Goal: Task Accomplishment & Management: Manage account settings

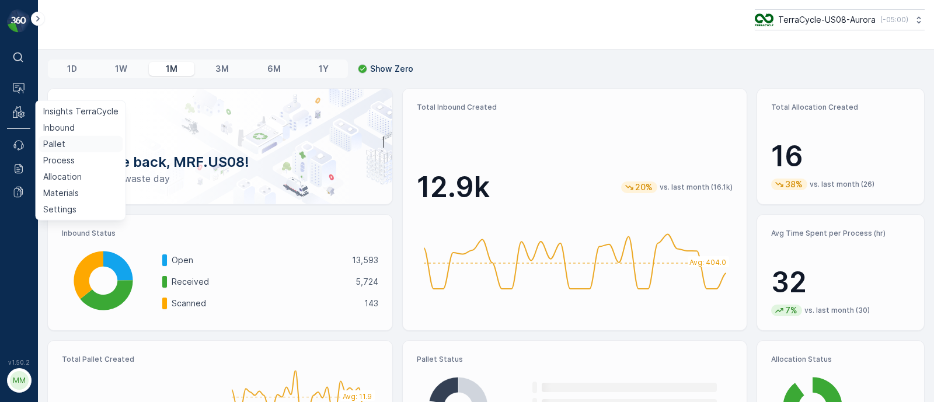
click at [43, 145] on p "Pallet" at bounding box center [54, 144] width 22 height 12
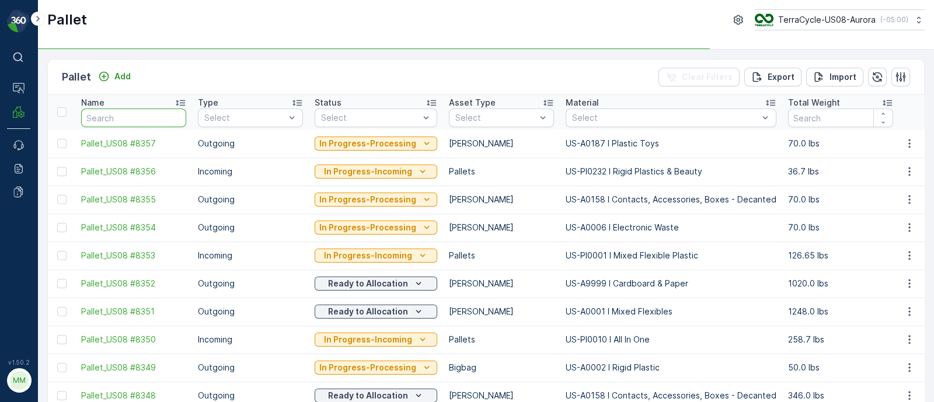
click at [128, 115] on input "text" at bounding box center [133, 118] width 105 height 19
paste input "sc7674"
type input "sc7674"
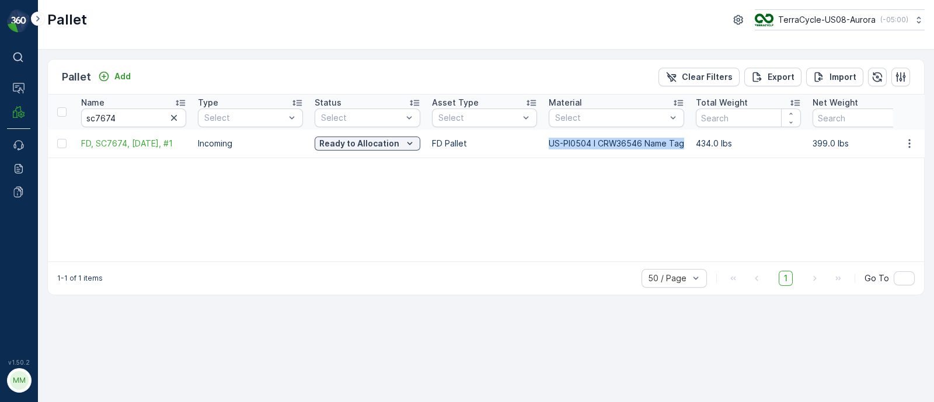
drag, startPoint x: 568, startPoint y: 142, endPoint x: 689, endPoint y: 147, distance: 121.6
copy tr "US-PI0504 I CRW36546 Name Tag"
click at [436, 182] on div "Name sc7674 Type Select Status Select Asset Type Select Material Select Total W…" at bounding box center [486, 178] width 876 height 167
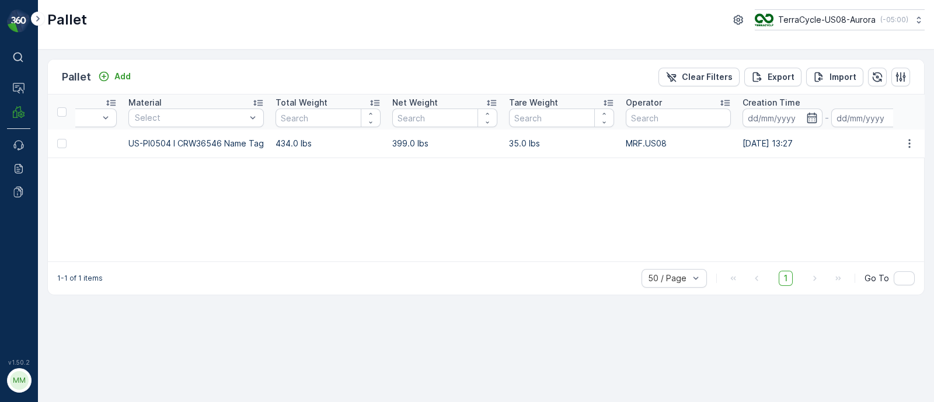
scroll to position [0, 448]
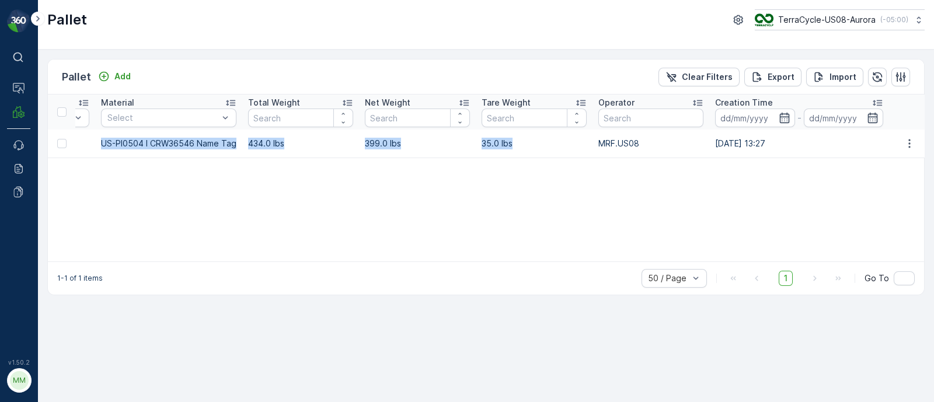
drag, startPoint x: 79, startPoint y: 139, endPoint x: 514, endPoint y: 142, distance: 435.0
click at [514, 142] on tr "FD, SC7674, [DATE], #1 Incoming Ready to Allocation FD Pallet US-PI0504 I CRW36…" at bounding box center [642, 144] width 2085 height 28
copy tr "FD, SC7674, [DATE], #1 Incoming Ready to Allocation FD Pallet US-PI0504 I CRW36…"
click at [162, 161] on div "Name sc7674 Type Select Status Select Asset Type Select Material Select Total W…" at bounding box center [486, 178] width 876 height 167
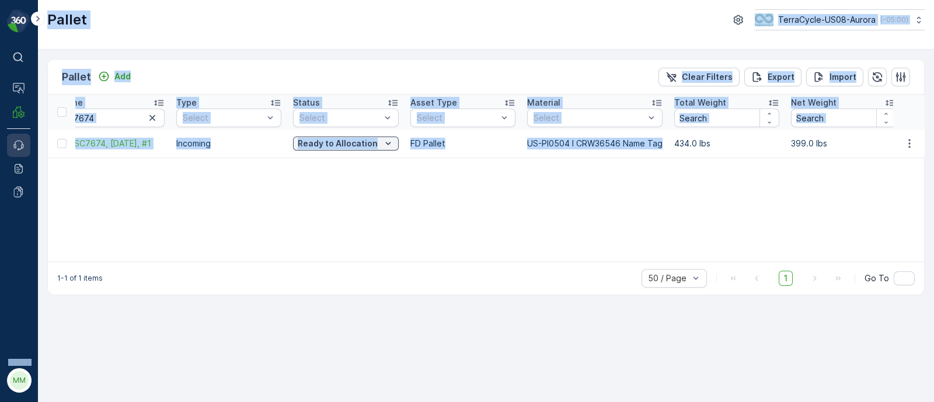
scroll to position [0, 0]
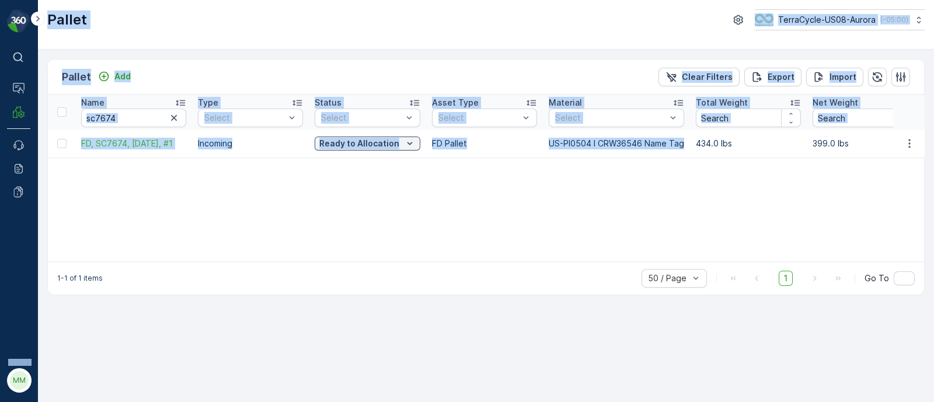
drag, startPoint x: 236, startPoint y: 139, endPoint x: 34, endPoint y: 152, distance: 203.0
click at [26, 156] on div "⌘B Operations MRF Events Reports Documents v 1.50.2 MM MRF.US08 Pallet TerraCyc…" at bounding box center [467, 201] width 934 height 402
click at [126, 118] on input "sc7674" at bounding box center [133, 118] width 105 height 19
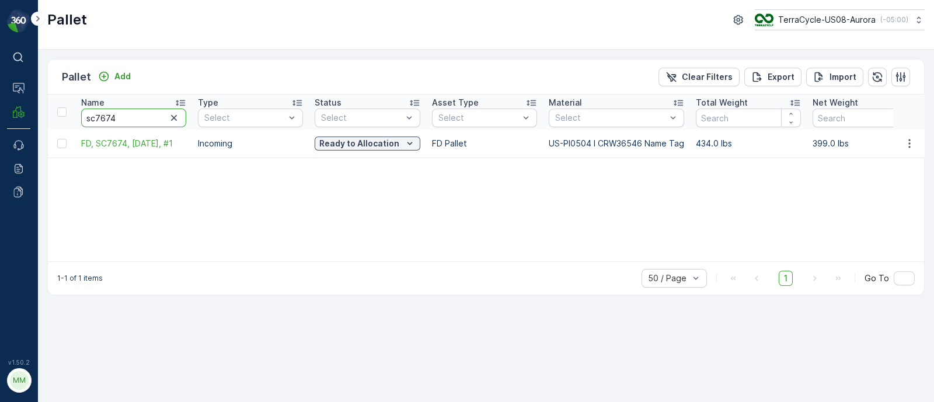
click at [42, 120] on div "Pallet Add Clear Filters Export Import Name sc7674 Type Select Status Select As…" at bounding box center [486, 226] width 896 height 353
paste input "SC0015"
type input "SC0015"
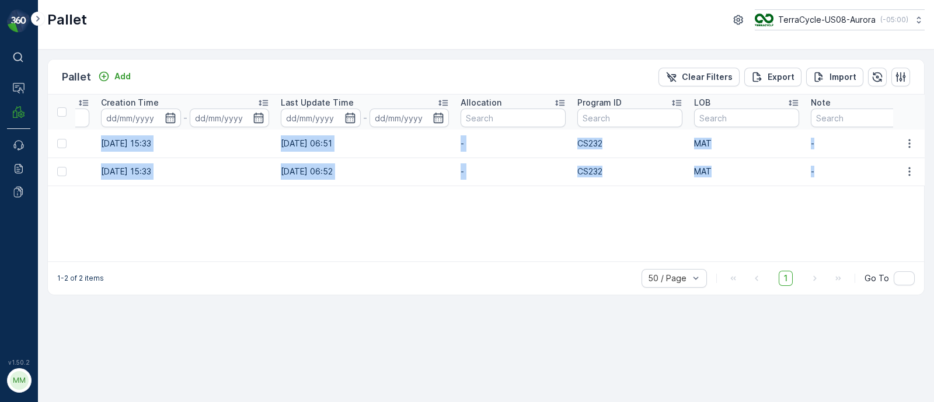
scroll to position [0, 1176]
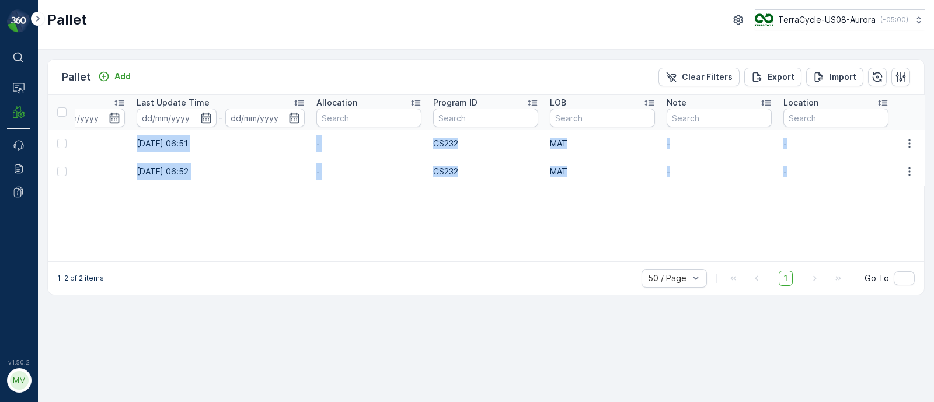
drag, startPoint x: 75, startPoint y: 140, endPoint x: 820, endPoint y: 169, distance: 746.3
copy tbody "FD, SC0015, [DATE], #2 Incoming Ready to Allocation FD Pallet US-PI0099 I C Pac…"
click at [220, 154] on td "[DATE] 06:51" at bounding box center [221, 144] width 180 height 28
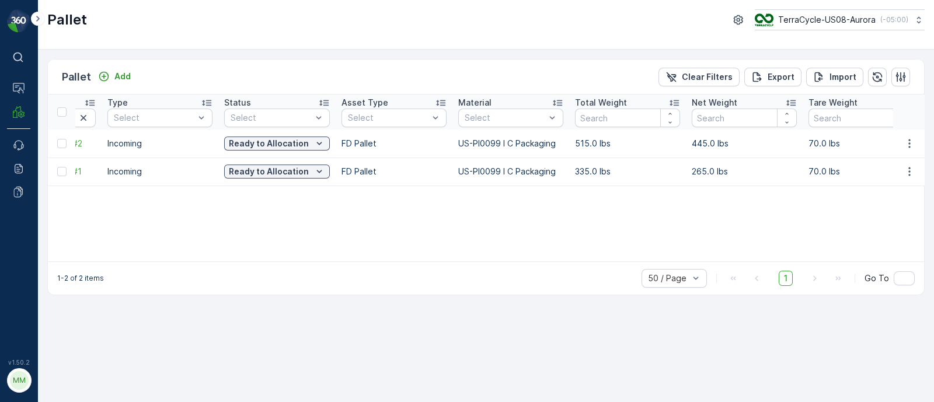
scroll to position [0, 0]
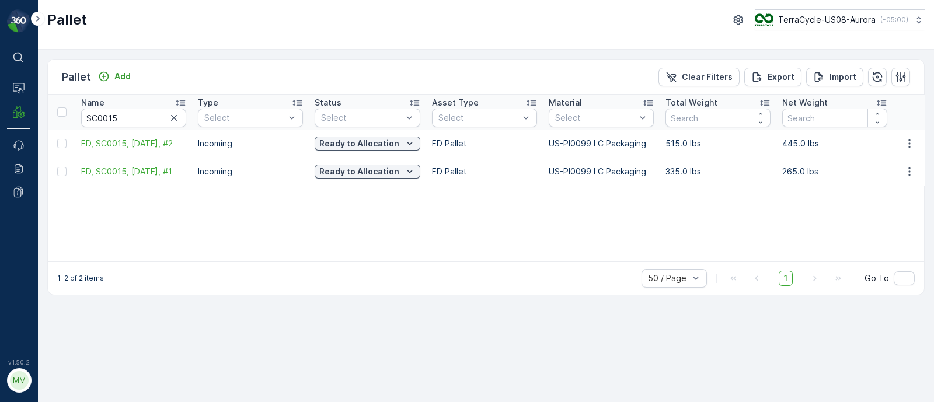
drag, startPoint x: 228, startPoint y: 141, endPoint x: 0, endPoint y: 138, distance: 228.3
click at [0, 138] on div "⌘B Operations MRF Events Reports Documents v 1.50.2 MM MRF.US08 Pallet TerraCyc…" at bounding box center [467, 201] width 934 height 402
click at [135, 124] on input "SC0015" at bounding box center [133, 118] width 105 height 19
drag, startPoint x: 131, startPoint y: 116, endPoint x: 34, endPoint y: 119, distance: 96.4
click at [34, 119] on div "⌘B Operations MRF Events Reports Documents v 1.50.2 MM MRF.US08 Pallet TerraCyc…" at bounding box center [467, 201] width 934 height 402
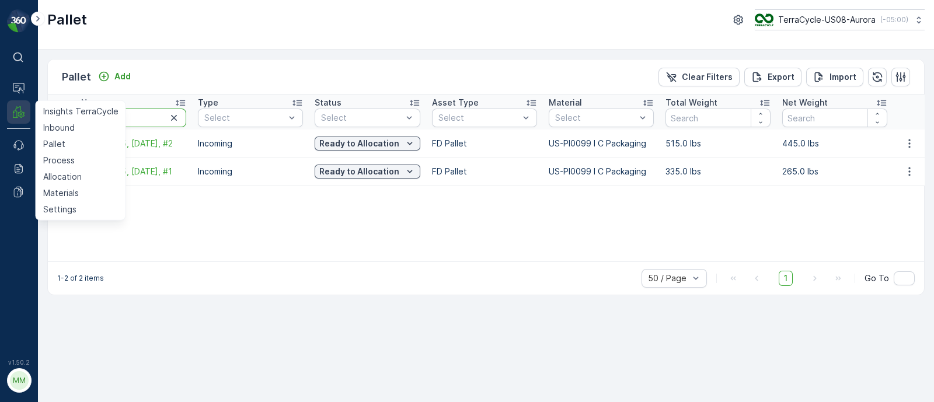
paste input "769"
type input "SC7695"
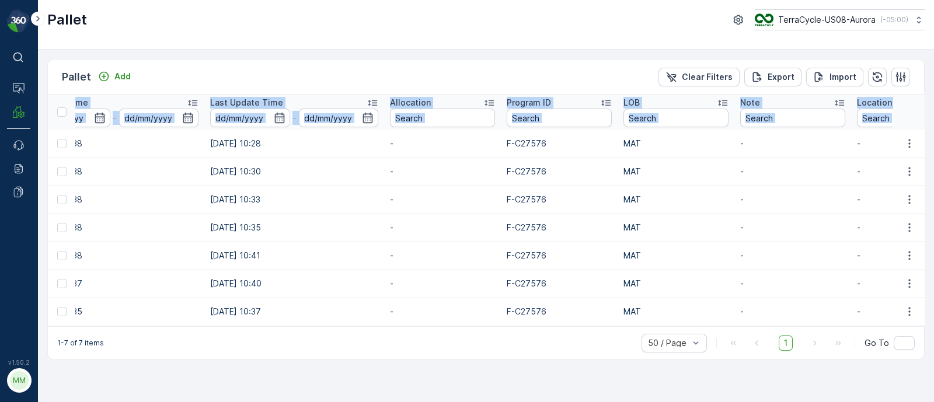
scroll to position [0, 1244]
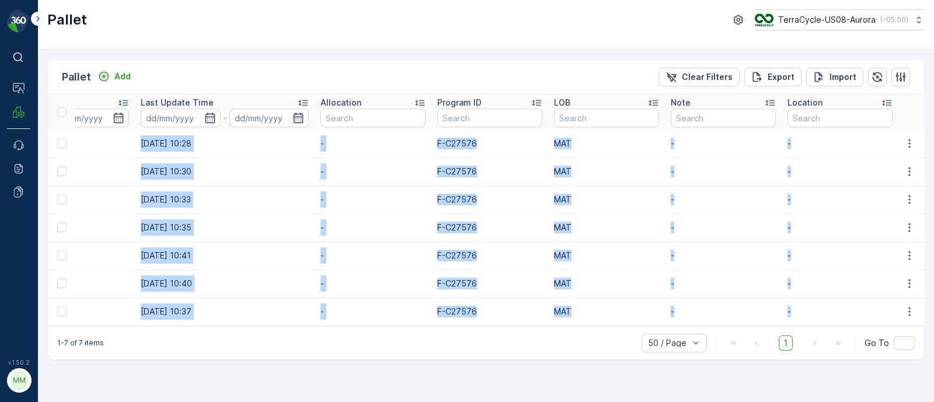
drag, startPoint x: 89, startPoint y: 143, endPoint x: 872, endPoint y: 311, distance: 800.3
copy tbody "FD, SC7695, [DATE], #7 Incoming Ready to Allocation FD Pallet US-PI0170 I C2757…"
click at [517, 206] on td "F-C27576" at bounding box center [490, 200] width 117 height 28
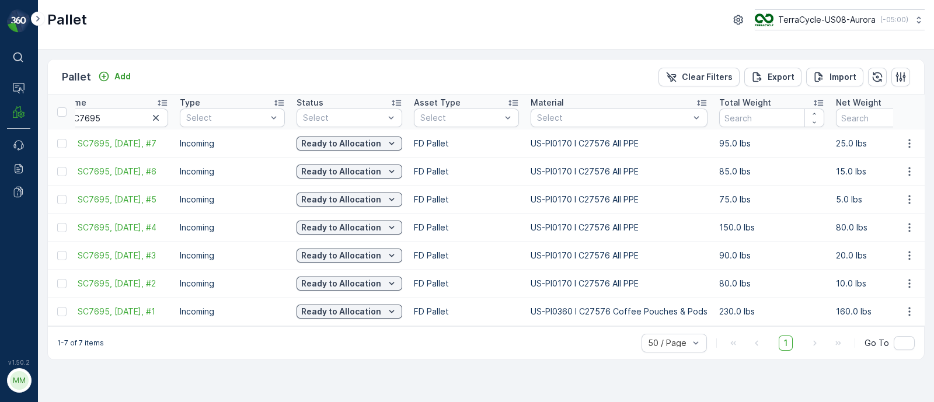
scroll to position [0, 0]
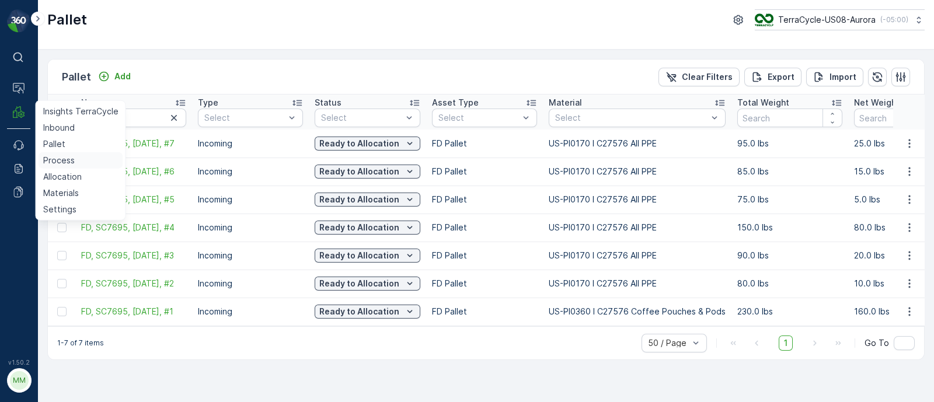
click at [76, 159] on link "Process" at bounding box center [81, 160] width 85 height 16
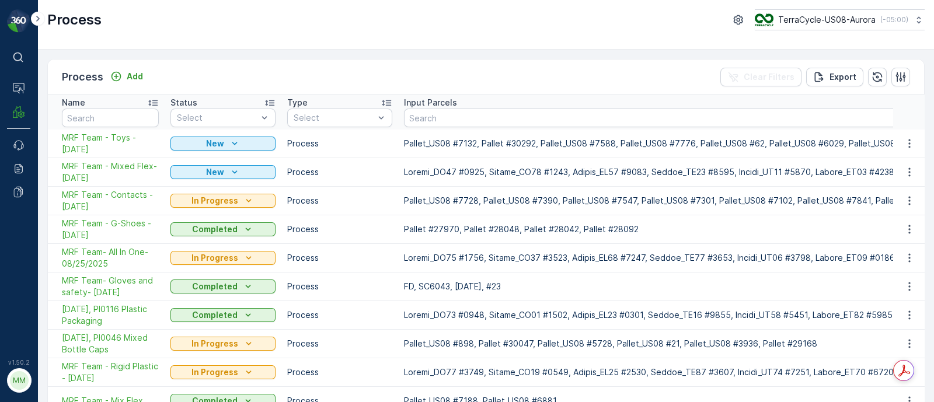
click at [231, 69] on div "Process Add Clear Filters Export" at bounding box center [486, 77] width 876 height 35
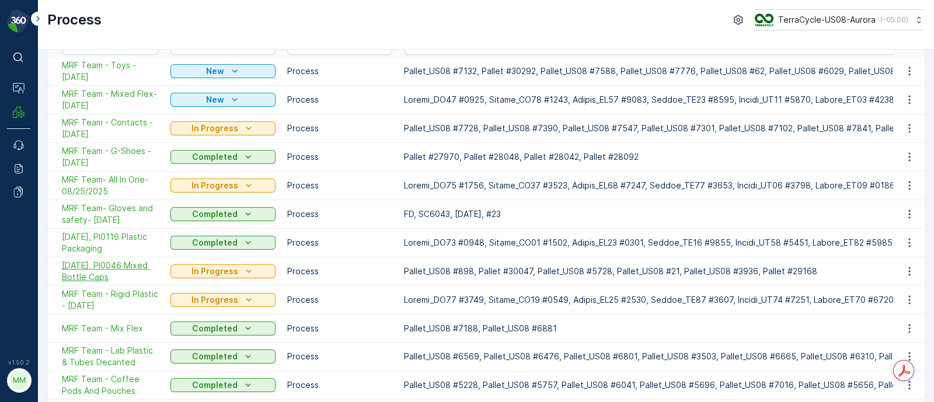
scroll to position [145, 0]
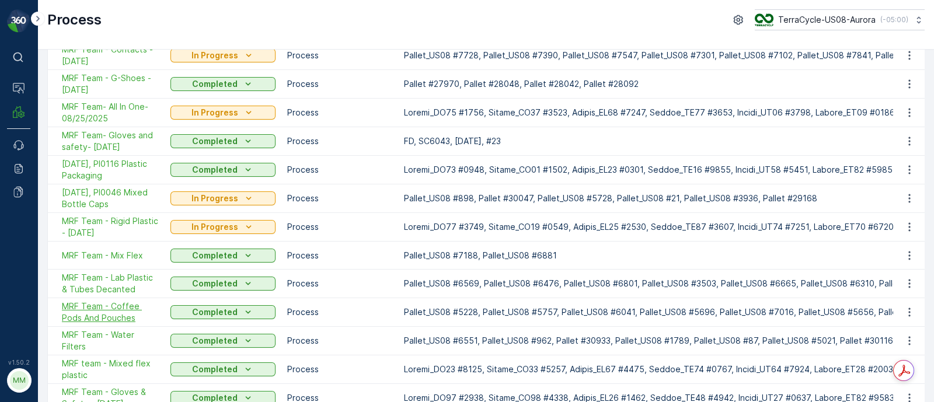
click at [128, 304] on span "MRF Team - Coffee Pods And Pouches" at bounding box center [110, 312] width 97 height 23
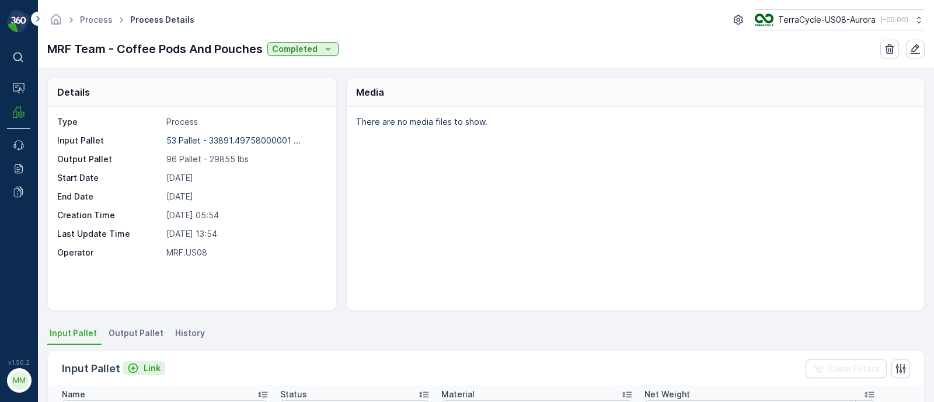
scroll to position [219, 0]
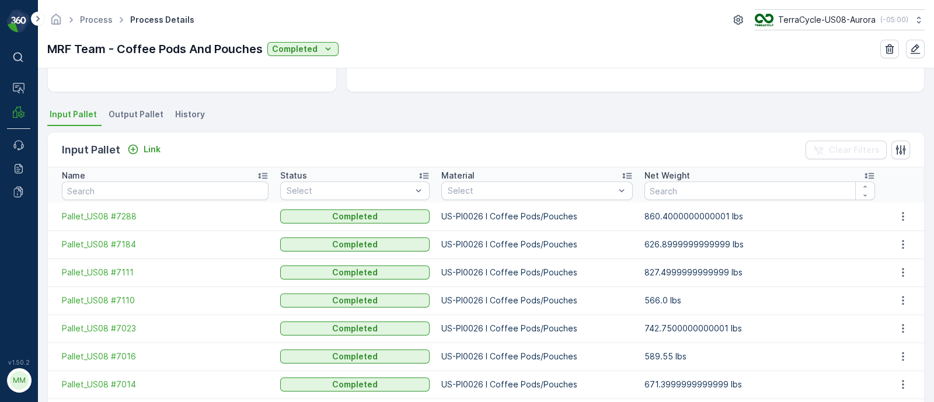
click at [131, 114] on span "Output Pallet" at bounding box center [136, 115] width 55 height 12
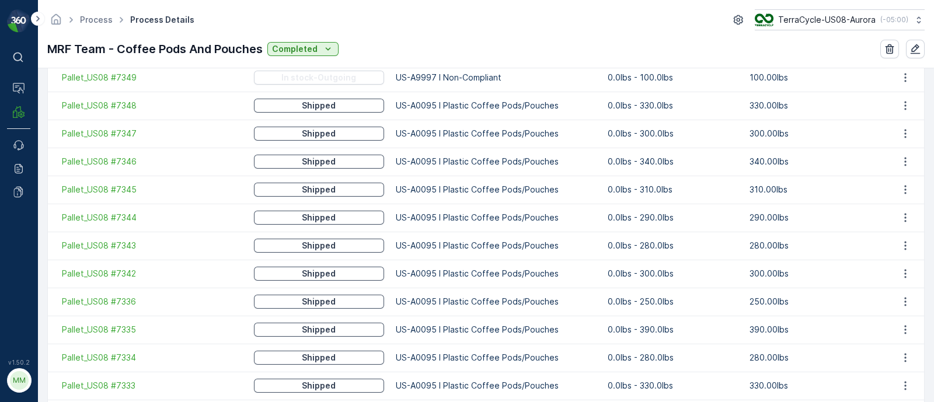
scroll to position [1469, 0]
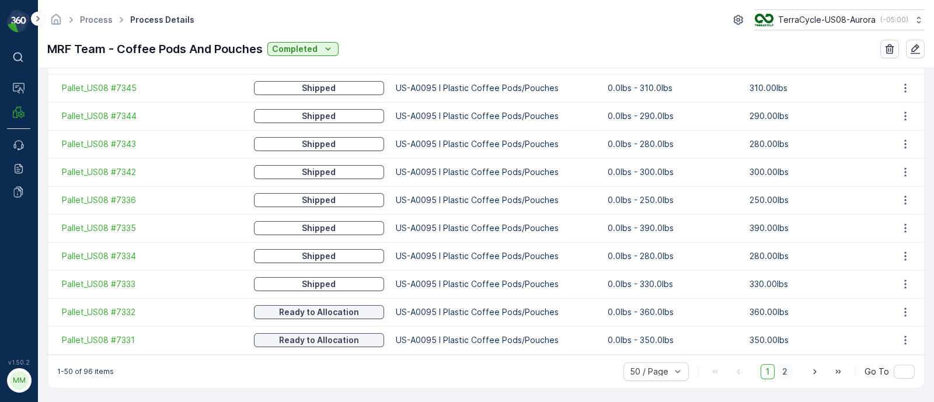
click at [788, 371] on span "2" at bounding box center [785, 371] width 16 height 15
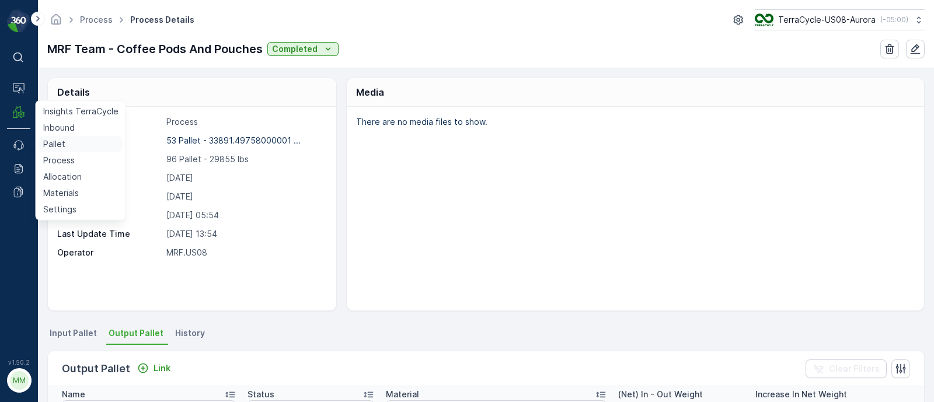
click at [60, 142] on p "Pallet" at bounding box center [54, 144] width 22 height 12
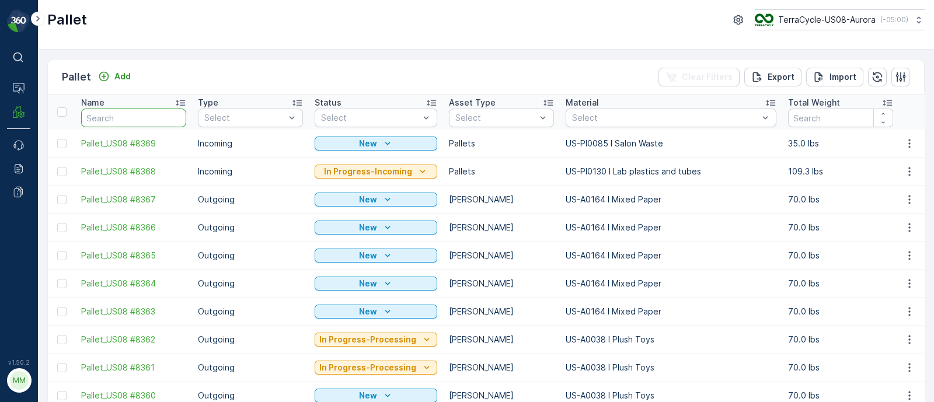
click at [150, 118] on input "text" at bounding box center [133, 118] width 105 height 19
click at [118, 74] on p "Add" at bounding box center [122, 77] width 16 height 12
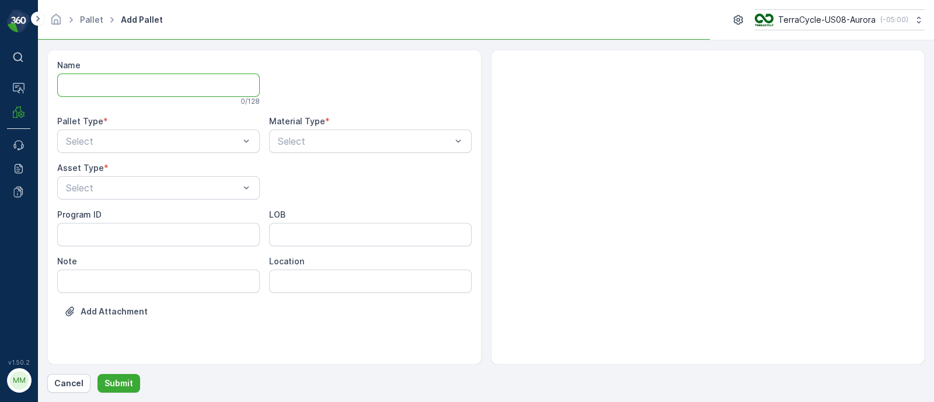
click at [119, 85] on input "Name" at bounding box center [158, 85] width 203 height 23
paste input "SC7694 [DATE]"
click at [131, 78] on input "FD, SC7694 [DATE], #1" at bounding box center [158, 85] width 203 height 23
type input "FD, SC7694, [DATE], #1"
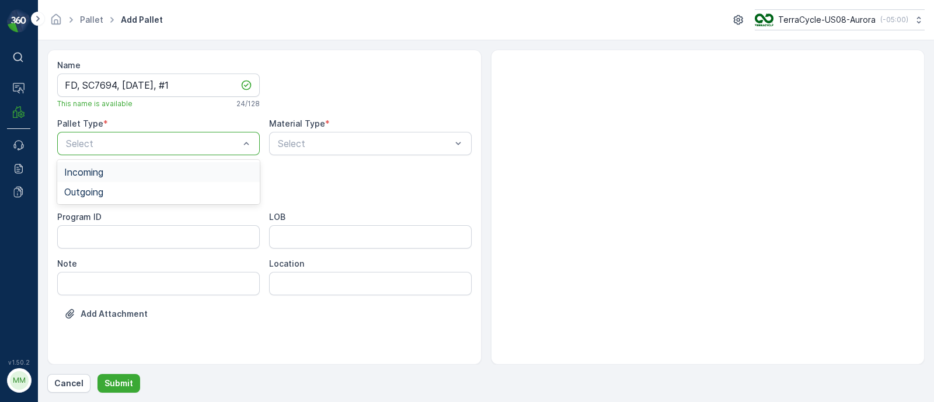
click at [110, 175] on div "Incoming" at bounding box center [158, 172] width 189 height 11
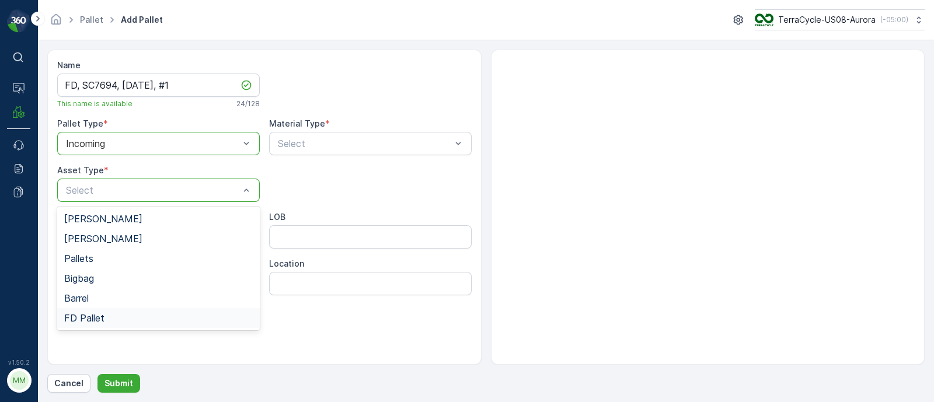
click at [92, 315] on span "FD Pallet" at bounding box center [84, 318] width 40 height 11
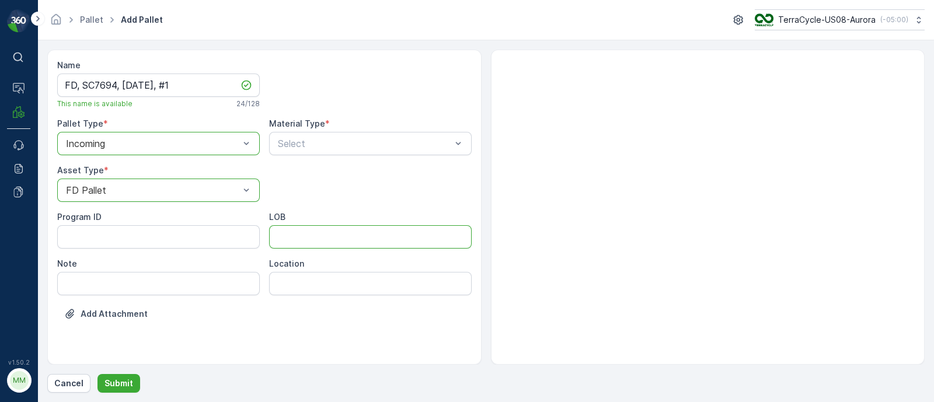
click at [295, 232] on input "LOB" at bounding box center [370, 236] width 203 height 23
type input "MAT"
drag, startPoint x: 99, startPoint y: 231, endPoint x: 111, endPoint y: 243, distance: 17.8
click at [99, 231] on ID "Program ID" at bounding box center [158, 236] width 203 height 23
click at [100, 240] on ID "Program ID" at bounding box center [158, 236] width 203 height 23
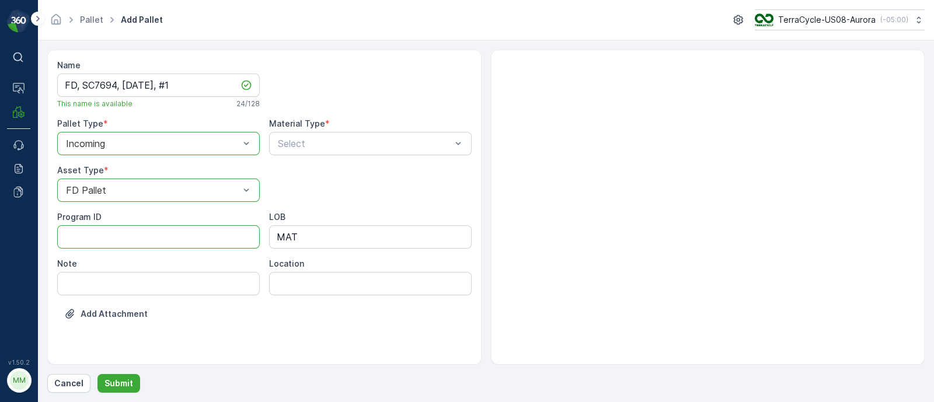
paste ID "SC7694 [DATE]"
type ID "SC7694 [DATE]"
drag, startPoint x: 173, startPoint y: 238, endPoint x: 0, endPoint y: 228, distance: 173.7
click at [0, 228] on div "⌘B Operations MRF Events Reports Documents v 1.50.2 MM MRF.US08 Pallet Add Pall…" at bounding box center [467, 201] width 934 height 402
click at [156, 236] on ID "Program ID" at bounding box center [158, 236] width 203 height 23
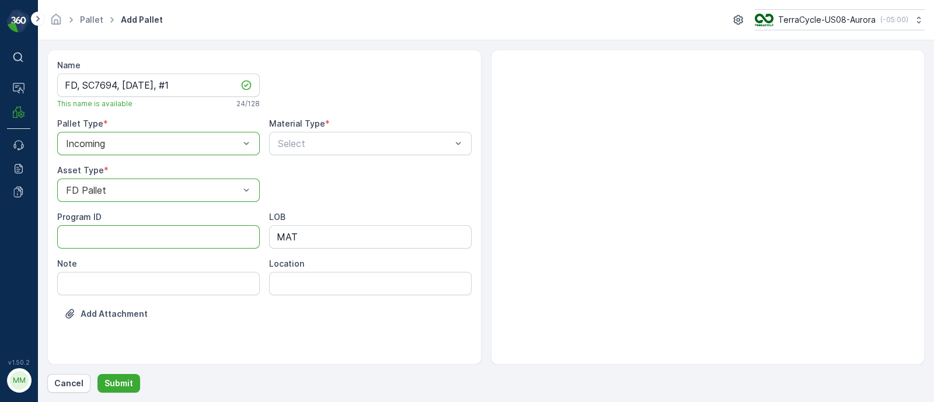
paste ID "F-C27607"
type ID "F-C27607"
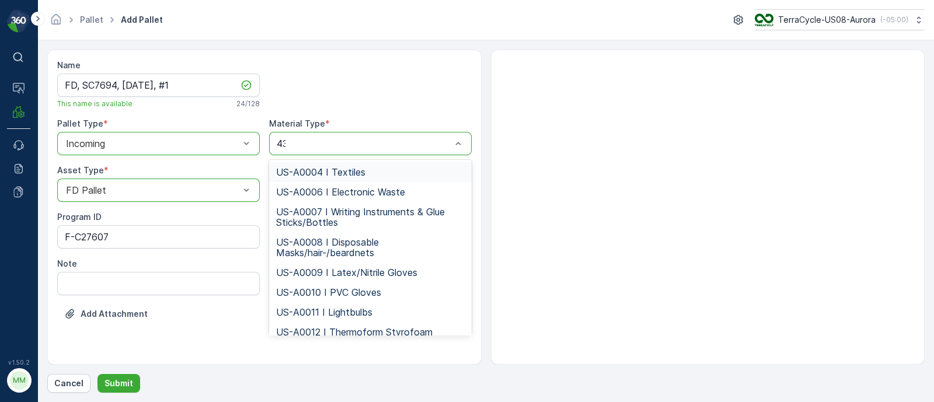
type input "433"
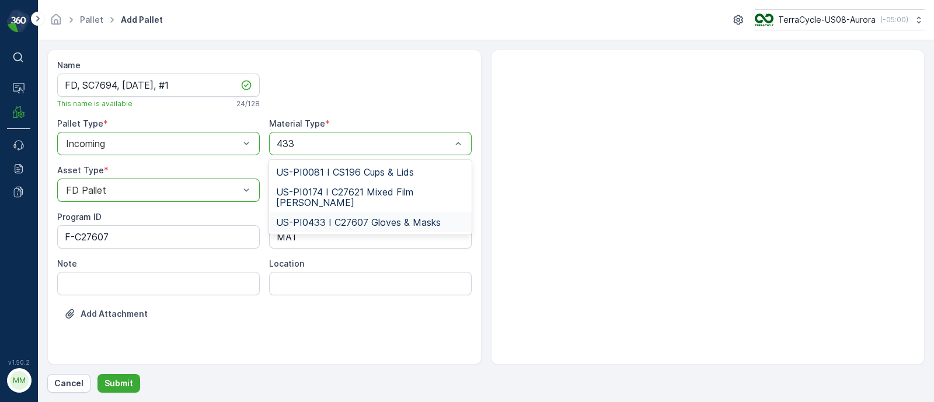
click at [359, 217] on span "US-PI0433 I C27607 Gloves & Masks" at bounding box center [358, 222] width 165 height 11
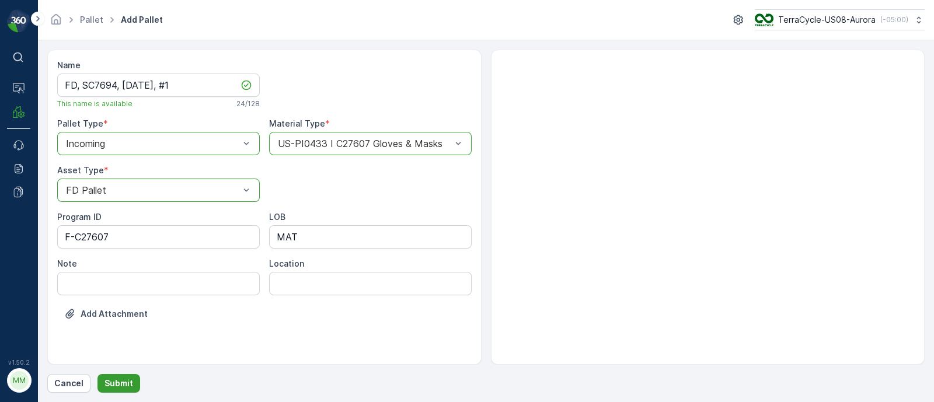
click at [121, 378] on p "Submit" at bounding box center [119, 384] width 29 height 12
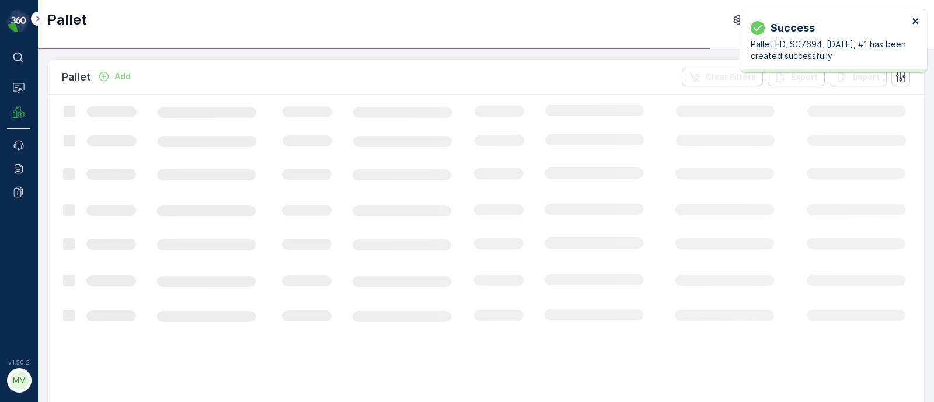
click at [914, 20] on icon "close" at bounding box center [916, 21] width 6 height 6
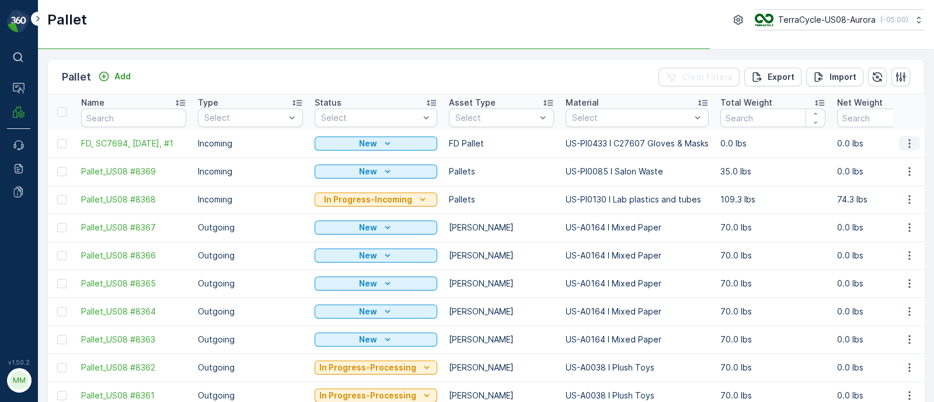
click at [904, 141] on icon "button" at bounding box center [910, 144] width 12 height 12
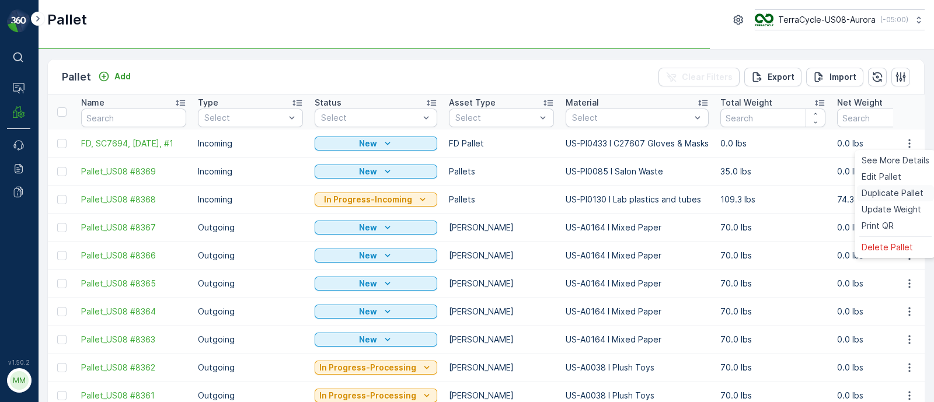
click at [881, 194] on span "Duplicate Pallet" at bounding box center [893, 193] width 62 height 12
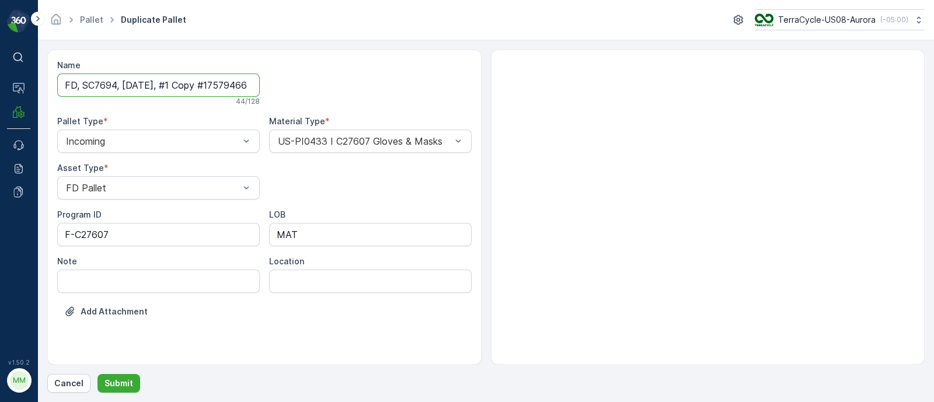
scroll to position [0, 32]
drag, startPoint x: 174, startPoint y: 83, endPoint x: 455, endPoint y: 102, distance: 282.1
click at [455, 102] on div "Name FD, SC7694, [DATE], #1 Copy #1757946611219 44 / 128 Pallet Type * Incoming…" at bounding box center [264, 198] width 415 height 276
type input "FD, SC7694, [DATE], #2"
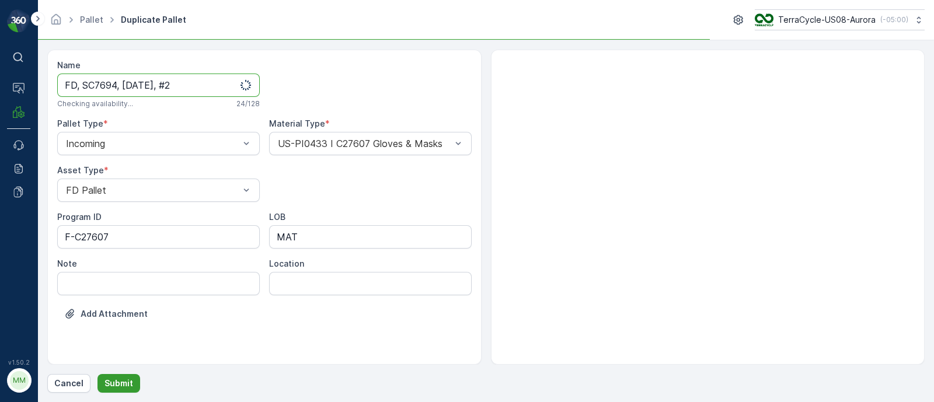
click at [131, 378] on button "Submit" at bounding box center [119, 383] width 43 height 19
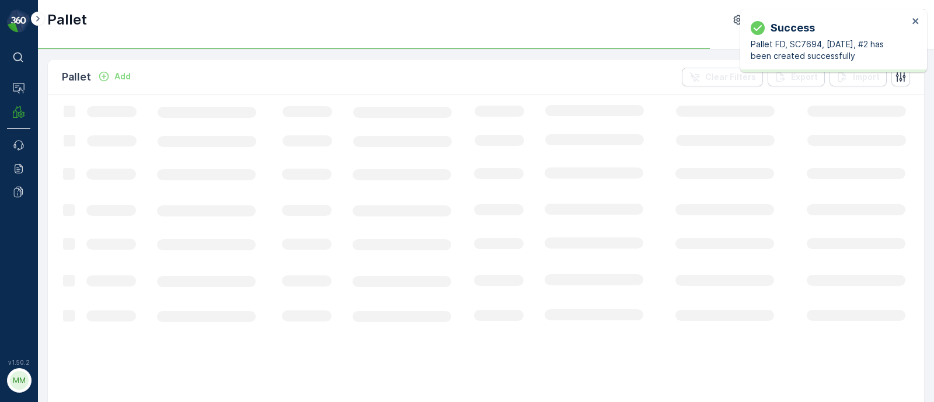
click at [911, 17] on div "Success Pallet FD, SC7694, [DATE], #2 has been created successfully" at bounding box center [829, 40] width 165 height 49
click at [915, 19] on icon "close" at bounding box center [916, 20] width 8 height 9
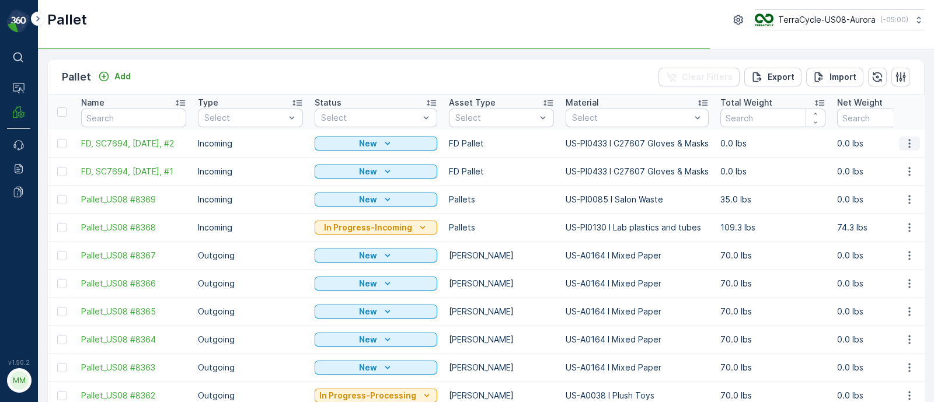
click at [905, 144] on icon "button" at bounding box center [910, 144] width 12 height 12
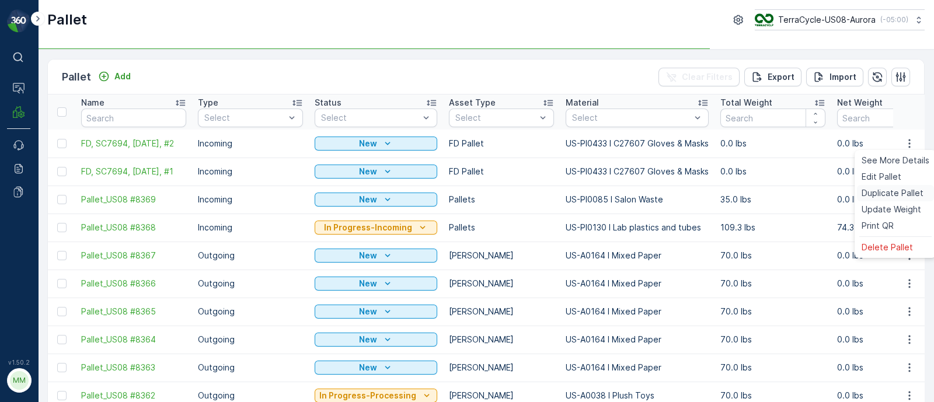
click at [896, 190] on span "Duplicate Pallet" at bounding box center [893, 193] width 62 height 12
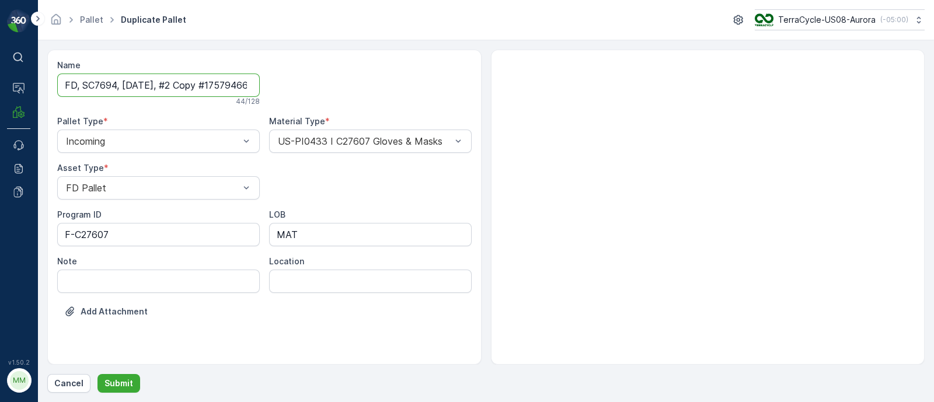
scroll to position [0, 38]
drag, startPoint x: 172, startPoint y: 81, endPoint x: 457, endPoint y: 109, distance: 286.3
click at [453, 109] on div "Name FD, SC7694, [DATE], #2 Copy #1757946622835 44 / 128 Pallet Type * Incoming…" at bounding box center [264, 198] width 415 height 276
type input "FD, SC7694, [DATE], #3"
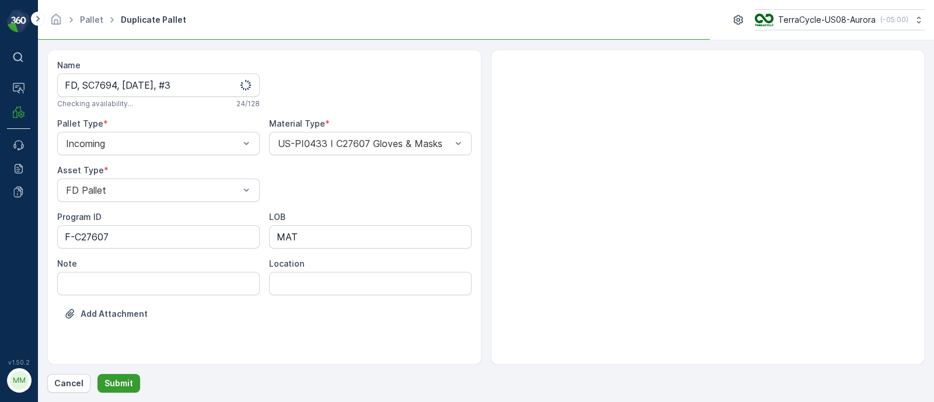
click at [123, 382] on p "Submit" at bounding box center [119, 384] width 29 height 12
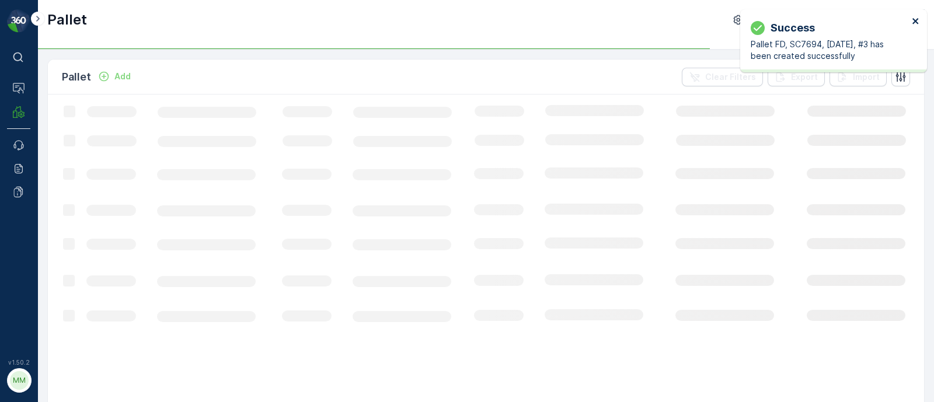
click at [920, 20] on icon "close" at bounding box center [916, 20] width 8 height 9
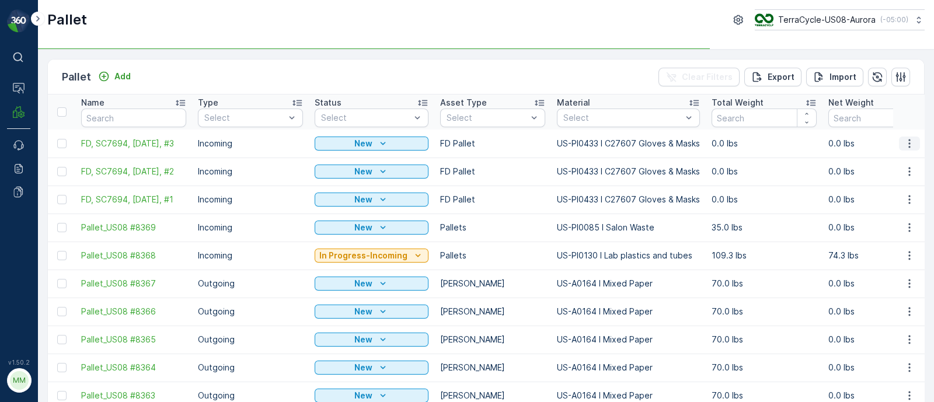
click at [910, 140] on icon "button" at bounding box center [910, 144] width 12 height 12
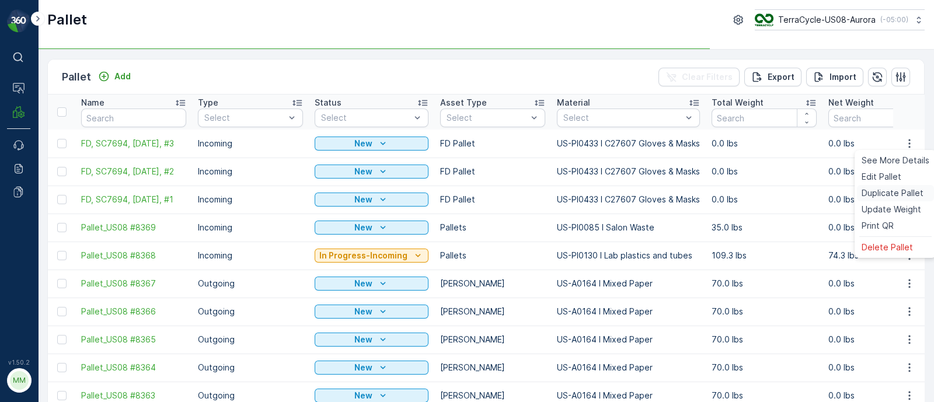
click at [911, 197] on span "Duplicate Pallet" at bounding box center [893, 193] width 62 height 12
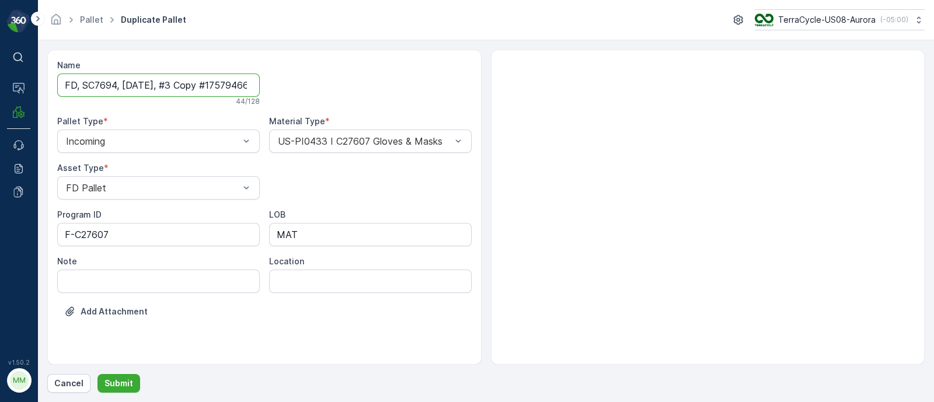
scroll to position [0, 36]
drag, startPoint x: 173, startPoint y: 82, endPoint x: 409, endPoint y: 102, distance: 236.7
click at [409, 102] on div "Name FD, SC7694, [DATE], #3 Copy #1757946631013 44 / 128 Pallet Type * Incoming…" at bounding box center [264, 198] width 415 height 276
type input "FD, SC7694, [DATE], #4"
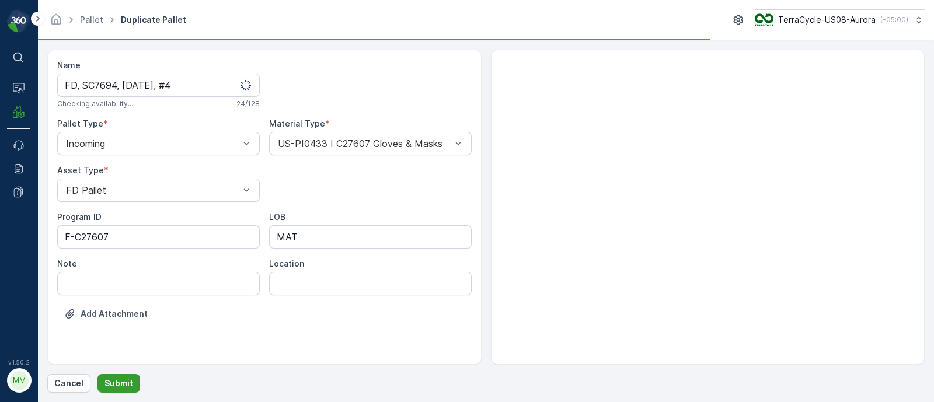
click at [124, 384] on p "Submit" at bounding box center [119, 384] width 29 height 12
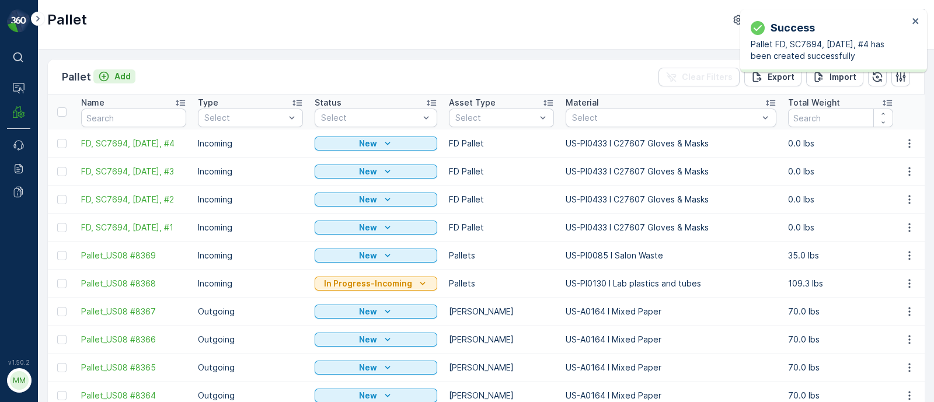
click at [130, 76] on button "Add" at bounding box center [114, 76] width 42 height 14
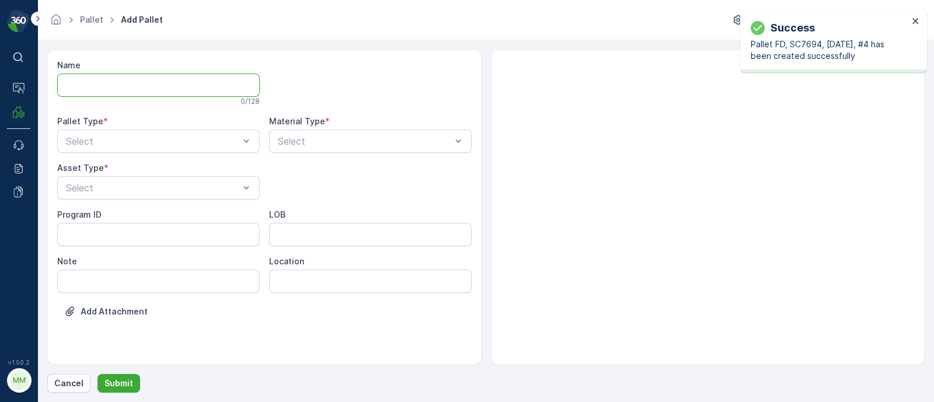
click at [165, 86] on input "Name" at bounding box center [158, 85] width 203 height 23
paste input "SC7730 [DATE]"
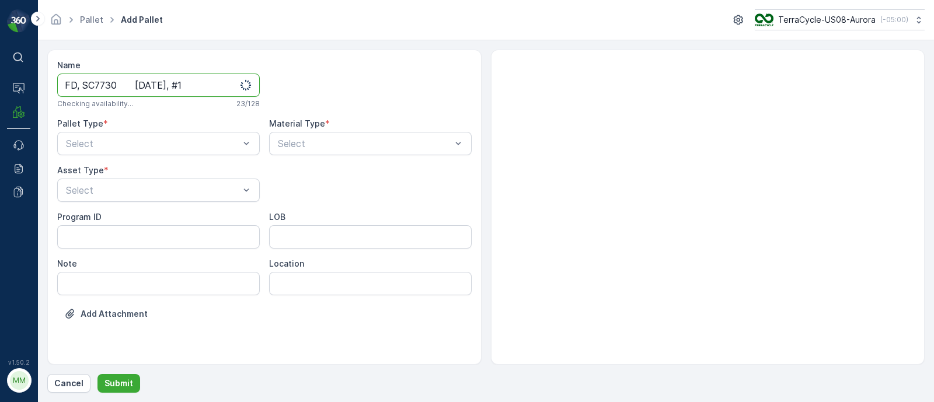
click at [128, 79] on input "FD, SC7730 [DATE], #1" at bounding box center [158, 85] width 203 height 23
type input "FD, SC7730, [DATE], #1"
click at [131, 153] on div "Select" at bounding box center [158, 143] width 203 height 23
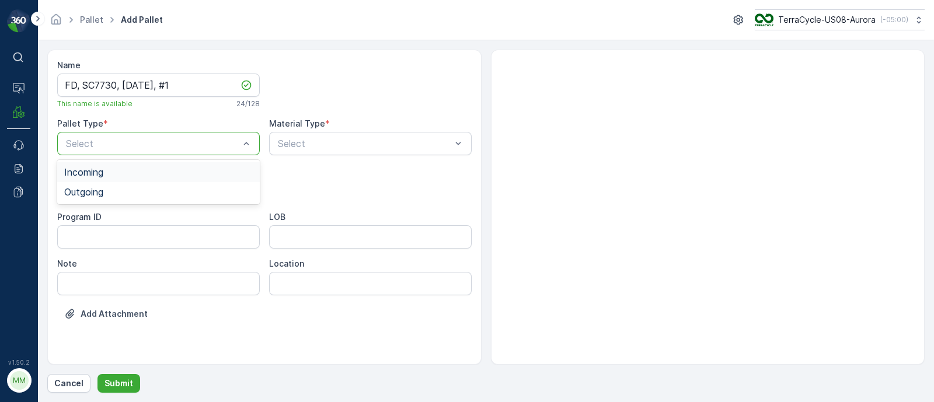
click at [68, 164] on div "Incoming" at bounding box center [158, 172] width 203 height 20
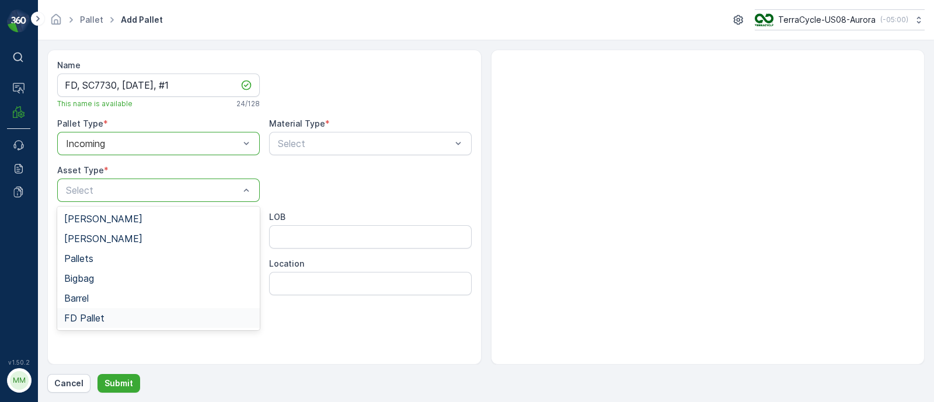
click at [89, 313] on span "FD Pallet" at bounding box center [84, 318] width 40 height 11
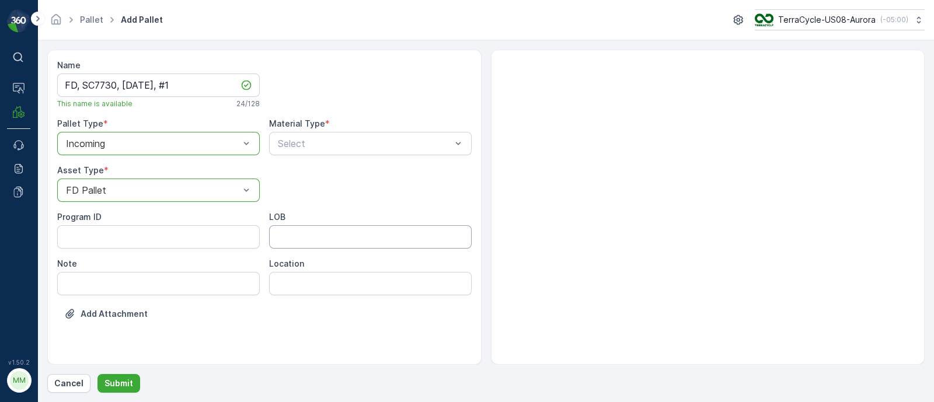
click at [318, 246] on input "LOB" at bounding box center [370, 236] width 203 height 23
type input "MAT"
click at [110, 235] on ID "Program ID" at bounding box center [158, 236] width 203 height 23
paste ID "F-C20049"
type ID "F-C20049"
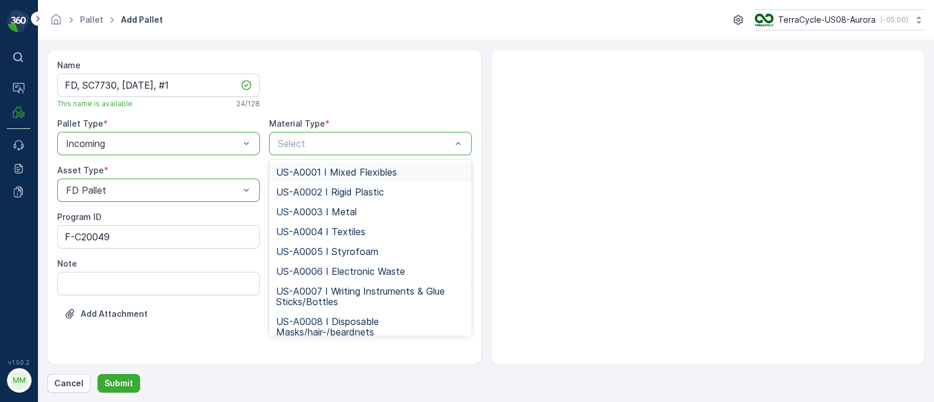
type input "US-PI0509 I C20049 ESD Bags"
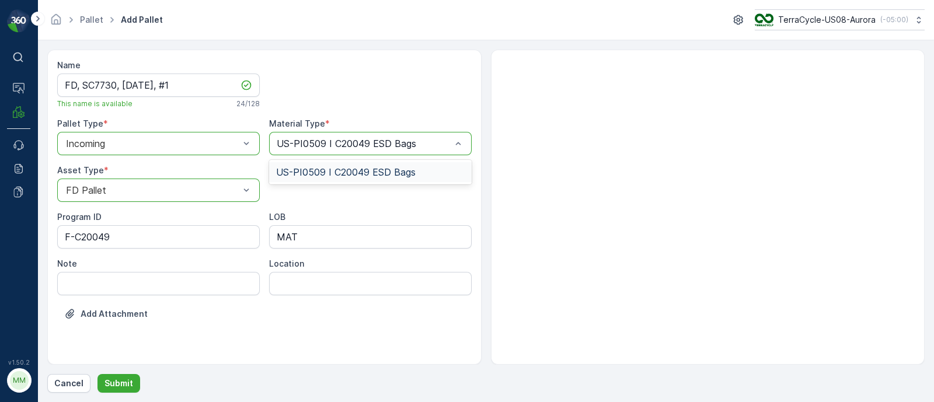
click at [312, 168] on span "US-PI0509 I C20049 ESD Bags" at bounding box center [346, 172] width 140 height 11
click at [125, 379] on p "Submit" at bounding box center [119, 384] width 29 height 12
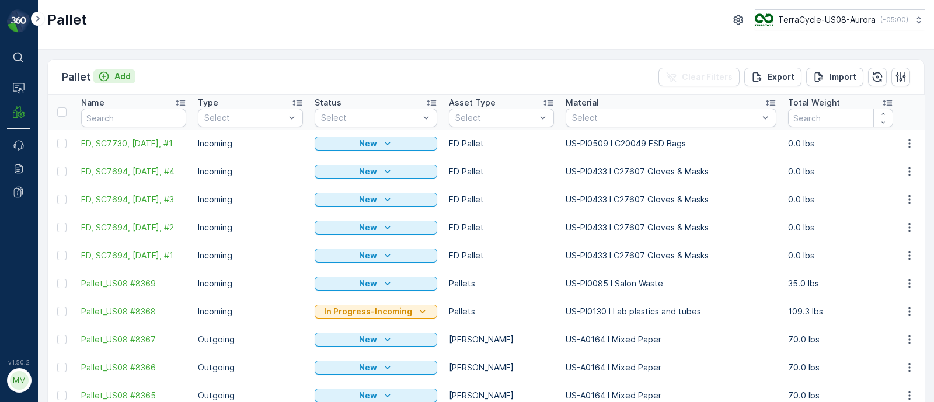
click at [123, 77] on p "Add" at bounding box center [122, 77] width 16 height 12
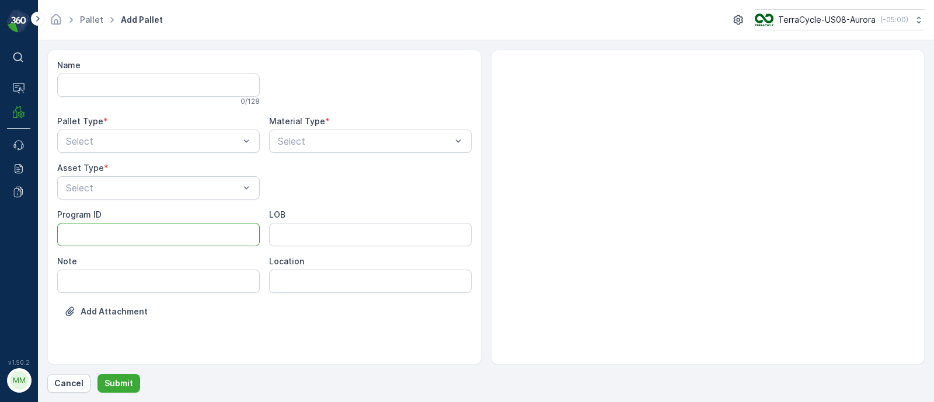
click at [102, 242] on ID "Program ID" at bounding box center [158, 234] width 203 height 23
paste ID "F-C31713"
type ID "F-C31713"
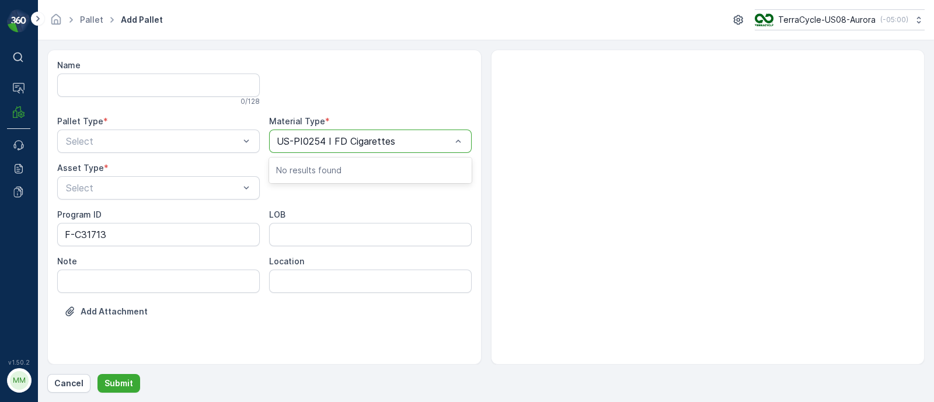
type input "US-PI0254 I FD Cigarettes"
click at [304, 183] on div "Name 0 / 128 Pallet Type * Select Material Type * Use Up and Down to choose opt…" at bounding box center [264, 198] width 415 height 276
type input "25"
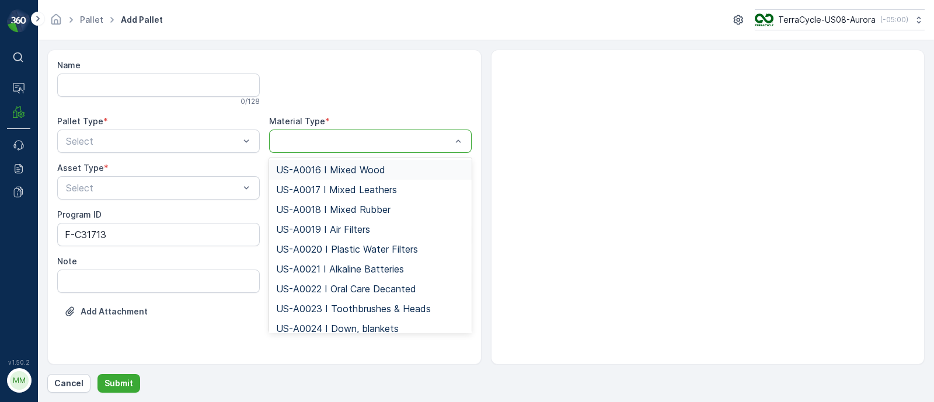
click at [332, 140] on div at bounding box center [365, 141] width 176 height 11
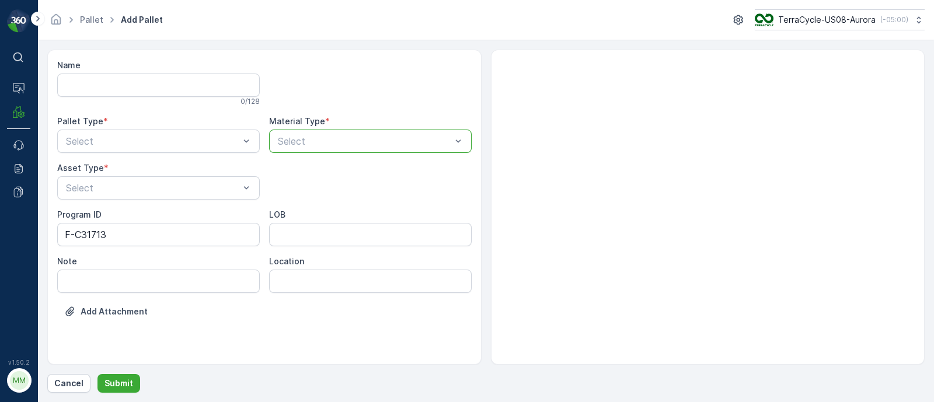
click at [332, 140] on div at bounding box center [365, 141] width 176 height 11
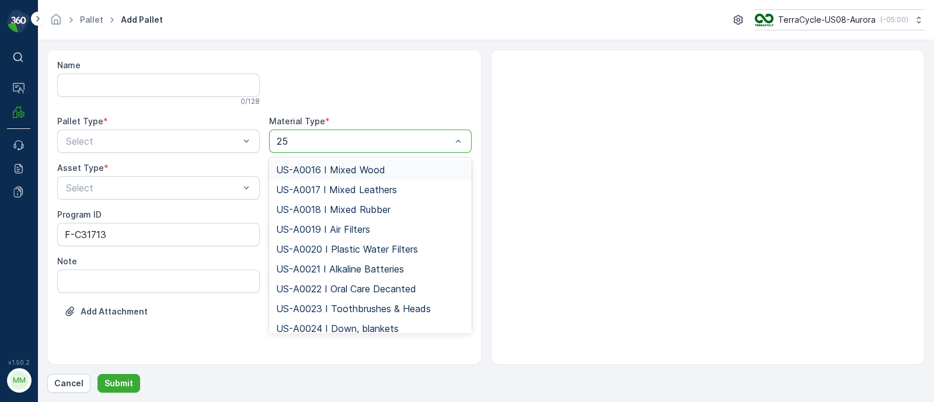
type input "254"
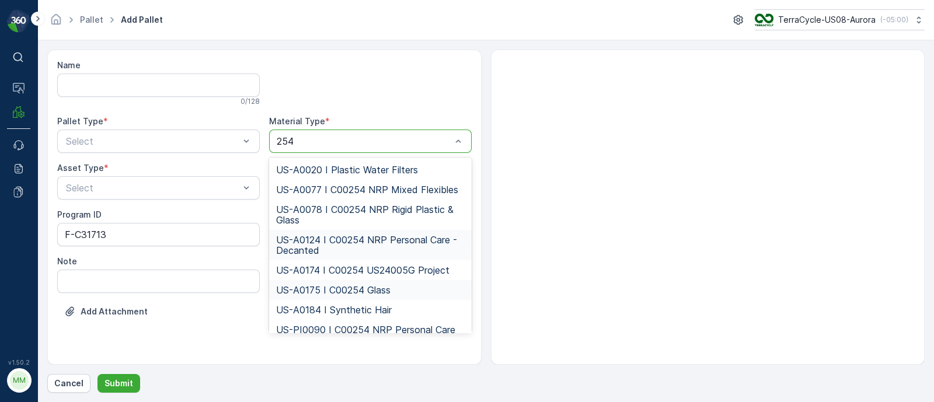
scroll to position [29, 0]
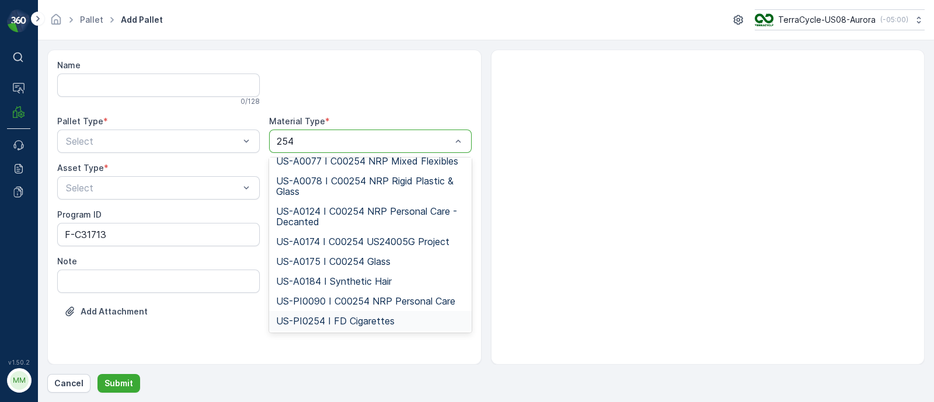
click at [340, 319] on span "US-PI0254 I FD Cigarettes" at bounding box center [335, 321] width 119 height 11
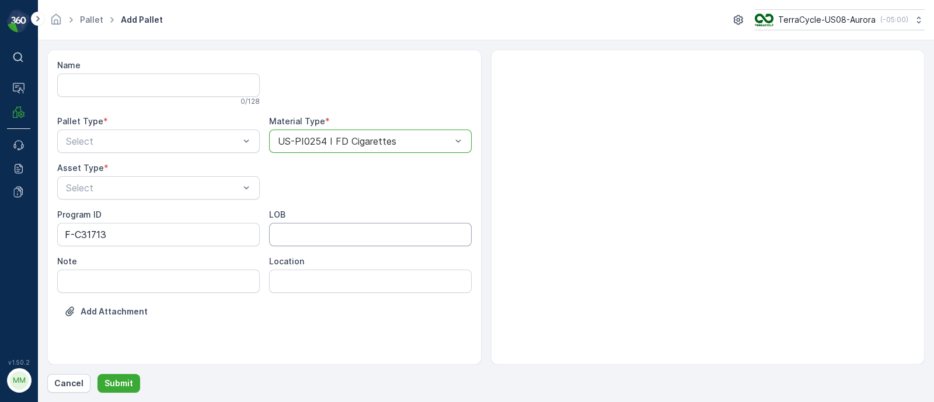
drag, startPoint x: 302, startPoint y: 227, endPoint x: 315, endPoint y: 239, distance: 16.9
click at [302, 227] on input "LOB" at bounding box center [370, 234] width 203 height 23
type input "MAT"
click at [103, 169] on span "Incoming" at bounding box center [83, 170] width 39 height 11
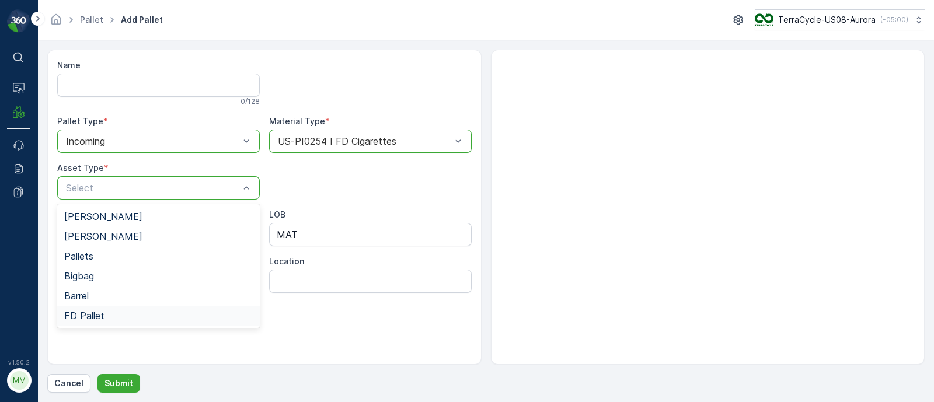
click at [79, 308] on div "FD Pallet" at bounding box center [158, 316] width 203 height 20
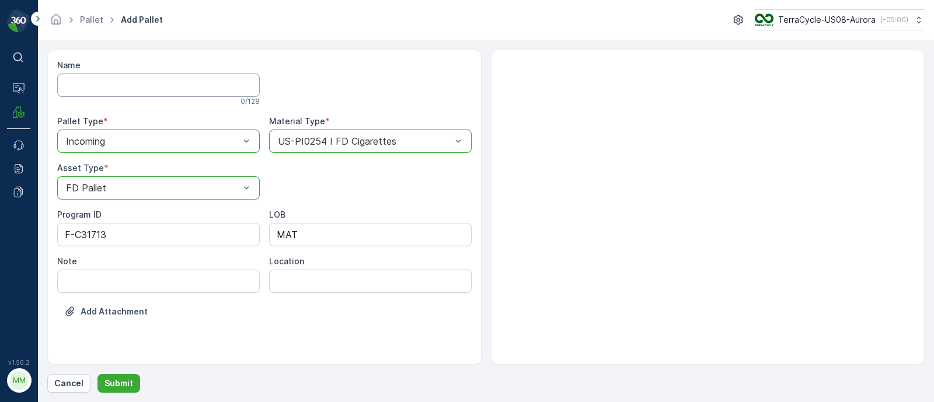
click at [98, 88] on input "Name" at bounding box center [158, 85] width 203 height 23
click at [156, 87] on input "FD," at bounding box center [158, 85] width 203 height 23
paste input "SC7758 [DATE]"
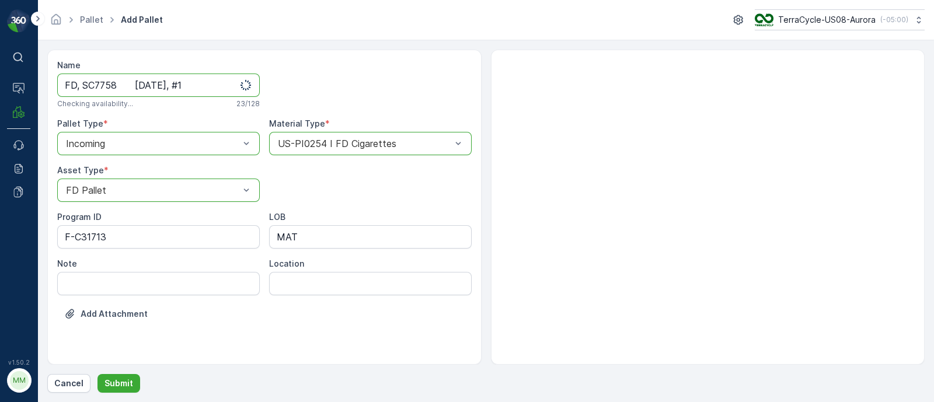
click at [127, 87] on input "FD, SC7758 [DATE], #1" at bounding box center [158, 85] width 203 height 23
type input "FD, SC7758, [DATE], #1"
click at [127, 377] on button "Submit" at bounding box center [119, 383] width 43 height 19
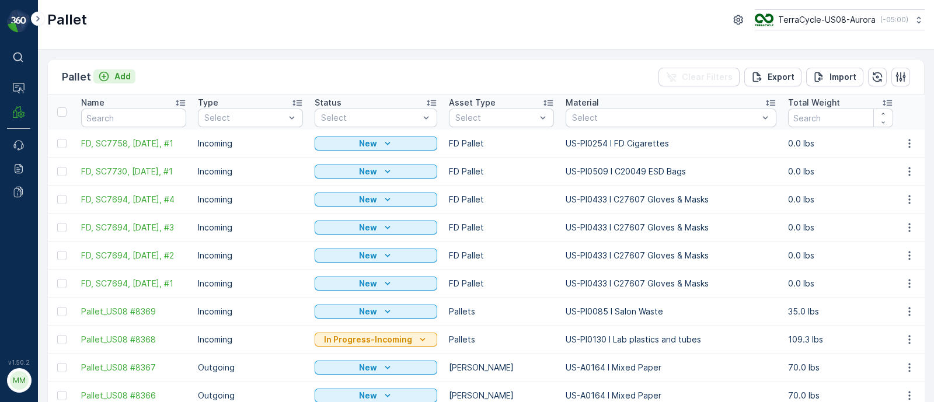
click at [114, 75] on p "Add" at bounding box center [122, 77] width 16 height 12
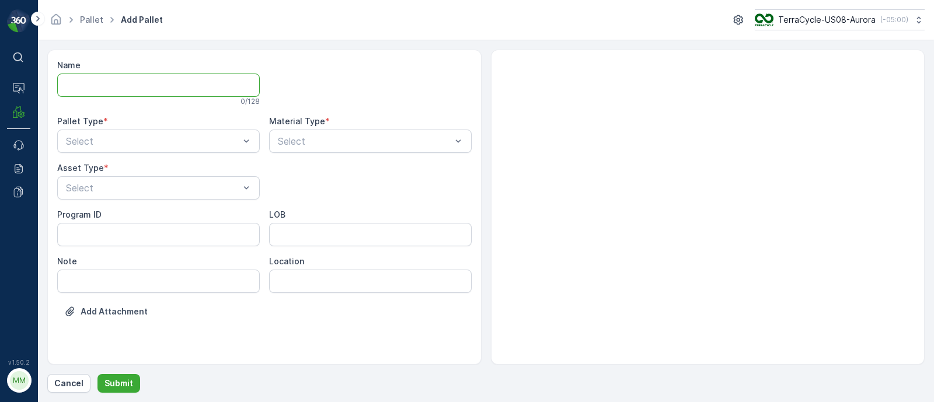
click at [130, 83] on input "Name" at bounding box center [158, 85] width 203 height 23
paste input "SC7724 [DATE]"
click at [124, 90] on input "FD, SC7724 [DATE], #1" at bounding box center [158, 85] width 203 height 23
type input "FD, SC7724, [DATE], #1"
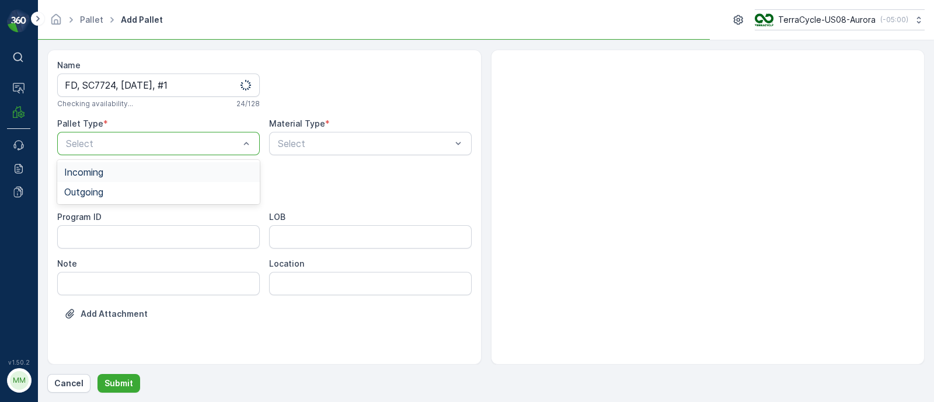
click at [82, 169] on span "Incoming" at bounding box center [83, 172] width 39 height 11
click at [78, 182] on div "Select" at bounding box center [158, 190] width 203 height 23
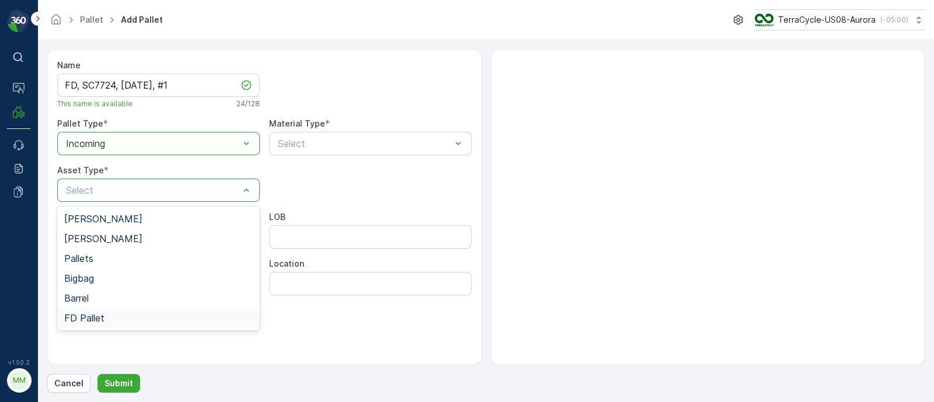
click at [82, 317] on span "FD Pallet" at bounding box center [84, 318] width 40 height 11
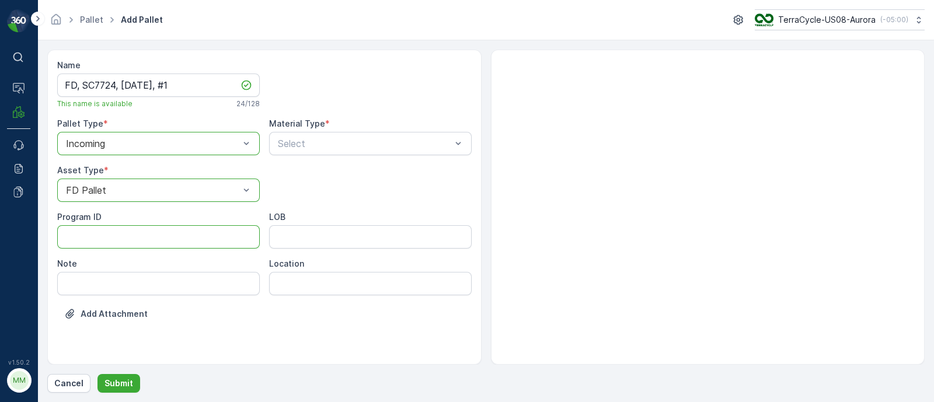
click at [131, 243] on ID "Program ID" at bounding box center [158, 236] width 203 height 23
click at [159, 237] on ID "Program ID" at bounding box center [158, 236] width 203 height 23
paste ID "F-CRW35240"
type ID "F-CRW35240"
click at [321, 135] on div "Select" at bounding box center [370, 143] width 203 height 23
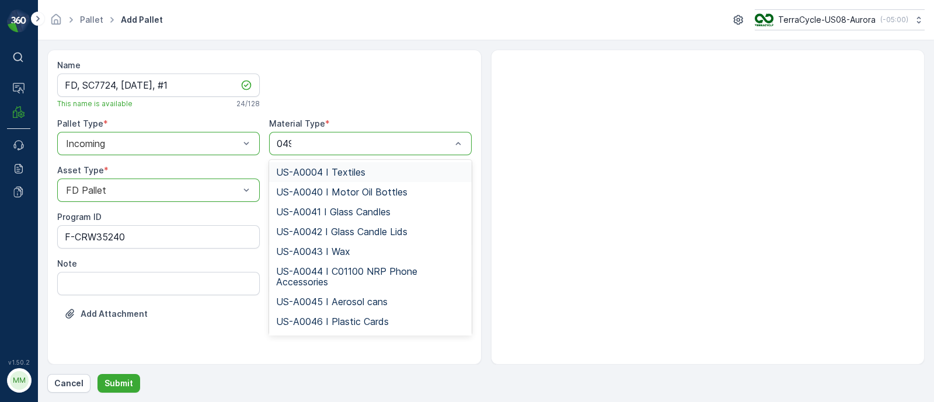
type input "0492"
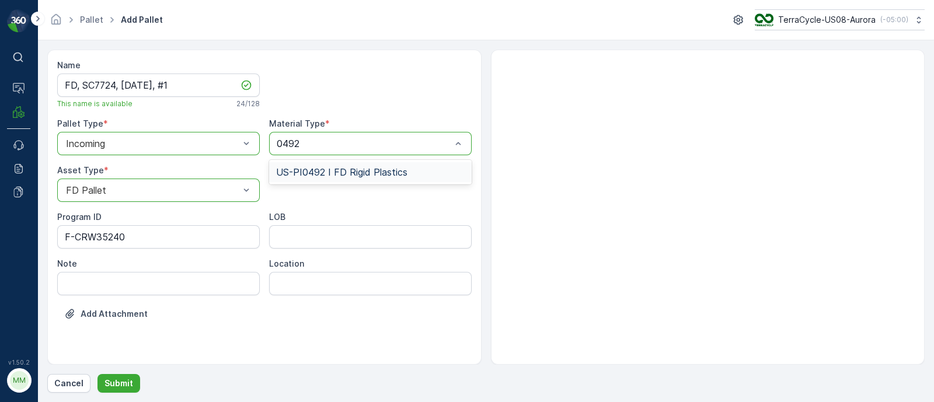
click at [329, 165] on div "US-PI0492 I FD Rigid Plastics" at bounding box center [370, 172] width 203 height 20
click at [295, 241] on input "LOB" at bounding box center [370, 236] width 203 height 23
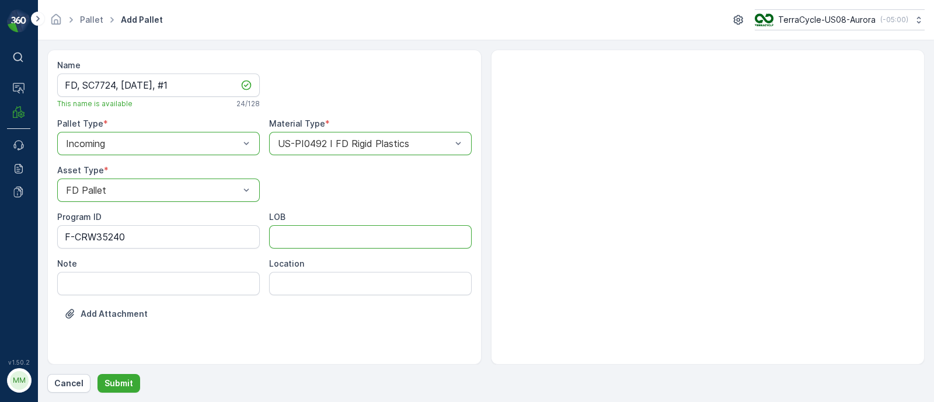
type input "MAT"
click at [126, 381] on p "Submit" at bounding box center [119, 384] width 29 height 12
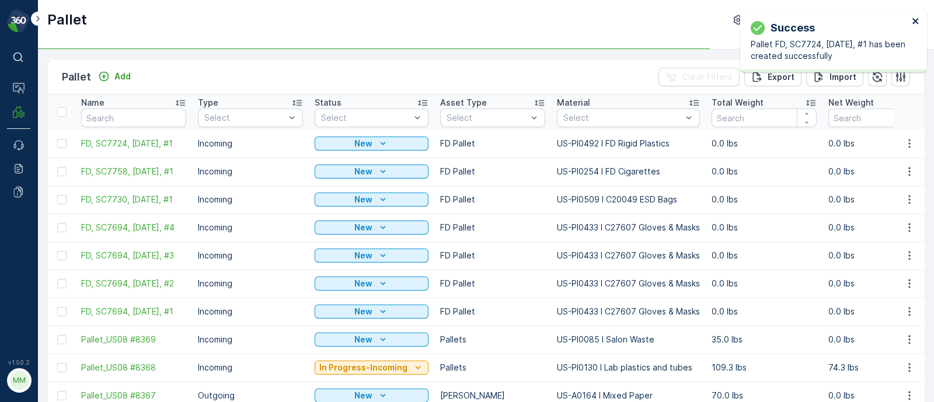
click at [918, 23] on icon "close" at bounding box center [916, 21] width 6 height 6
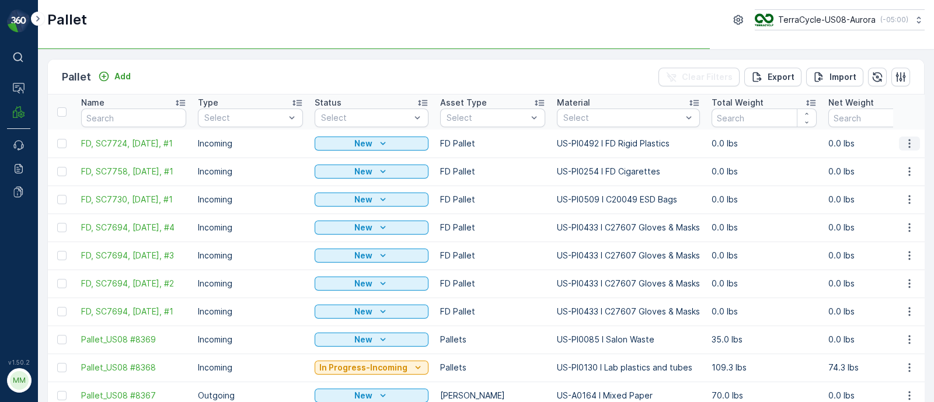
click at [906, 138] on icon "button" at bounding box center [910, 144] width 12 height 12
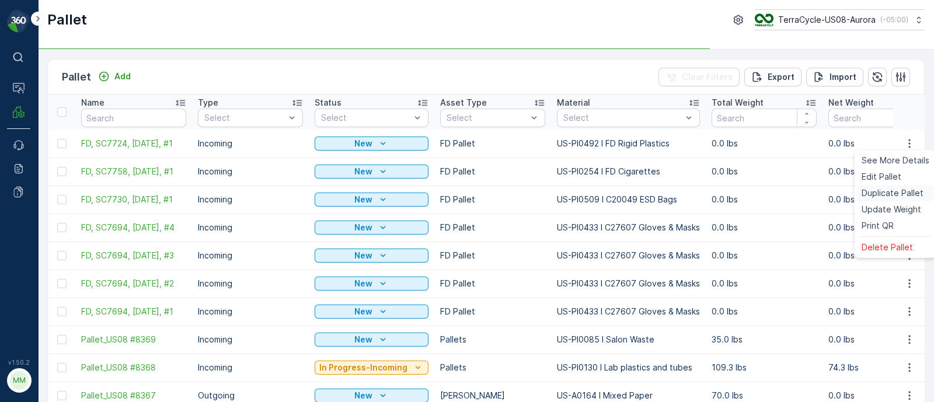
click at [882, 190] on span "Duplicate Pallet" at bounding box center [893, 193] width 62 height 12
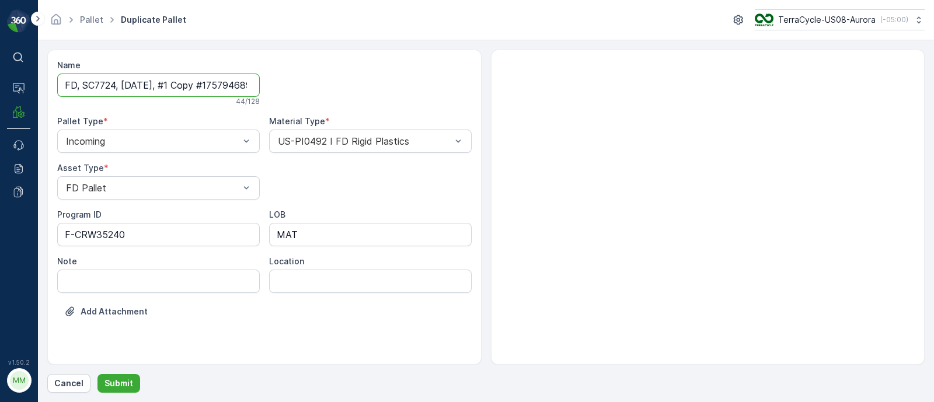
scroll to position [0, 36]
drag, startPoint x: 173, startPoint y: 84, endPoint x: 388, endPoint y: 89, distance: 214.9
click at [388, 89] on div "Name FD, SC7724, [DATE], #1 Copy #1757946899223 44 / 128 Pallet Type * Incoming…" at bounding box center [264, 198] width 415 height 276
type input "FD, SC7724, [DATE], #2"
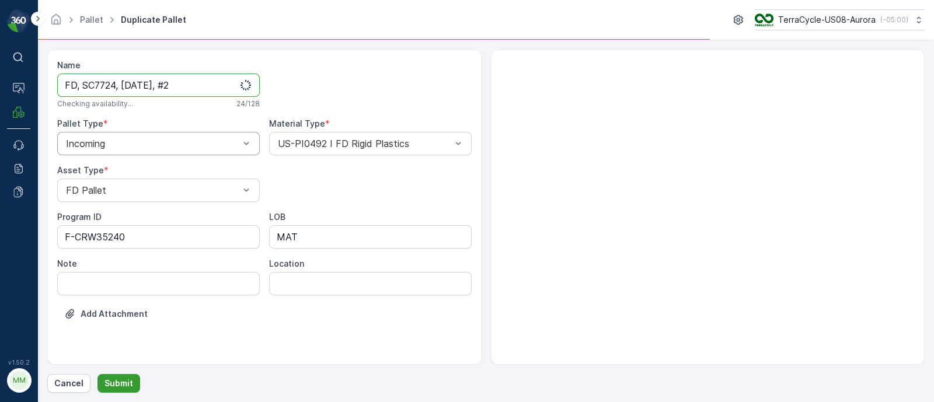
click at [114, 387] on p "Submit" at bounding box center [119, 384] width 29 height 12
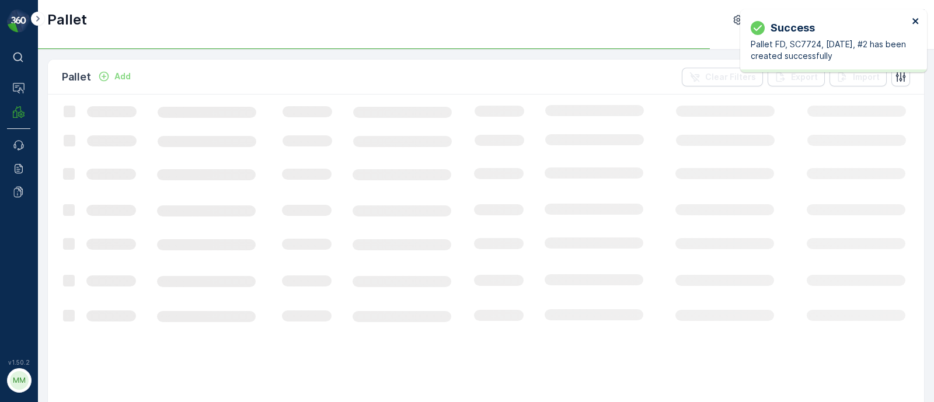
click at [914, 20] on icon "close" at bounding box center [916, 20] width 8 height 9
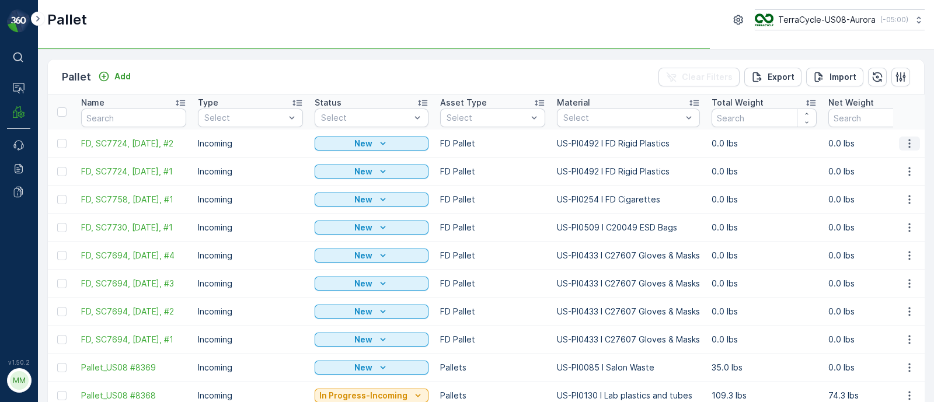
click at [904, 141] on icon "button" at bounding box center [910, 144] width 12 height 12
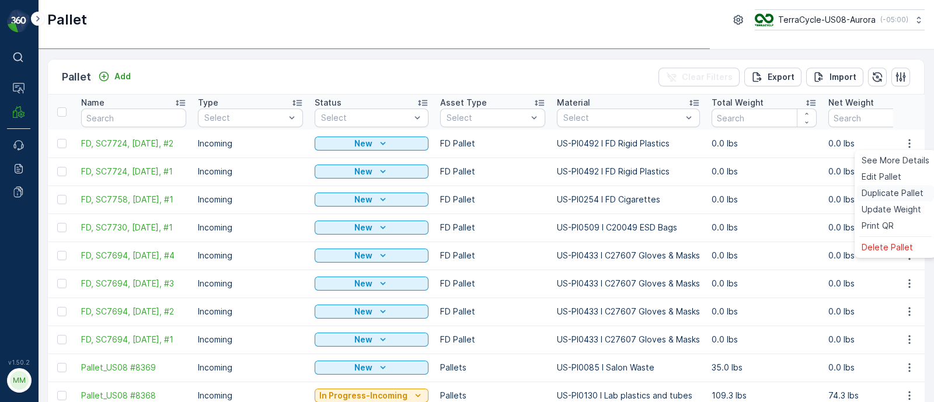
click at [871, 193] on span "Duplicate Pallet" at bounding box center [893, 193] width 62 height 12
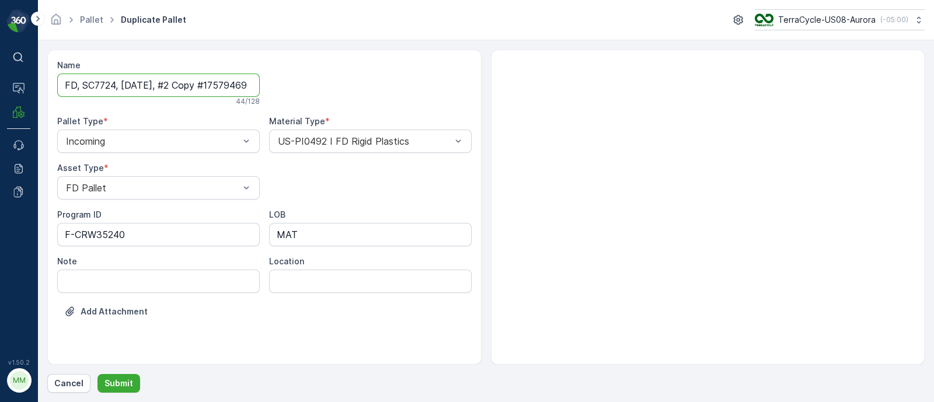
scroll to position [0, 37]
drag, startPoint x: 184, startPoint y: 85, endPoint x: 345, endPoint y: 92, distance: 160.7
click at [345, 92] on div "Name FD, SC7724, [DATE], #2 Copy #1757946907684 44 / 128 Pallet Type * Incoming…" at bounding box center [264, 198] width 415 height 276
type input "FD, SC7724, [DATE], #3"
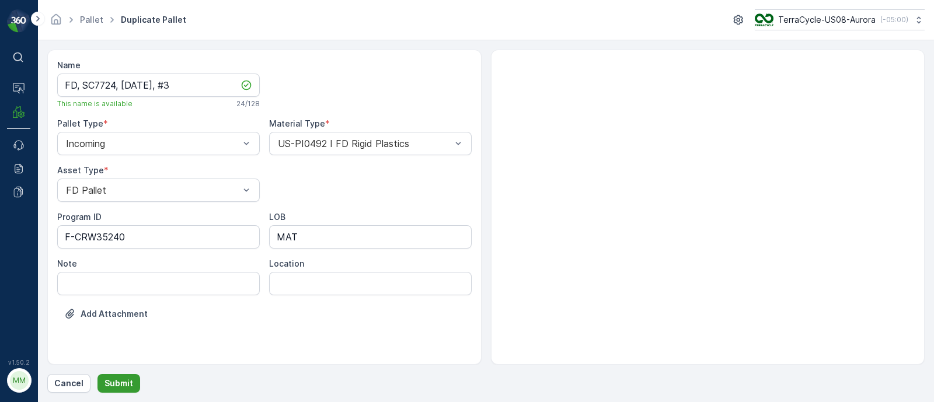
click at [127, 382] on p "Submit" at bounding box center [119, 384] width 29 height 12
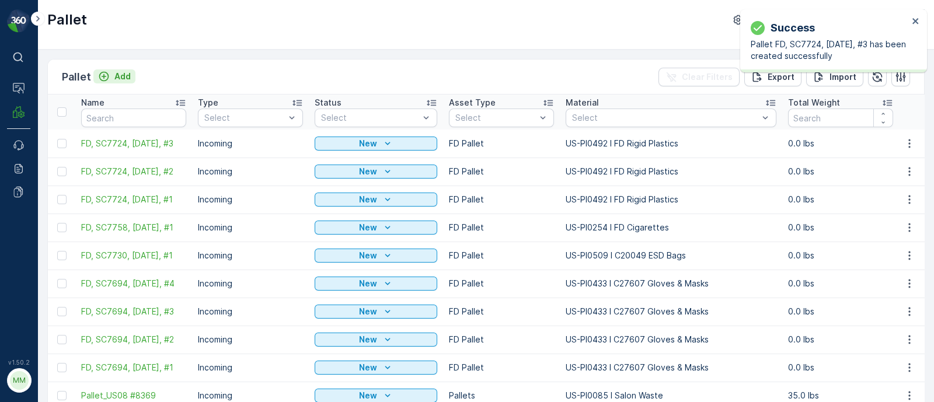
click at [123, 80] on p "Add" at bounding box center [122, 77] width 16 height 12
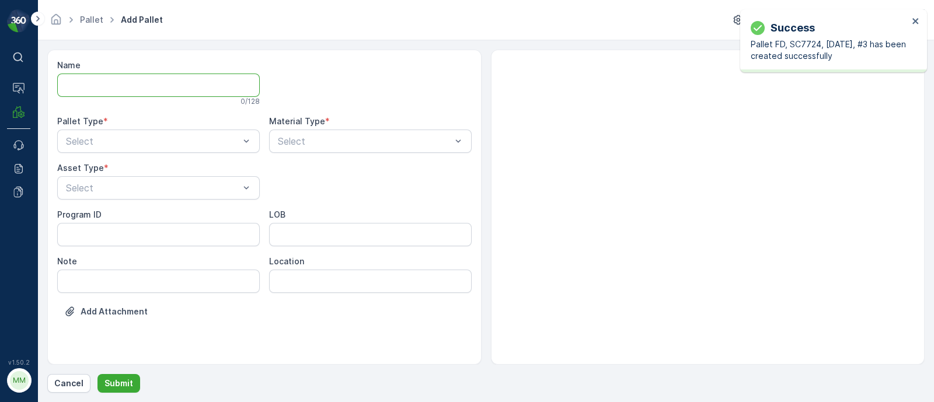
click at [148, 81] on input "Name" at bounding box center [158, 85] width 203 height 23
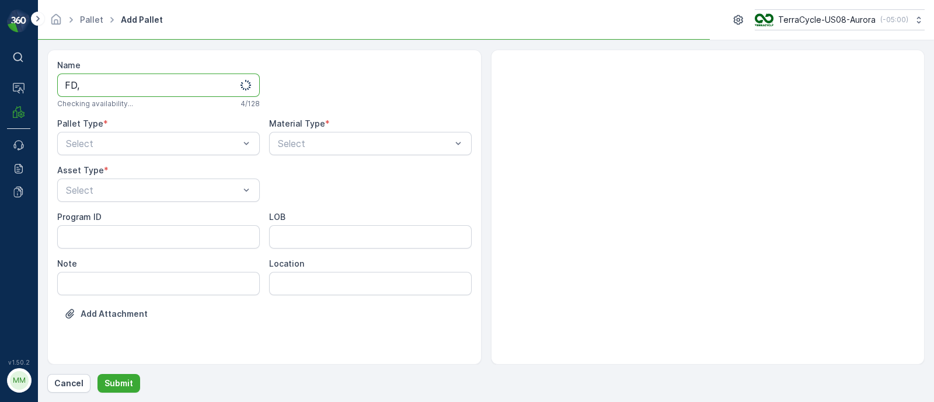
paste input "TC5415 [DATE]"
drag, startPoint x: 127, startPoint y: 80, endPoint x: 134, endPoint y: 83, distance: 7.1
click at [126, 80] on input "FD, TC5415 [DATE], #1" at bounding box center [158, 85] width 203 height 23
type input "FD, TC5415, [DATE], #1"
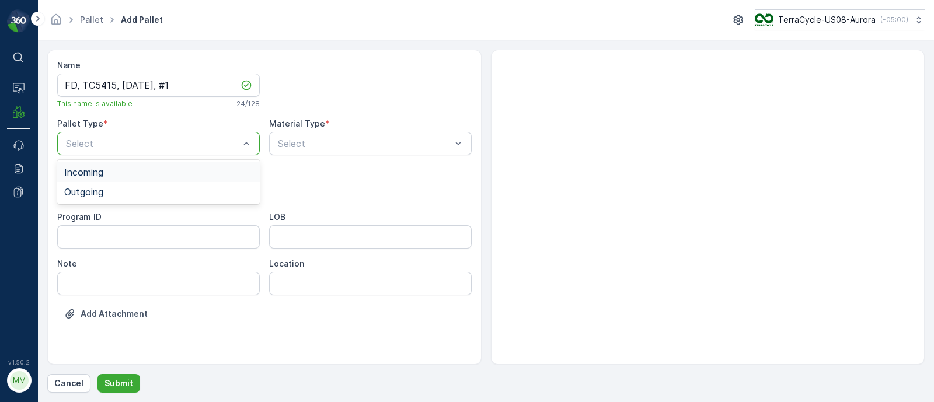
click at [82, 172] on span "Incoming" at bounding box center [83, 172] width 39 height 11
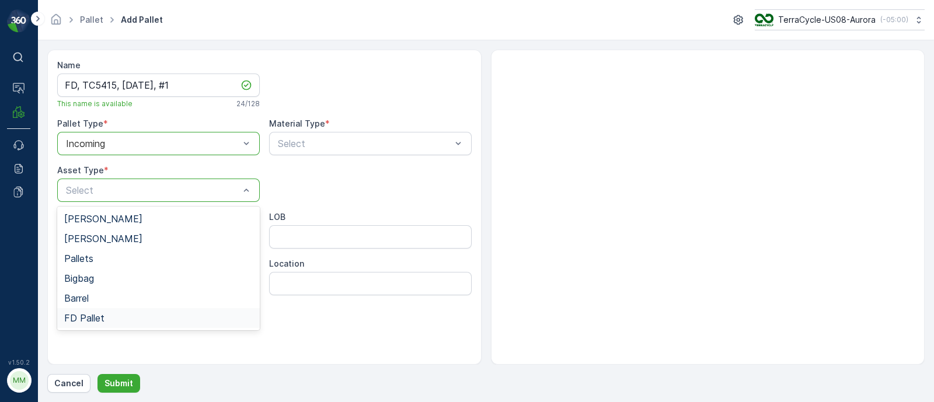
click at [92, 321] on span "FD Pallet" at bounding box center [84, 318] width 40 height 11
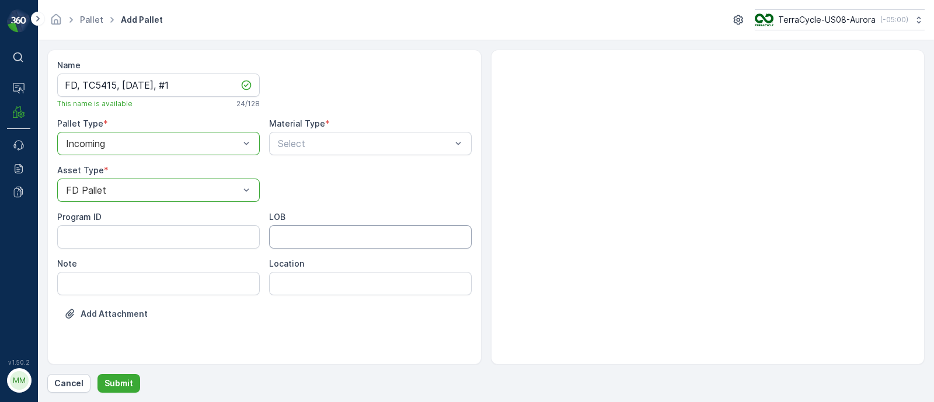
drag, startPoint x: 290, startPoint y: 236, endPoint x: 299, endPoint y: 241, distance: 9.7
click at [290, 236] on input "LOB" at bounding box center [370, 236] width 203 height 23
type input "MAT"
click at [90, 239] on ID "Program ID" at bounding box center [158, 236] width 203 height 23
paste ID "HOME-124"
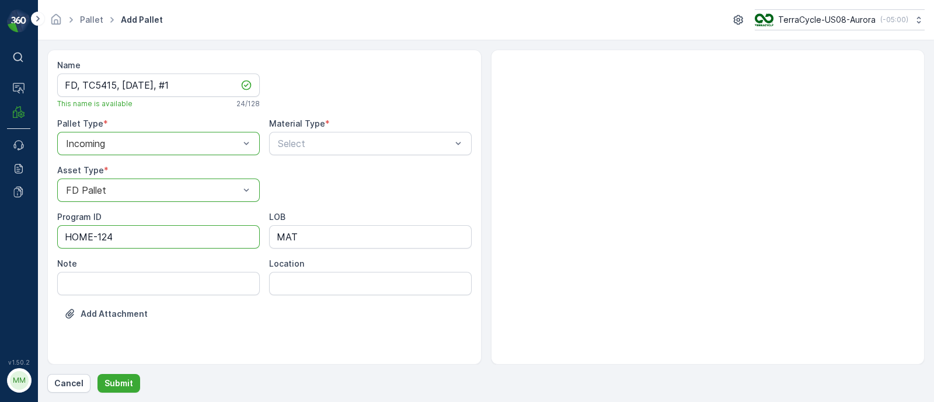
type ID "HOME-124"
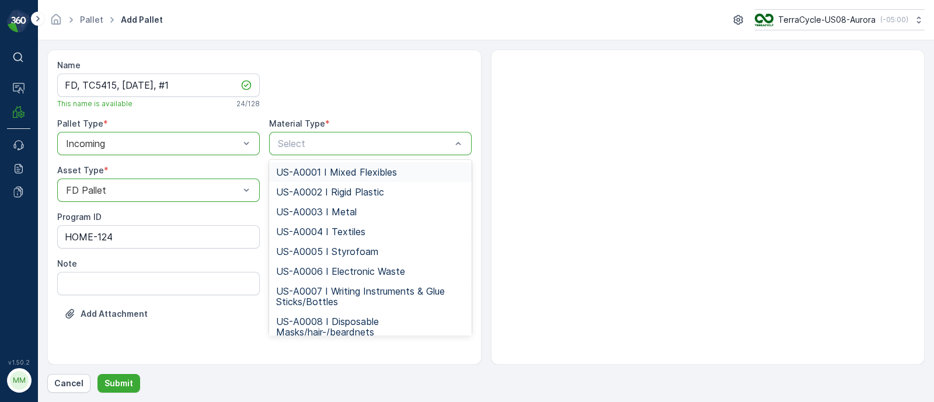
type input "US-PI0423 I TC Home Mixed Pallets"
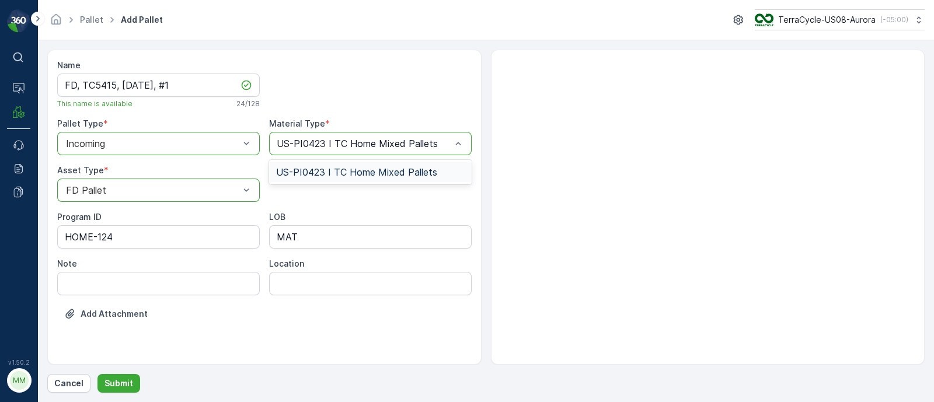
click at [338, 162] on div "US-PI0423 I TC Home Mixed Pallets" at bounding box center [370, 172] width 203 height 20
click at [113, 384] on p "Submit" at bounding box center [119, 384] width 29 height 12
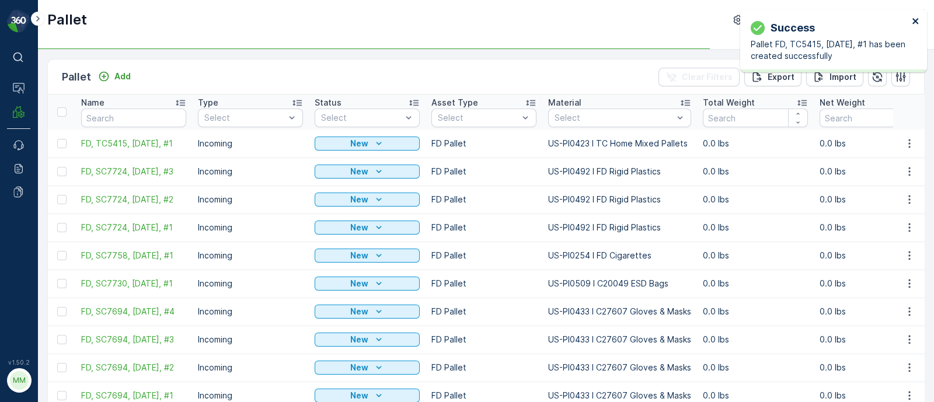
click at [914, 20] on icon "close" at bounding box center [916, 21] width 6 height 6
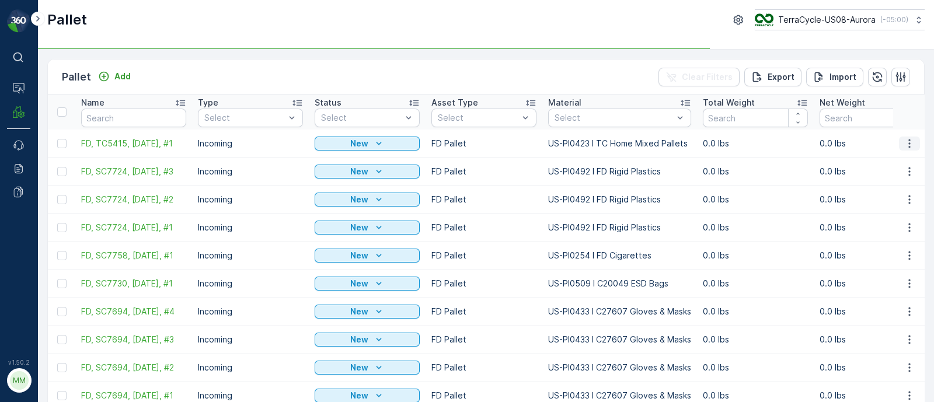
click at [907, 149] on button "button" at bounding box center [909, 144] width 21 height 14
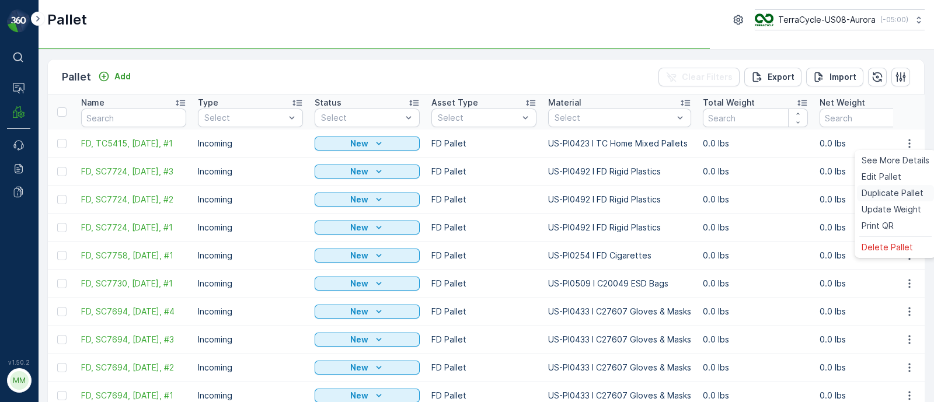
click at [896, 192] on span "Duplicate Pallet" at bounding box center [893, 193] width 62 height 12
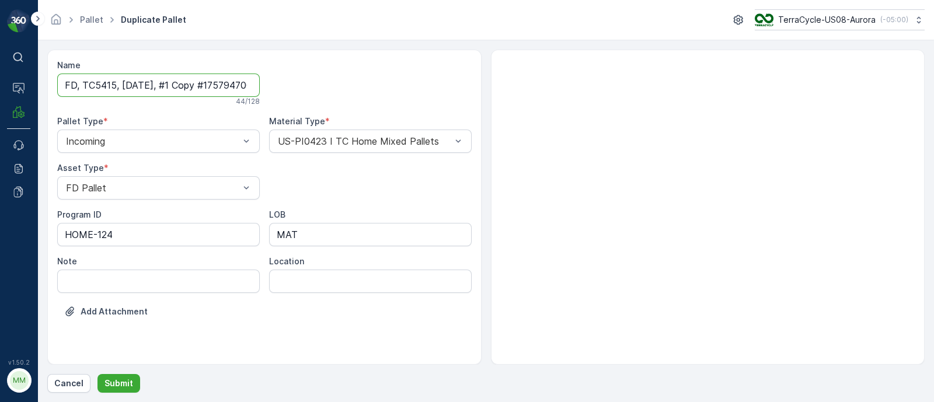
scroll to position [0, 31]
drag, startPoint x: 172, startPoint y: 85, endPoint x: 401, endPoint y: 87, distance: 229.5
click at [401, 87] on div "Name FD, TC5415, [DATE], #1 Copy #1757947007171 44 / 128 Pallet Type * Incoming…" at bounding box center [264, 198] width 415 height 276
type input "FD, TC5415, [DATE], #2"
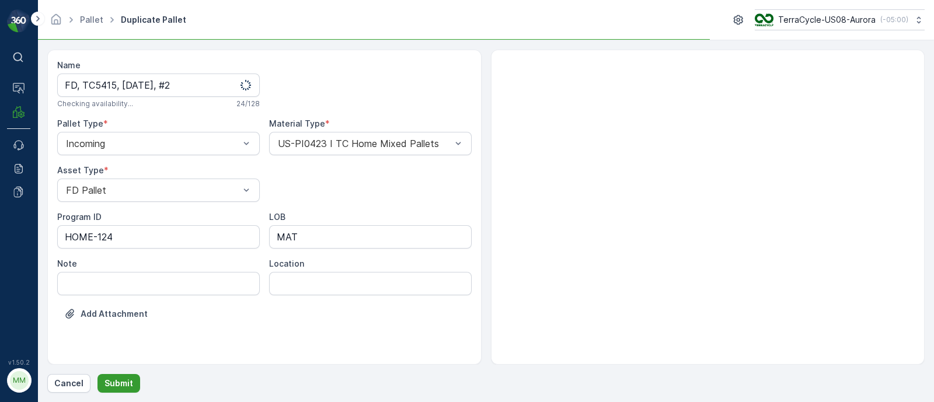
click at [124, 384] on p "Submit" at bounding box center [119, 384] width 29 height 12
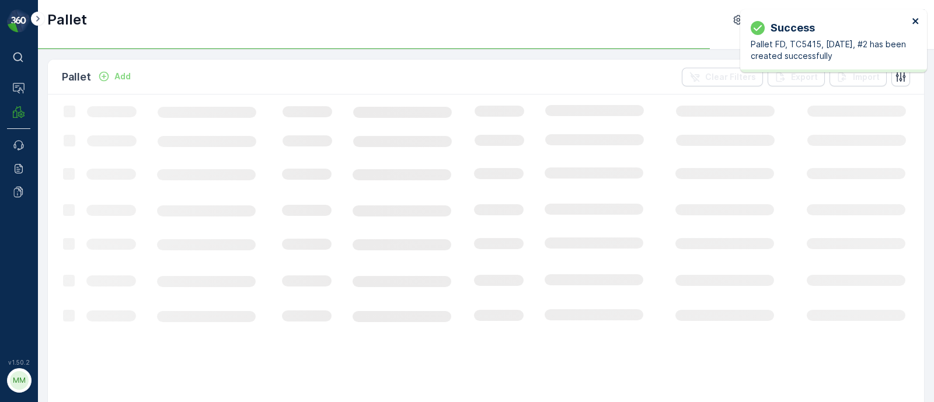
click at [915, 20] on icon "close" at bounding box center [916, 21] width 6 height 6
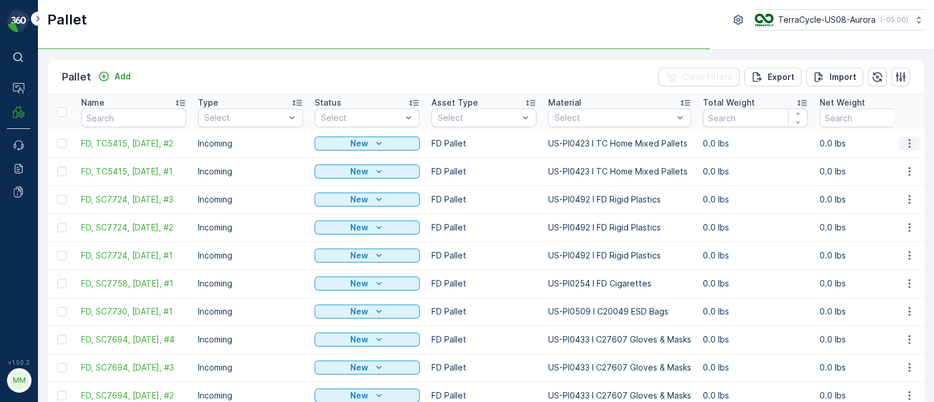
click at [907, 137] on button "button" at bounding box center [909, 144] width 21 height 14
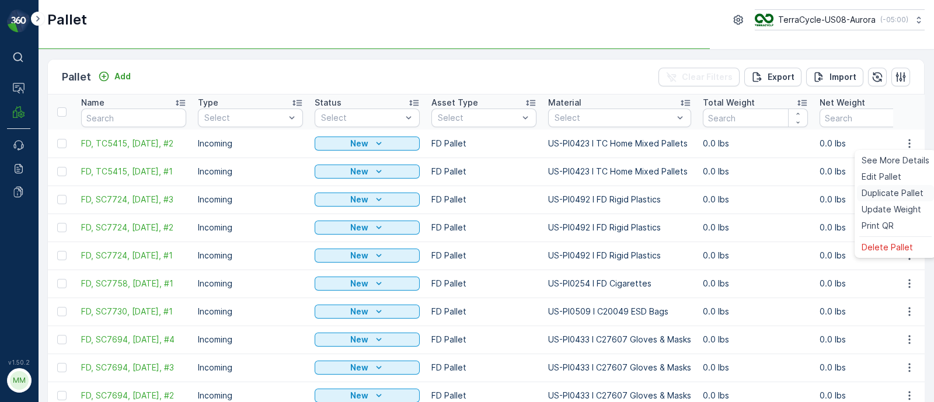
click at [881, 190] on span "Duplicate Pallet" at bounding box center [893, 193] width 62 height 12
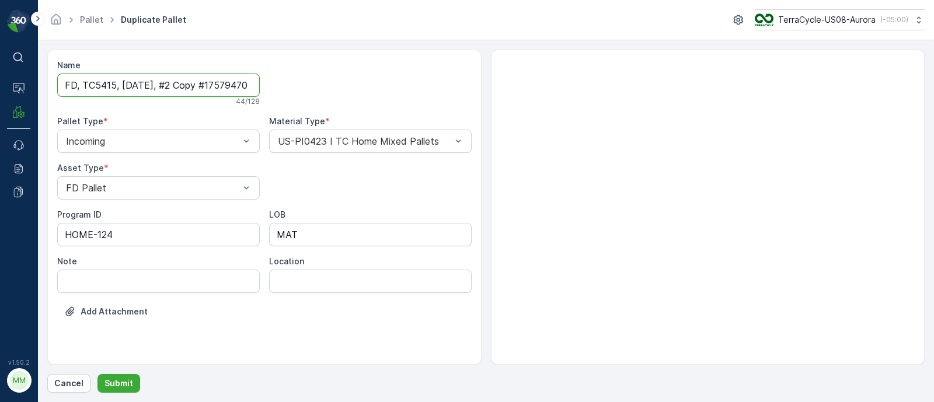
scroll to position [0, 35]
drag, startPoint x: 171, startPoint y: 83, endPoint x: 520, endPoint y: 110, distance: 350.3
click at [520, 110] on div "Name FD, TC5415, [DATE], #2 Copy #1757947014489 44 / 128 Pallet Type * Incoming…" at bounding box center [486, 207] width 878 height 315
type input "FD, TC5415, [DATE], #3"
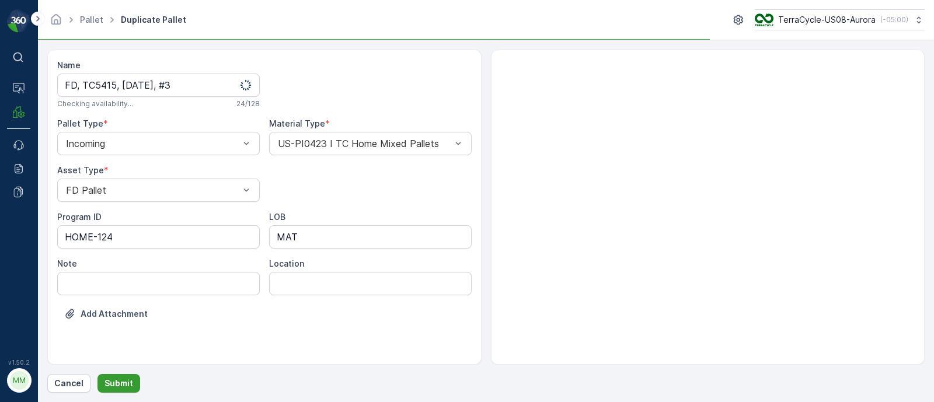
click at [128, 391] on button "Submit" at bounding box center [119, 383] width 43 height 19
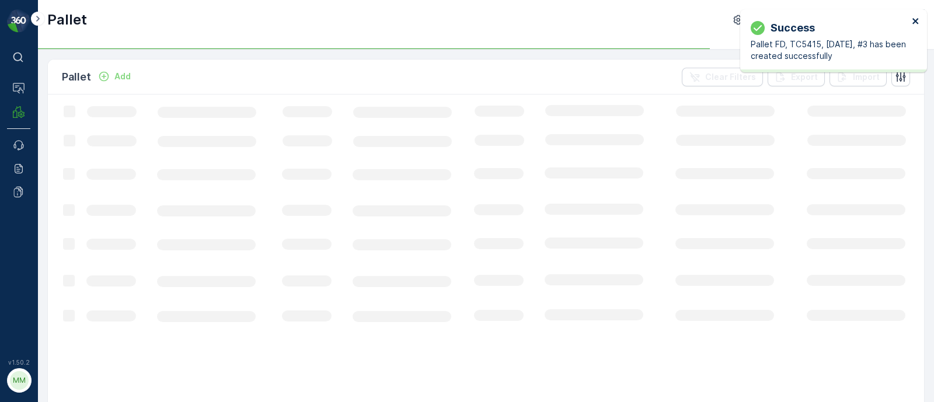
click at [913, 20] on icon "close" at bounding box center [916, 20] width 8 height 9
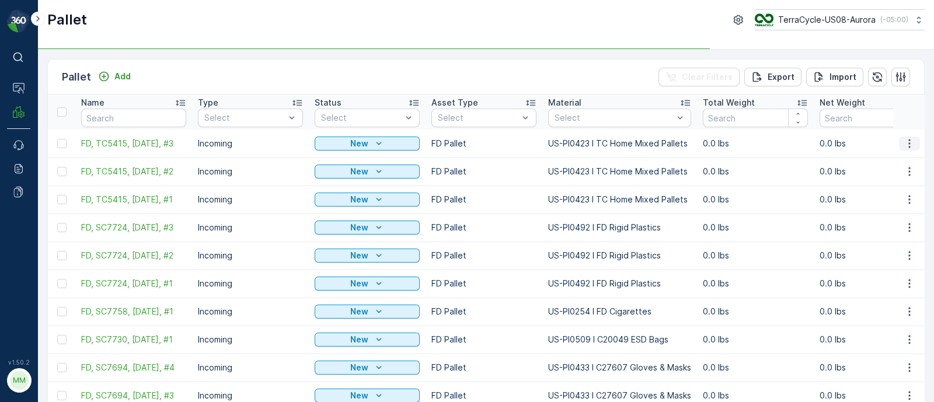
click at [908, 141] on icon "button" at bounding box center [910, 144] width 12 height 12
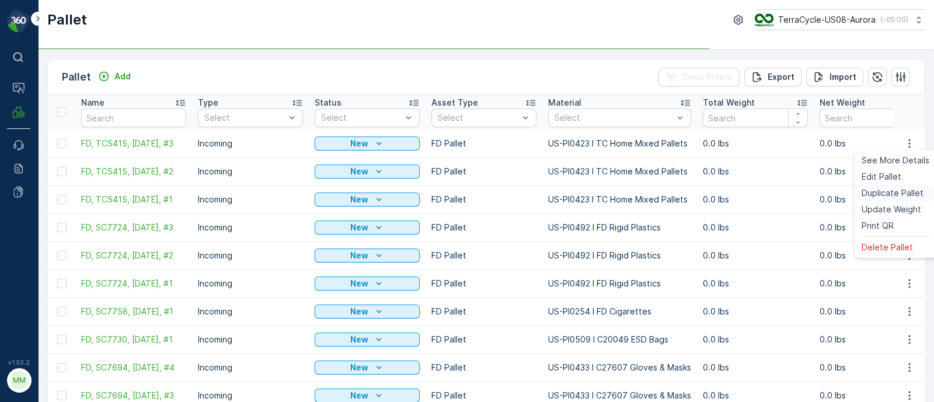
click at [890, 189] on span "Duplicate Pallet" at bounding box center [893, 193] width 62 height 12
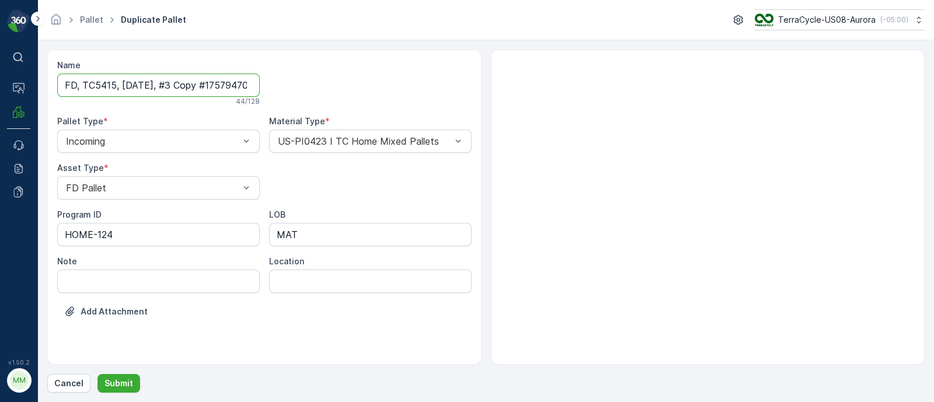
scroll to position [0, 35]
drag, startPoint x: 172, startPoint y: 84, endPoint x: 454, endPoint y: 106, distance: 282.9
click at [454, 106] on div "Name FD, TC5415, [DATE], #3 Copy #1757947023014 44 / 128 Pallet Type * Incoming…" at bounding box center [264, 198] width 415 height 276
type input "FD, TC5415, [DATE], #4"
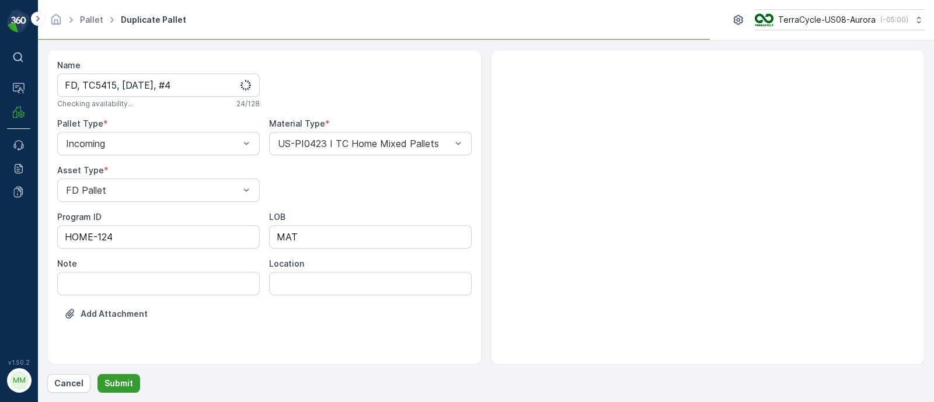
click at [131, 382] on button "Submit" at bounding box center [119, 383] width 43 height 19
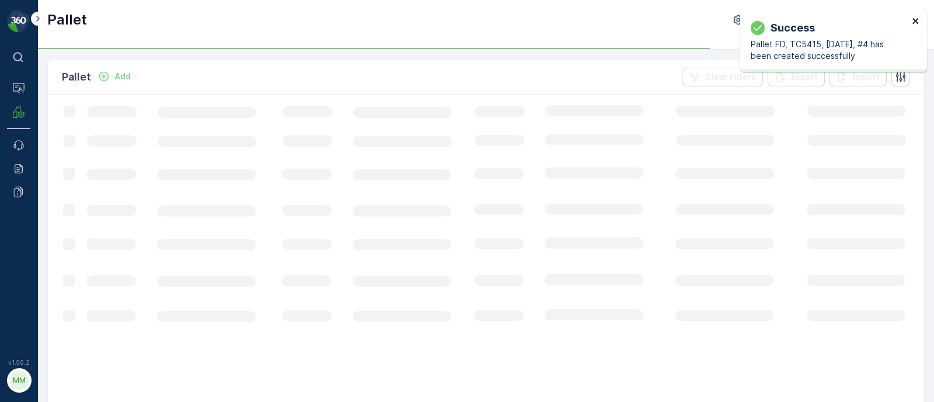
click at [916, 22] on icon "close" at bounding box center [916, 21] width 6 height 6
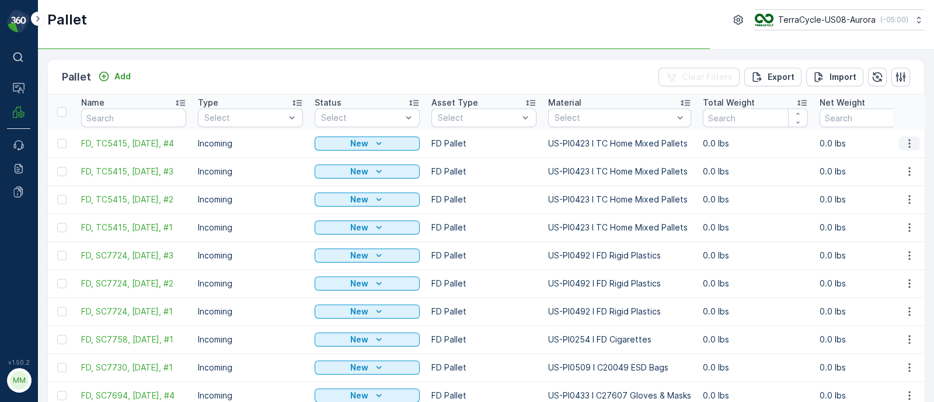
click at [908, 140] on icon "button" at bounding box center [910, 144] width 12 height 12
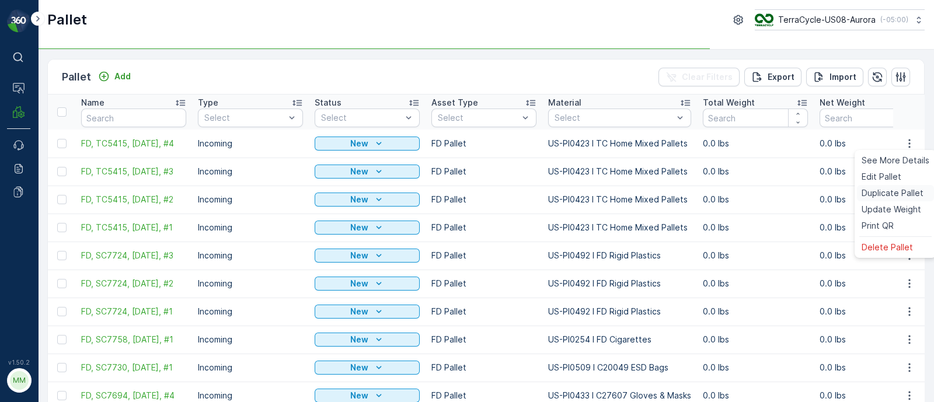
click at [896, 193] on span "Duplicate Pallet" at bounding box center [893, 193] width 62 height 12
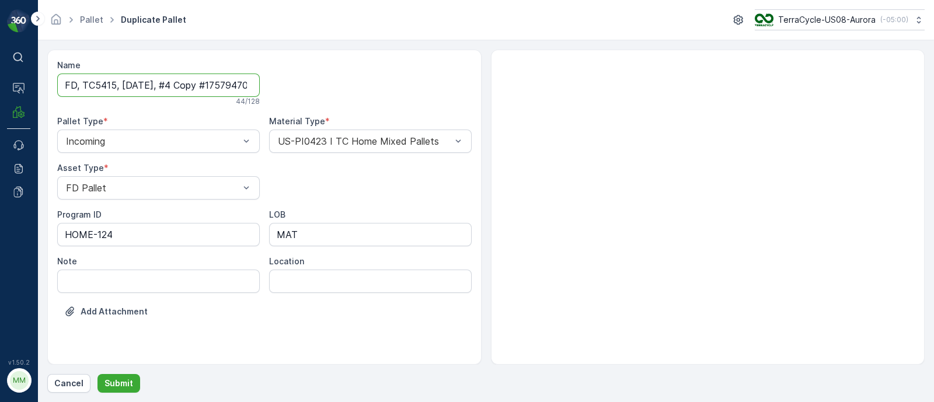
scroll to position [0, 34]
drag, startPoint x: 173, startPoint y: 86, endPoint x: 426, endPoint y: 100, distance: 253.8
click at [426, 100] on div "Name FD, TC5415, [DATE], #4 Copy #1757947031277 44 / 128 Pallet Type * Incoming…" at bounding box center [264, 198] width 415 height 276
type input "FD, TC5415, [DATE], #5"
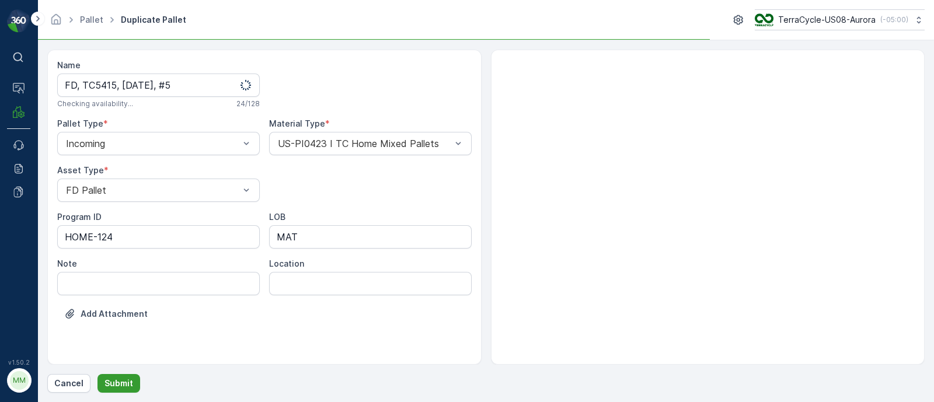
click at [132, 387] on button "Submit" at bounding box center [119, 383] width 43 height 19
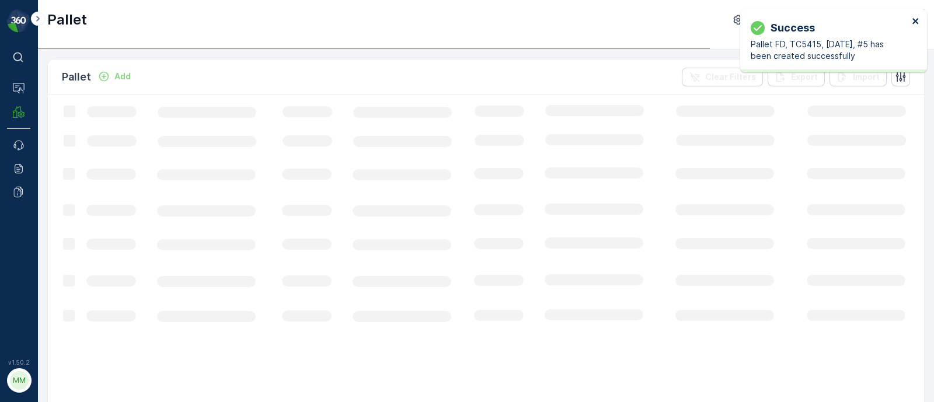
click at [916, 19] on icon "close" at bounding box center [916, 20] width 8 height 9
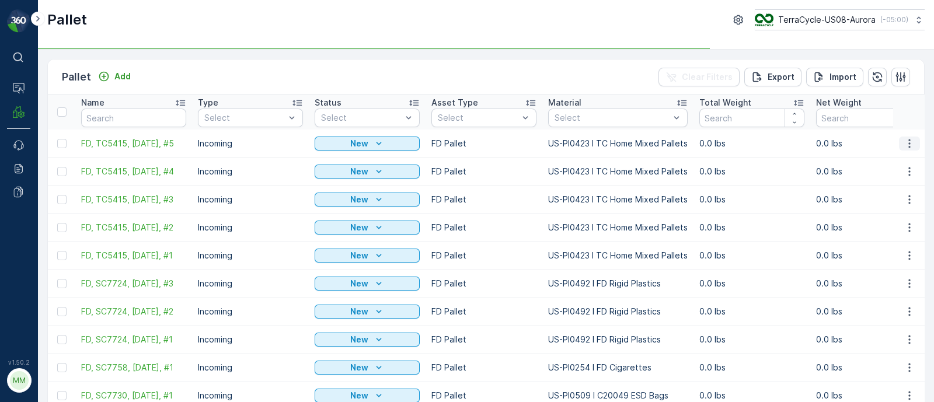
click at [908, 140] on icon "button" at bounding box center [910, 144] width 12 height 12
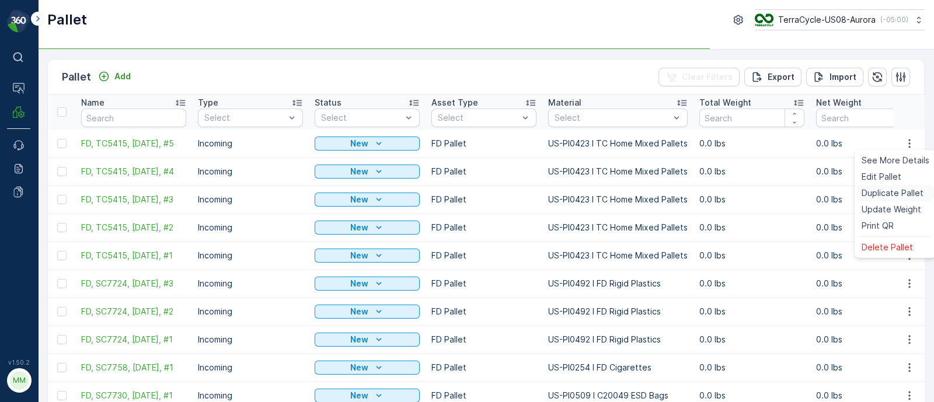
click at [901, 192] on span "Duplicate Pallet" at bounding box center [893, 193] width 62 height 12
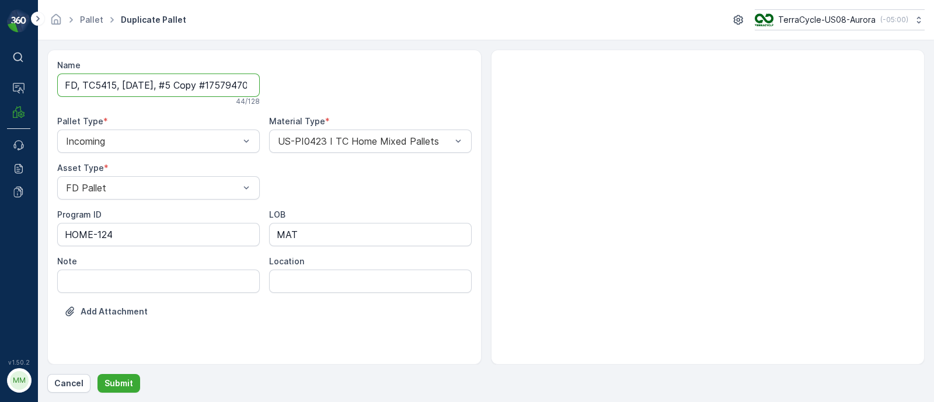
scroll to position [0, 36]
drag, startPoint x: 179, startPoint y: 85, endPoint x: 410, endPoint y: 93, distance: 231.4
click at [410, 93] on div "Name FD, TC5415, [DATE], #5 Copy #1757947037856 44 / 128 Pallet Type * Incoming…" at bounding box center [264, 198] width 415 height 276
type input "FD, TC5415, [DATE], #6"
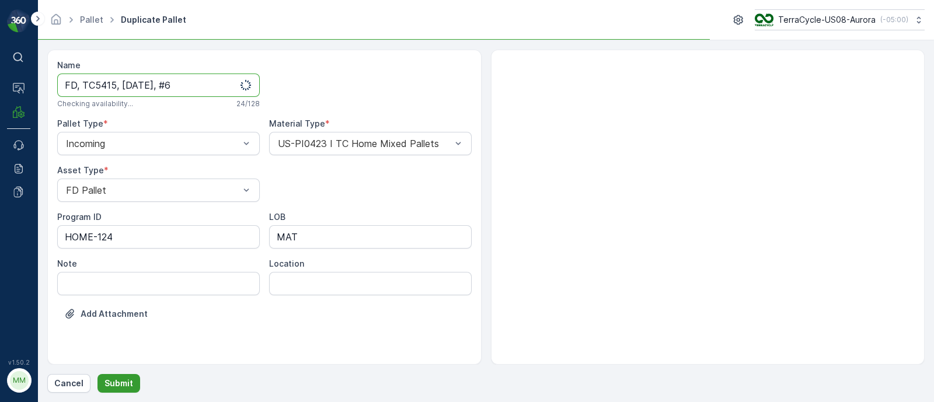
click at [135, 381] on button "Submit" at bounding box center [119, 383] width 43 height 19
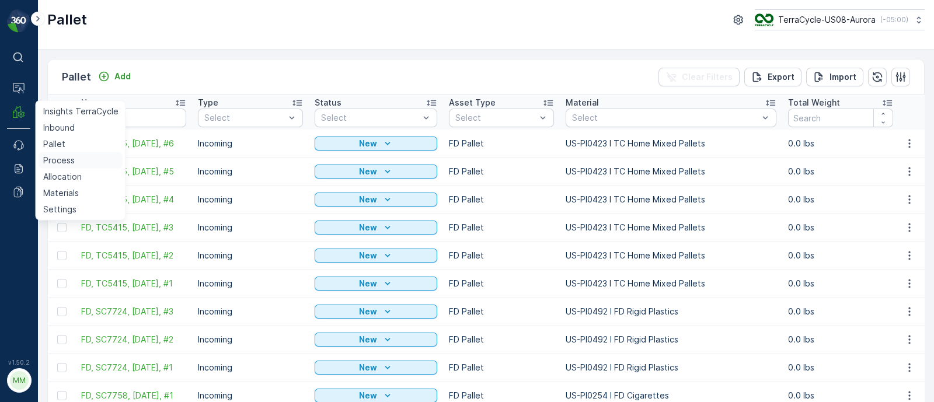
click at [63, 159] on p "Process" at bounding box center [59, 161] width 32 height 12
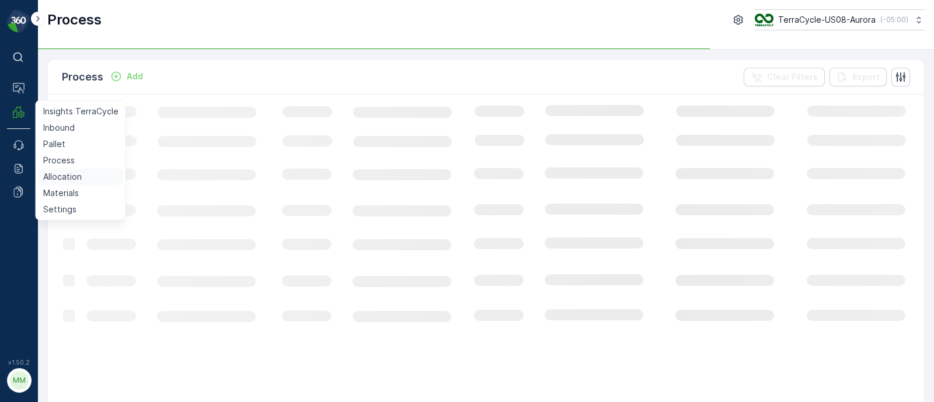
click at [66, 174] on p "Allocation" at bounding box center [62, 177] width 39 height 12
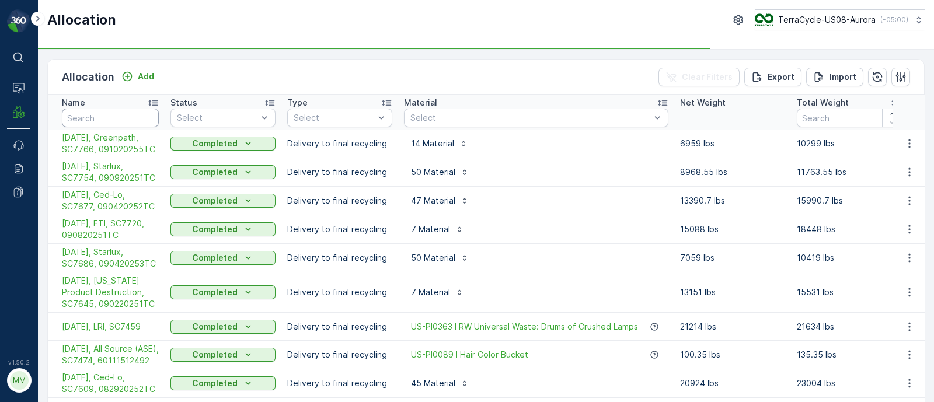
click at [119, 113] on input "text" at bounding box center [110, 118] width 97 height 19
type input "mid"
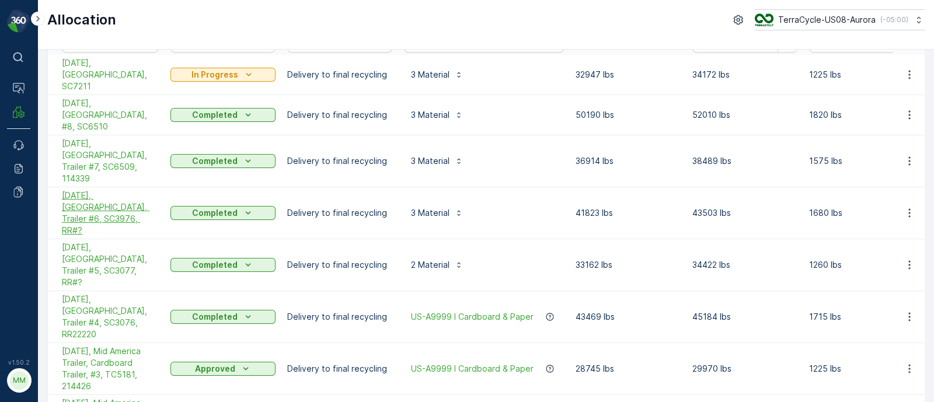
scroll to position [165, 0]
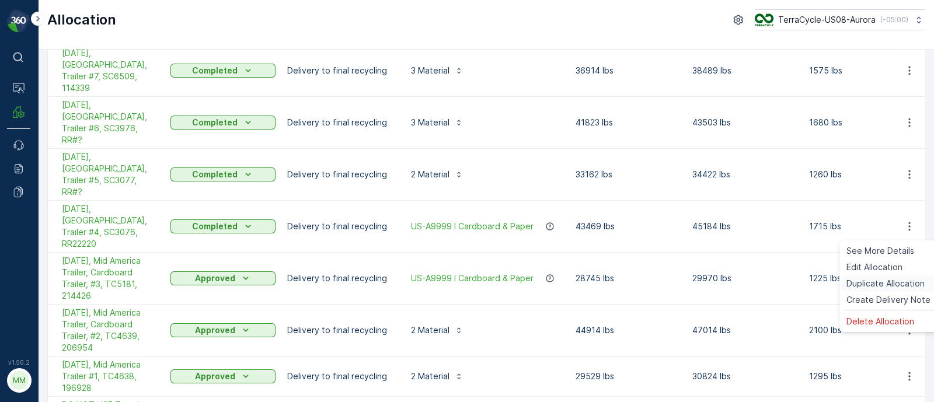
click at [883, 281] on span "Duplicate Allocation" at bounding box center [886, 284] width 78 height 12
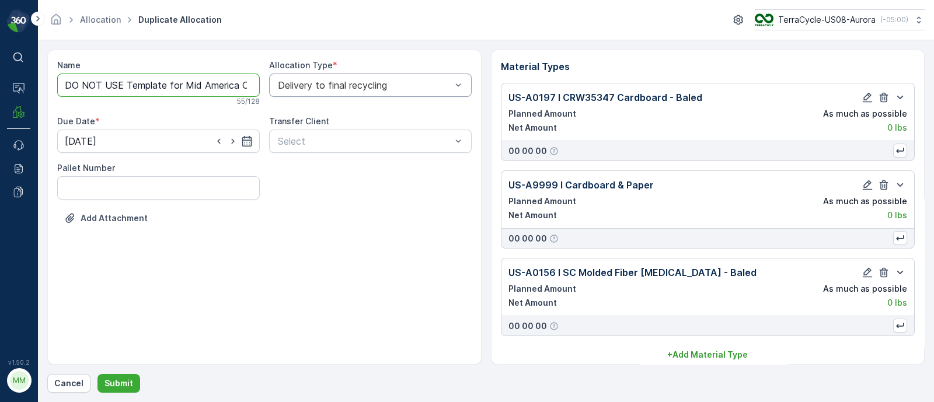
scroll to position [0, 95]
drag, startPoint x: 238, startPoint y: 84, endPoint x: 338, endPoint y: 97, distance: 100.7
click at [338, 97] on div "Name DO NOT USE Template for Mid America Copy #1757947397175 55 / 128 Allocatio…" at bounding box center [264, 151] width 415 height 182
paste input "SC7826"
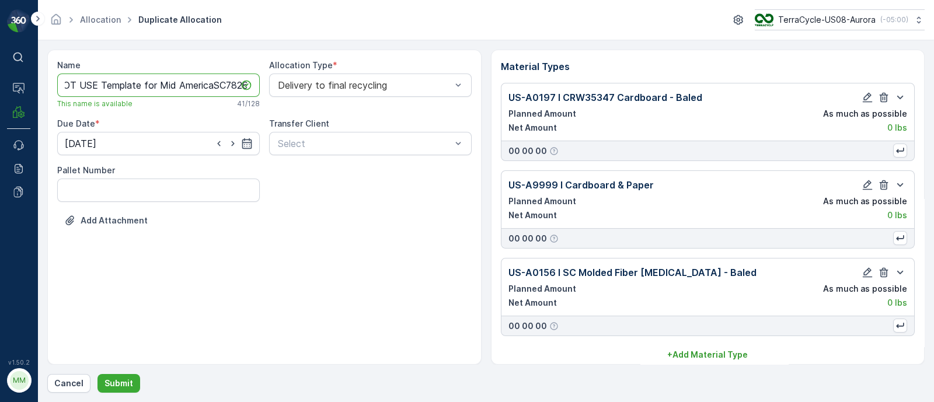
drag, startPoint x: 212, startPoint y: 84, endPoint x: 128, endPoint y: 86, distance: 84.1
click at [128, 86] on input "DO NOT USE Template for Mid AmericaSC7826" at bounding box center [158, 85] width 203 height 23
click at [186, 81] on input "DO NOT USE Template for Mid AmericaSC7826" at bounding box center [158, 85] width 203 height 23
click at [212, 82] on input "DO NOT USE Template for Mid AmericaSC7826" at bounding box center [158, 85] width 203 height 23
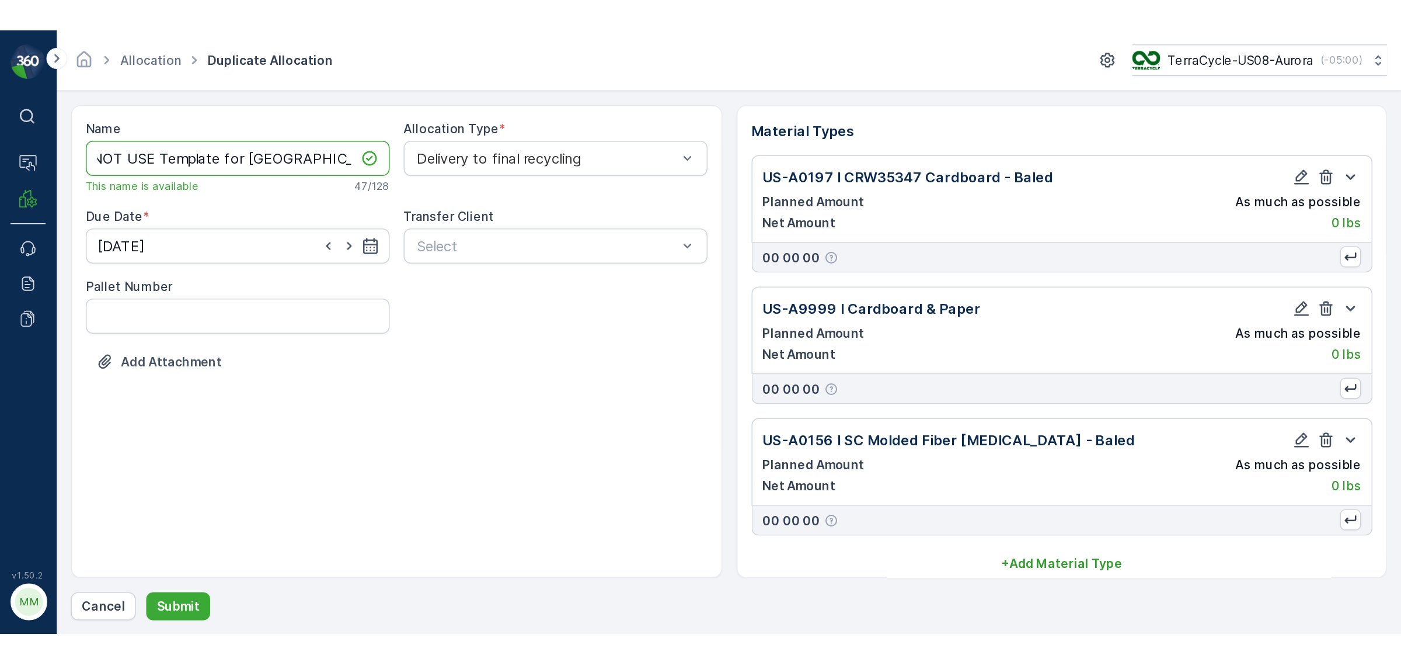
scroll to position [0, 0]
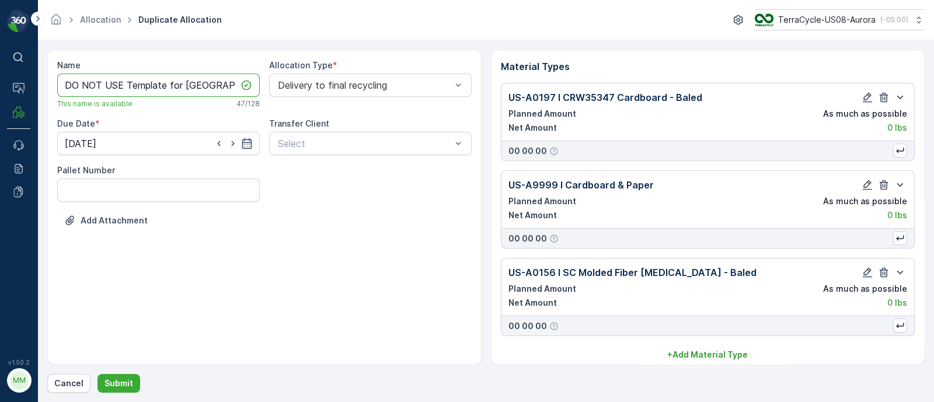
drag, startPoint x: 121, startPoint y: 86, endPoint x: 38, endPoint y: 83, distance: 83.6
click at [38, 83] on form "Name DO NOT USE Template for [GEOGRAPHIC_DATA],SC7826, #10 This name is availab…" at bounding box center [486, 221] width 896 height 362
click at [169, 86] on input "[DATE], [GEOGRAPHIC_DATA],SC7826, #10" at bounding box center [158, 85] width 203 height 23
type input "[DATE], [GEOGRAPHIC_DATA], SC7826, #10"
click at [249, 144] on icon "button" at bounding box center [247, 143] width 10 height 11
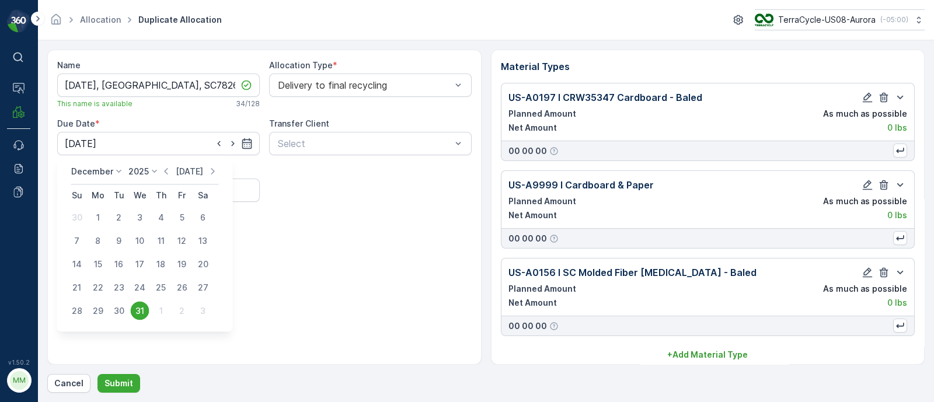
click at [189, 170] on p "[DATE]" at bounding box center [189, 172] width 27 height 12
click at [94, 265] on div "15" at bounding box center [98, 264] width 19 height 19
type input "[DATE]"
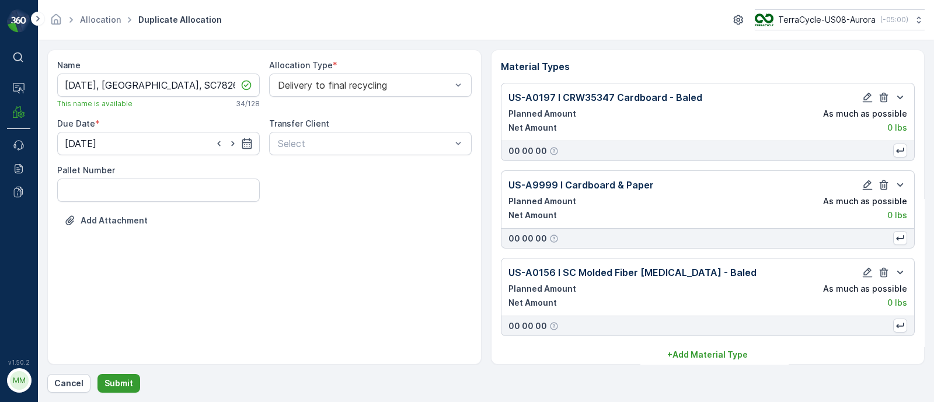
click at [127, 387] on p "Submit" at bounding box center [119, 384] width 29 height 12
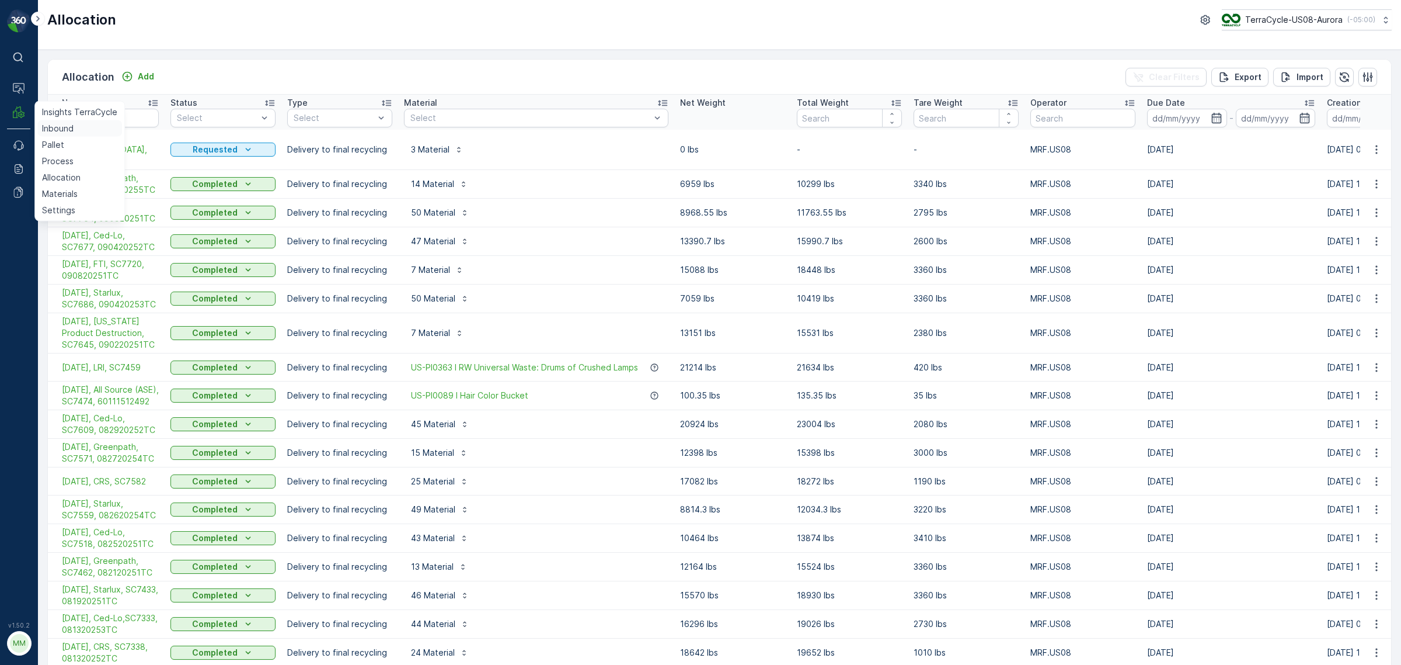
click at [51, 129] on p "Inbound" at bounding box center [58, 129] width 32 height 12
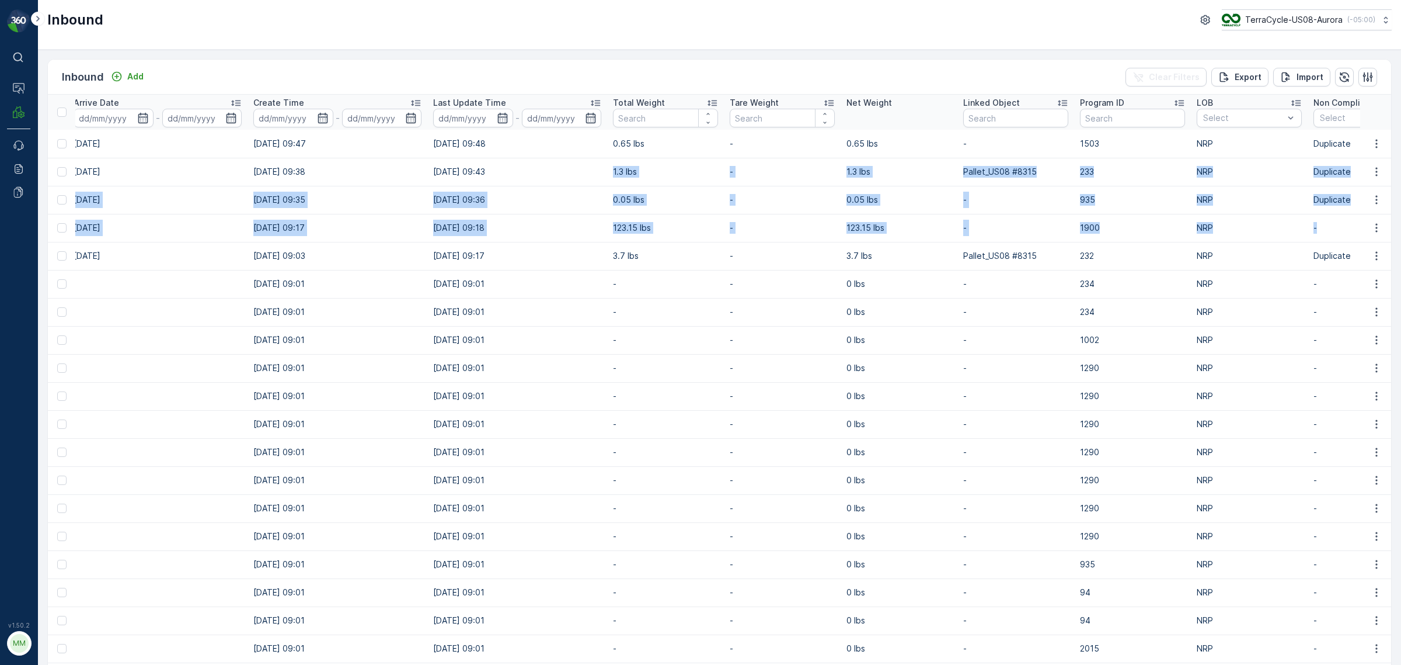
drag, startPoint x: 1090, startPoint y: 171, endPoint x: 1400, endPoint y: 220, distance: 313.9
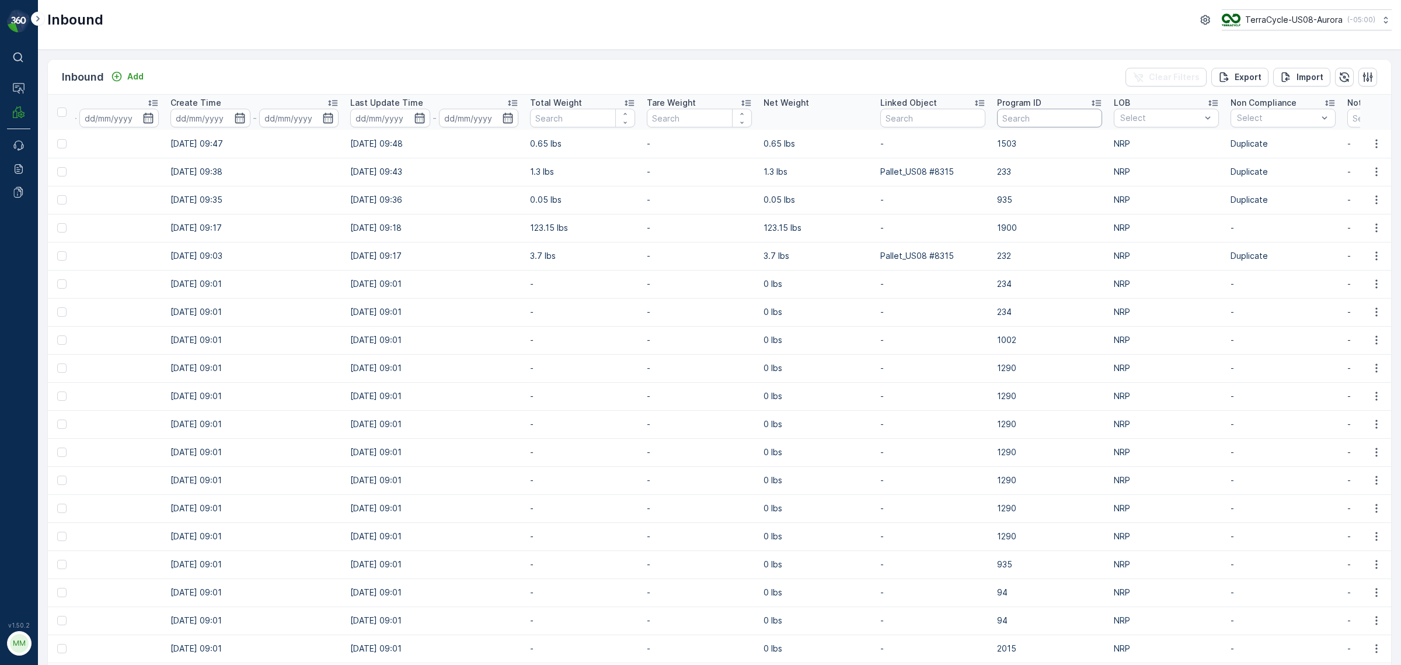
click at [934, 115] on input "text" at bounding box center [1049, 118] width 105 height 19
paste input "264"
type input "264"
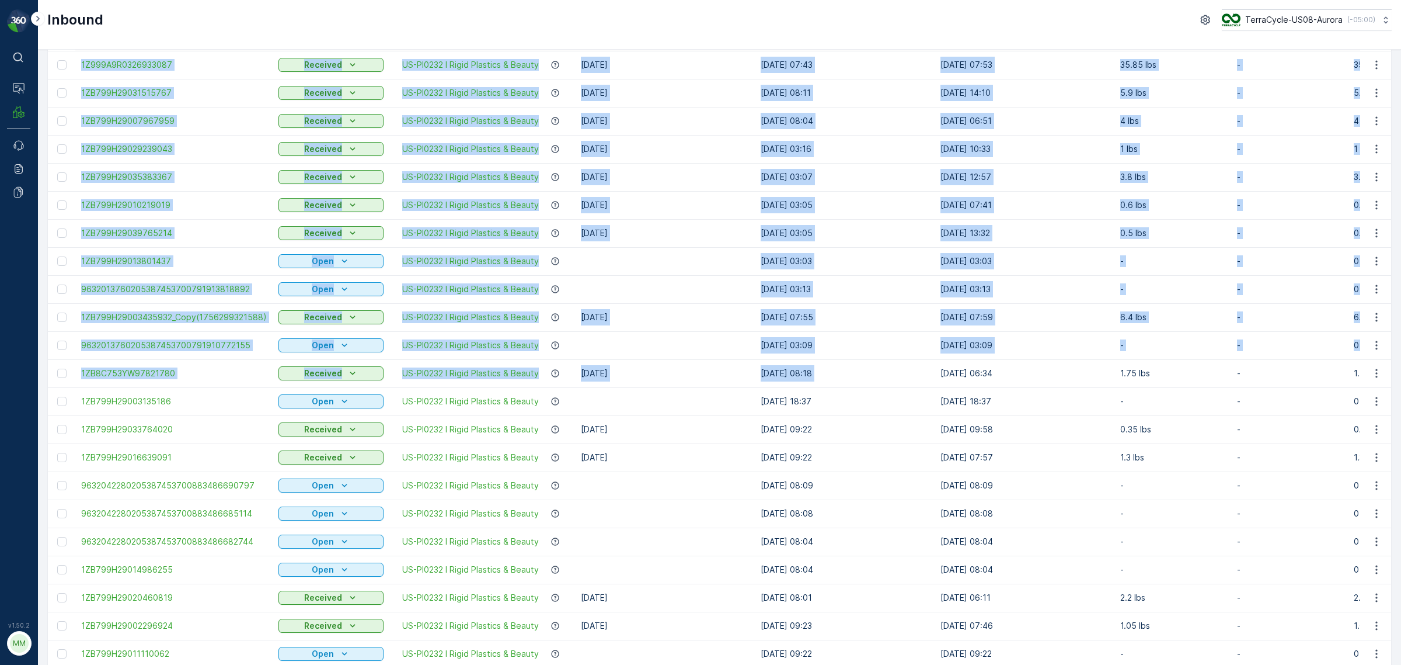
drag, startPoint x: 318, startPoint y: 382, endPoint x: -157, endPoint y: 305, distance: 481.6
click at [0, 305] on html "⌘B Operations MRF Events Reports Documents v 1.50.2 MM MRF.US08 Inbound TerraCy…" at bounding box center [700, 332] width 1401 height 665
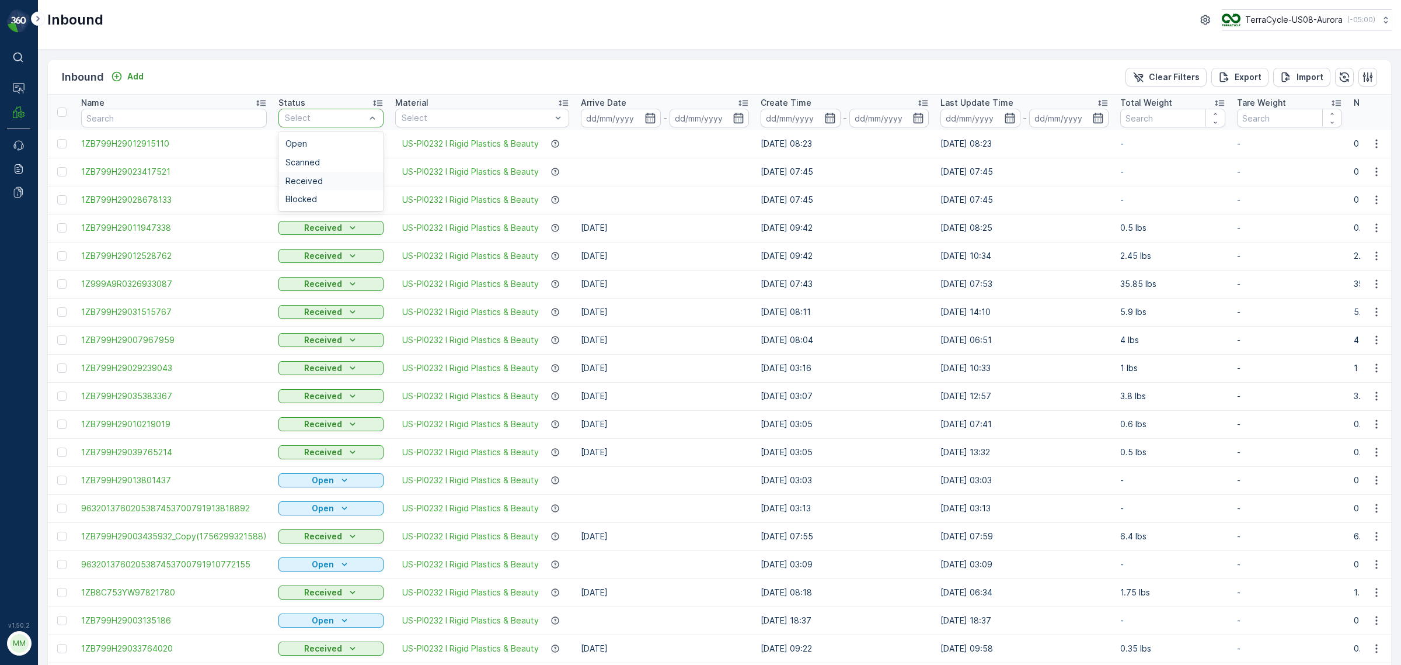
click at [314, 177] on span "Received" at bounding box center [304, 180] width 37 height 9
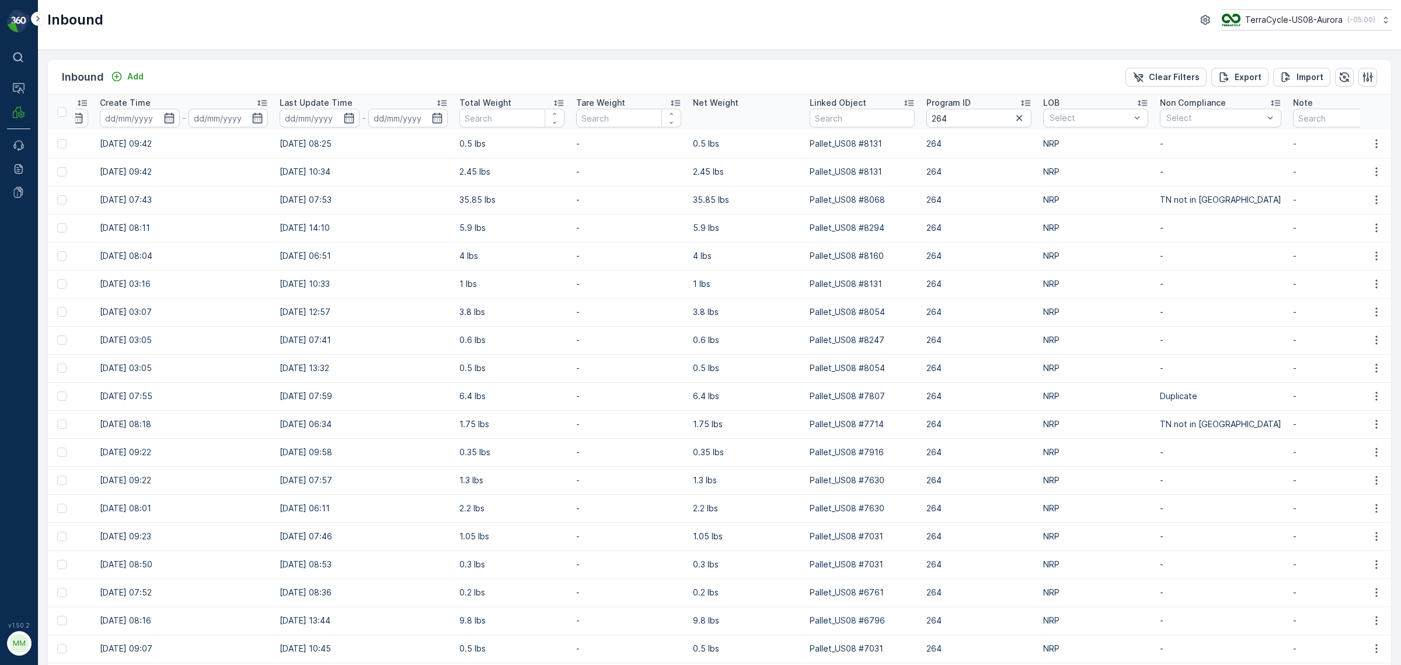
scroll to position [0, 690]
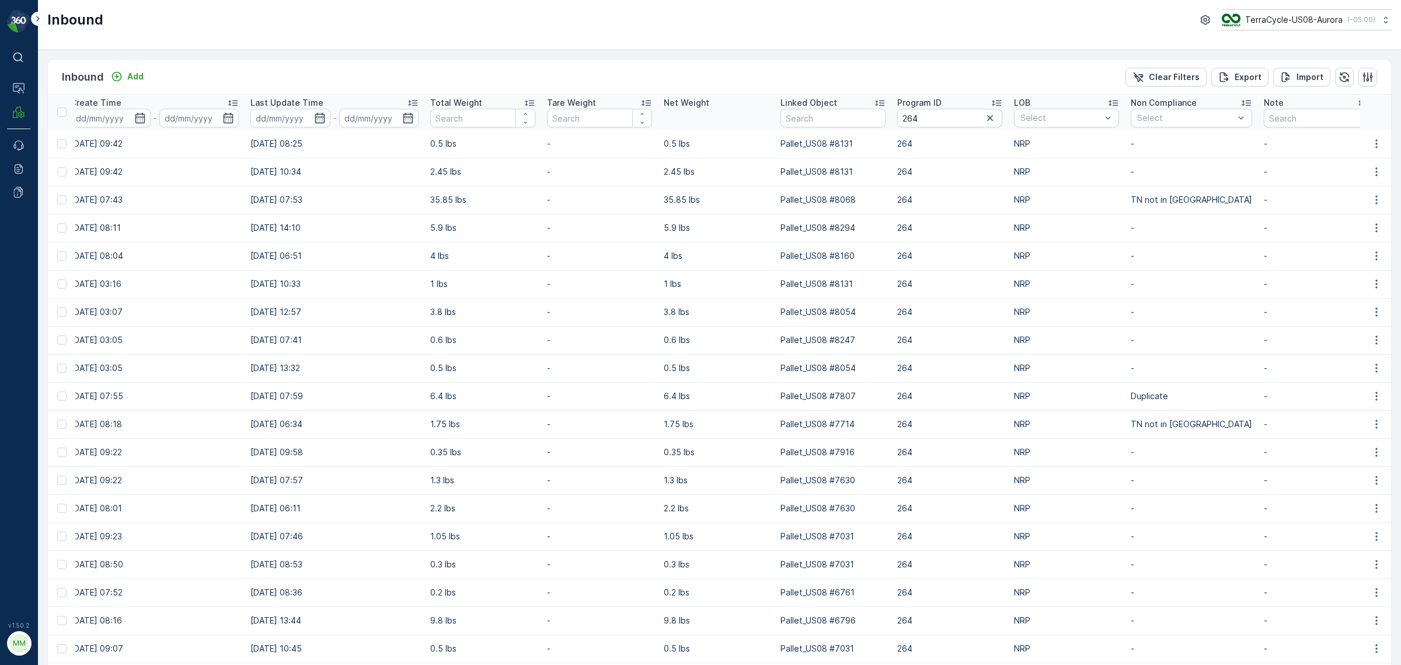
drag, startPoint x: 1101, startPoint y: 142, endPoint x: 1400, endPoint y: 187, distance: 302.3
click at [934, 187] on div "Inbound Add Clear Filters Export Import Name Status Received Material Select Ar…" at bounding box center [719, 357] width 1363 height 615
click at [873, 150] on td "Pallet_US08 #8131" at bounding box center [833, 144] width 117 height 28
click at [876, 102] on icon at bounding box center [879, 103] width 9 height 6
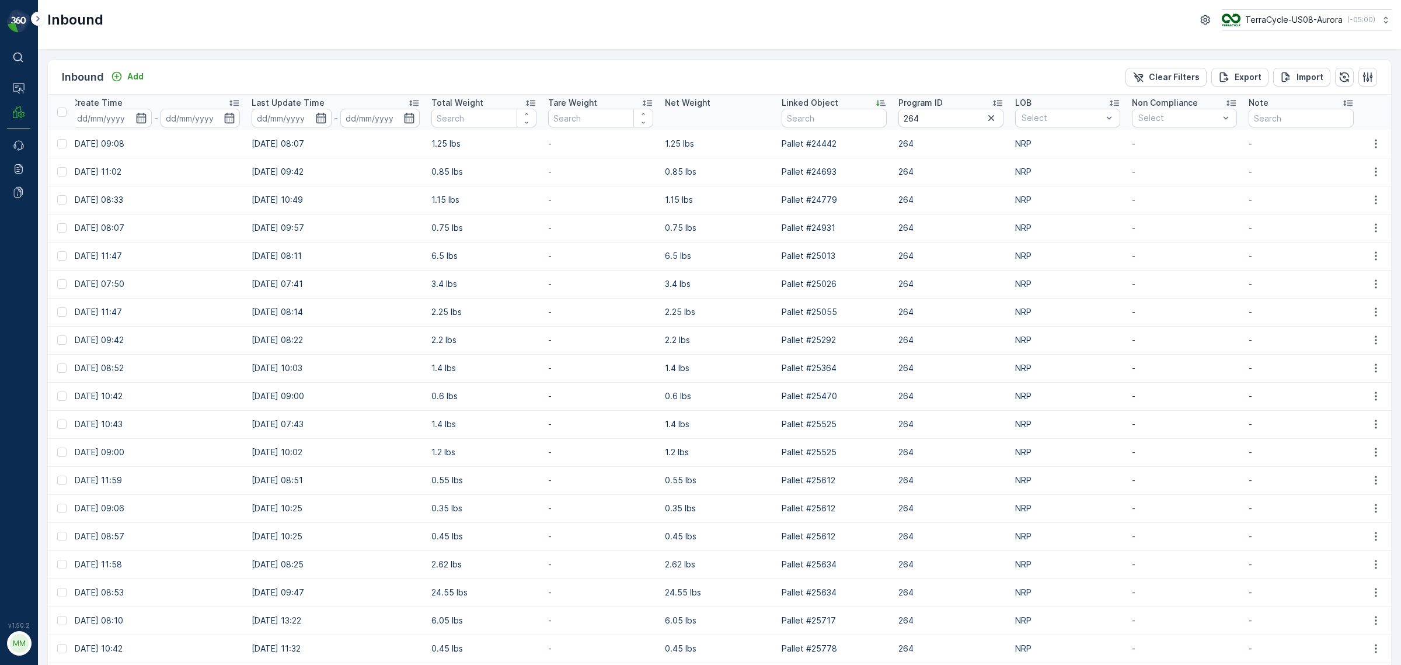
scroll to position [0, 612]
click at [879, 98] on icon at bounding box center [881, 103] width 12 height 12
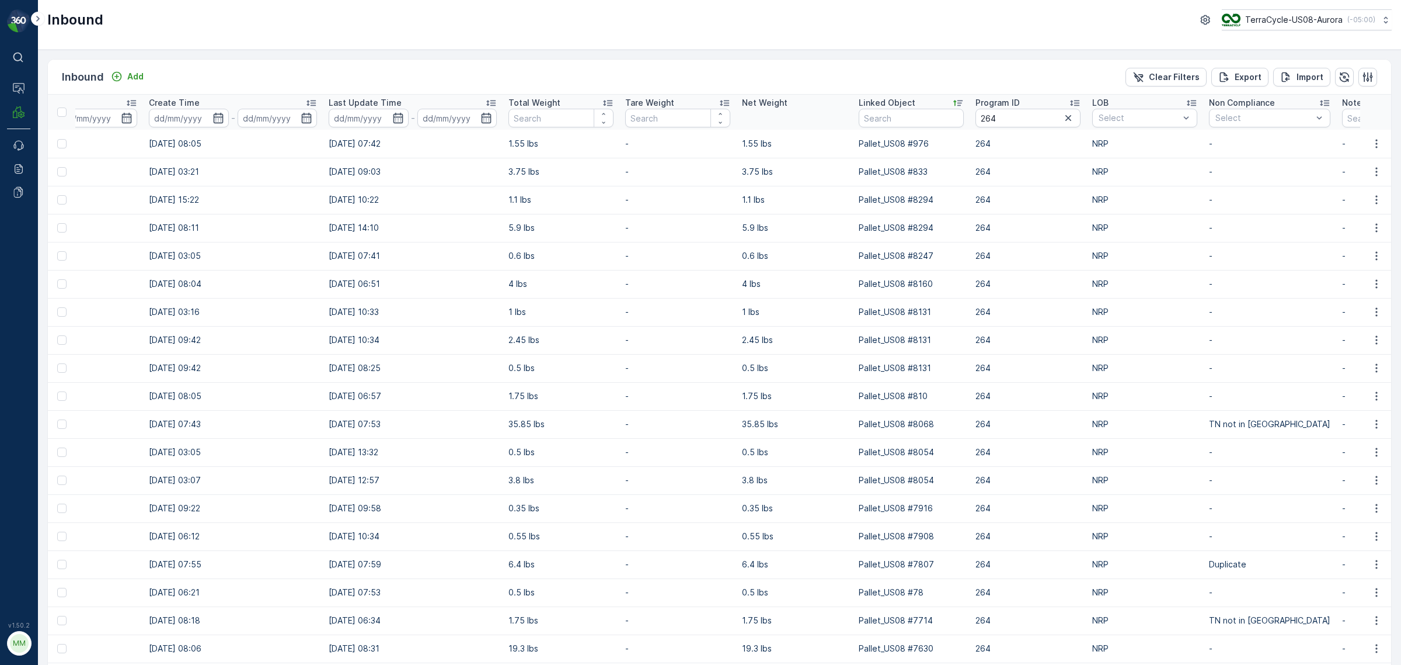
click at [934, 103] on icon at bounding box center [958, 103] width 9 height 6
click at [494, 100] on icon at bounding box center [491, 103] width 12 height 12
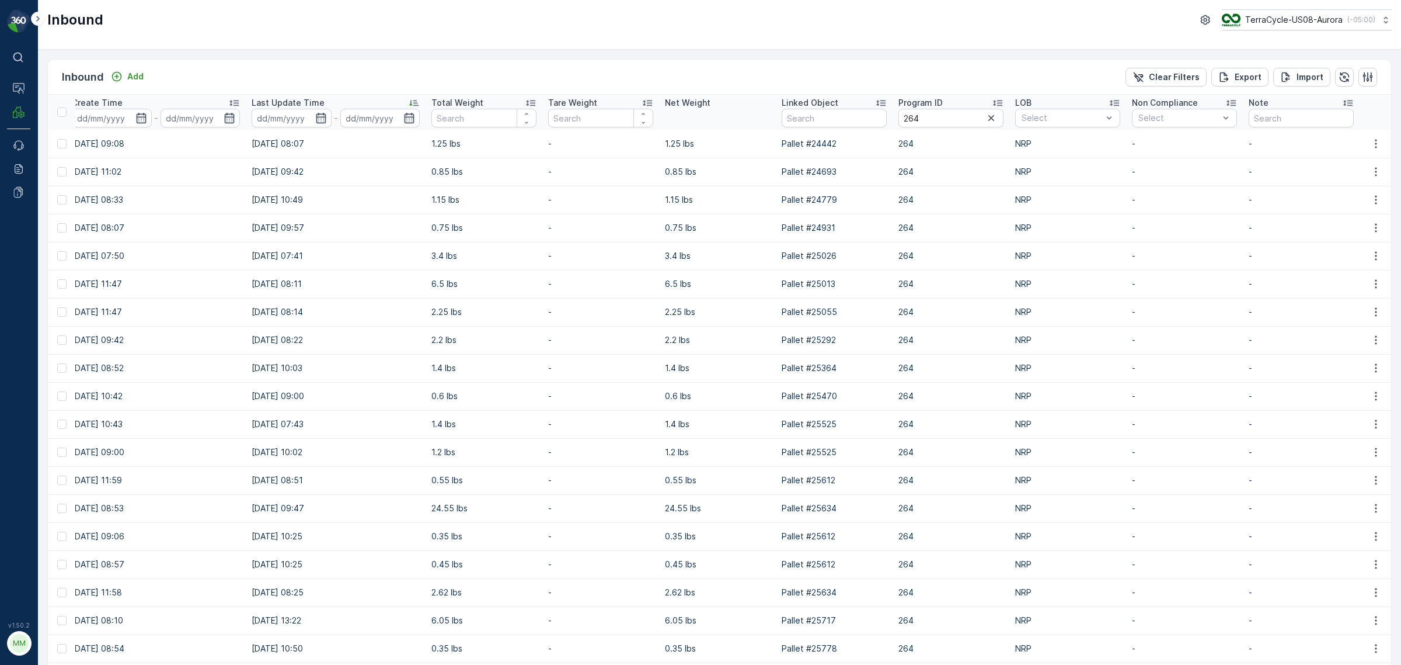
click at [409, 106] on icon at bounding box center [414, 103] width 12 height 12
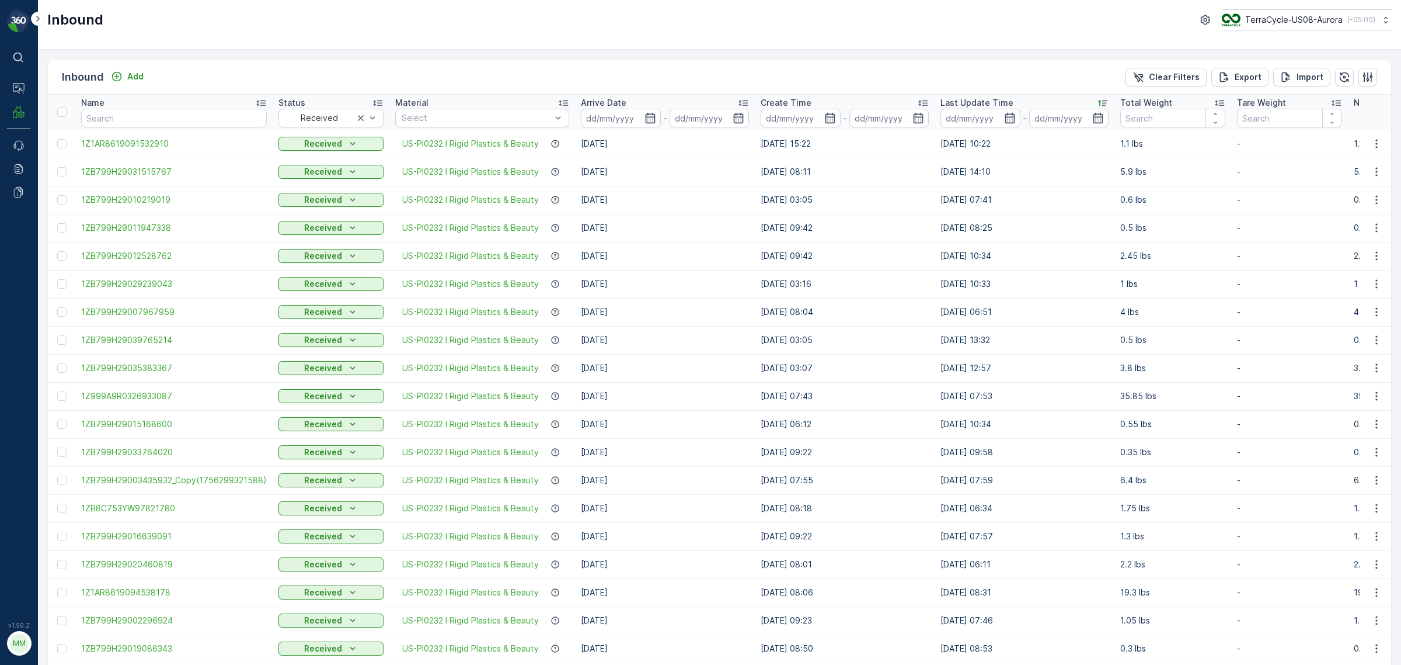
drag, startPoint x: 79, startPoint y: 143, endPoint x: -146, endPoint y: 117, distance: 226.3
click at [0, 117] on html "⌘B Operations MRF Events Reports Documents v 1.50.2 MM MRF.US08 Inbound TerraCy…" at bounding box center [700, 332] width 1401 height 665
click at [206, 142] on span "1Z1AR8619091532910" at bounding box center [174, 144] width 186 height 12
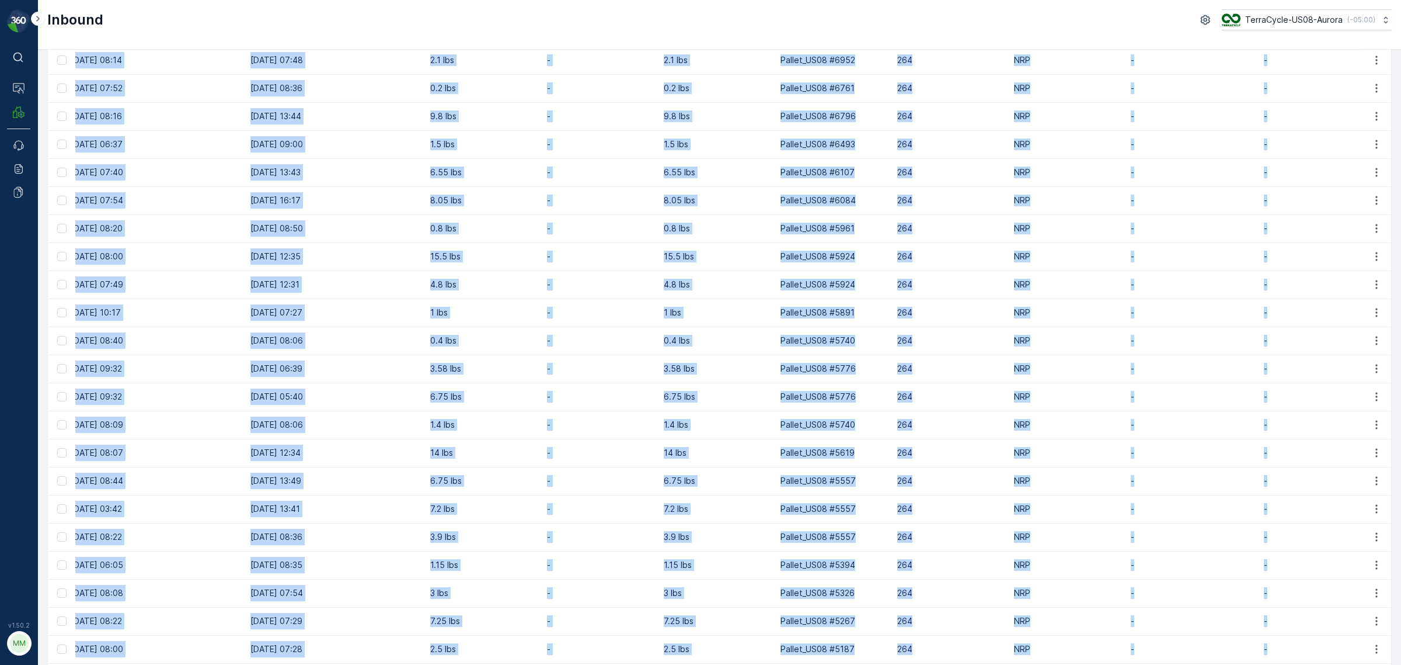
scroll to position [916, 0]
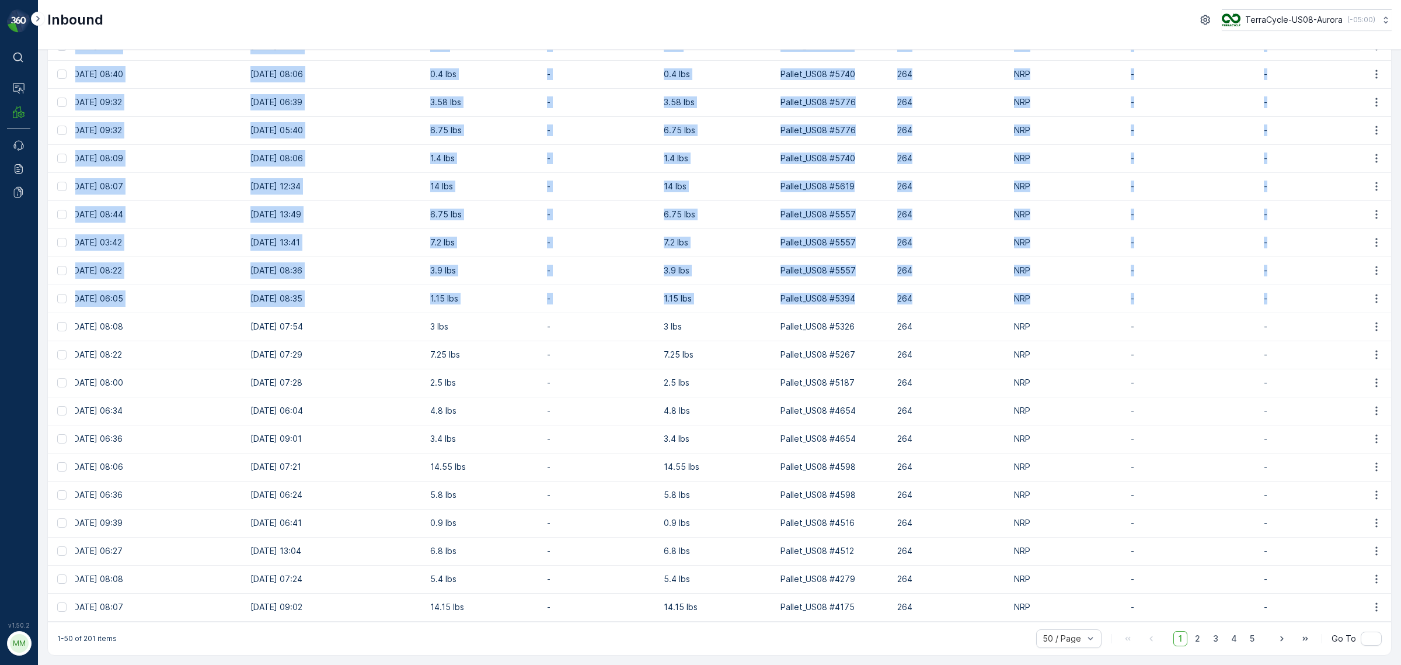
drag, startPoint x: 71, startPoint y: 144, endPoint x: 1291, endPoint y: 287, distance: 1228.2
copy tbody "1Z1AR8619091532910 Received US-PI0232 I Rigid Plastics & Beauty [DATE] [DATE] 1…"
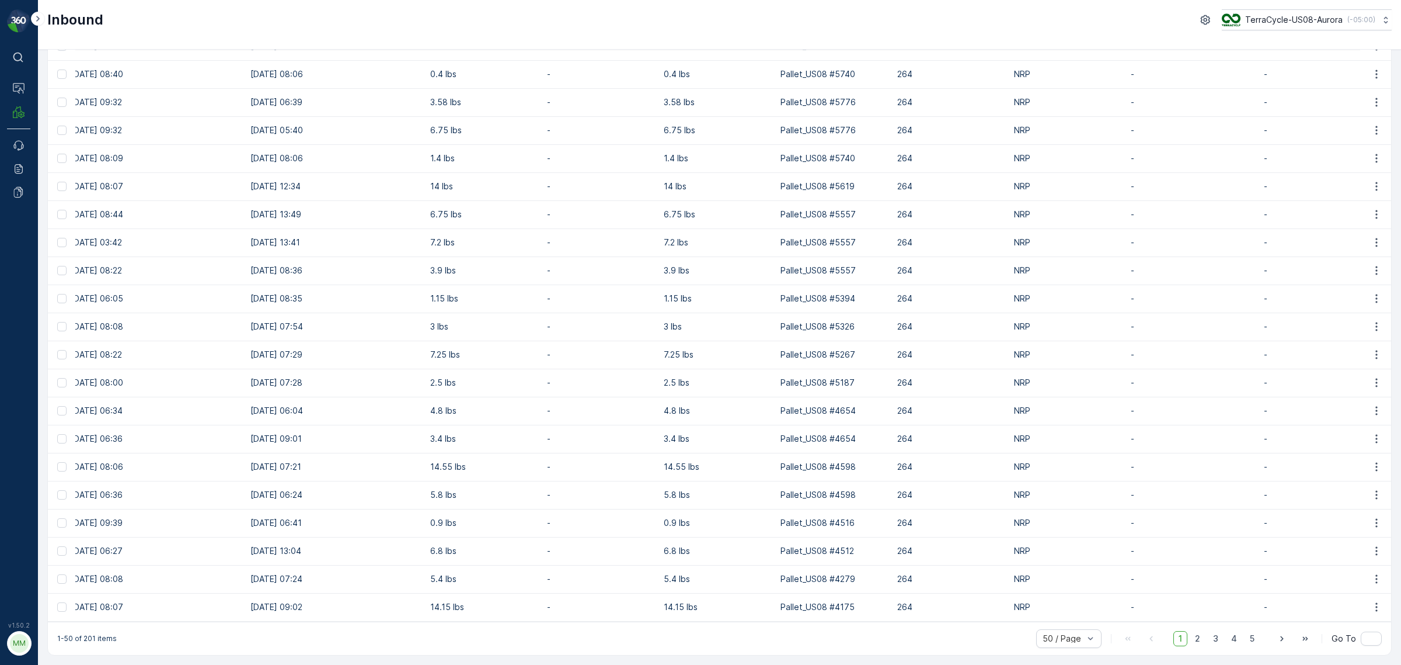
click at [501, 322] on p "3 lbs" at bounding box center [482, 327] width 105 height 12
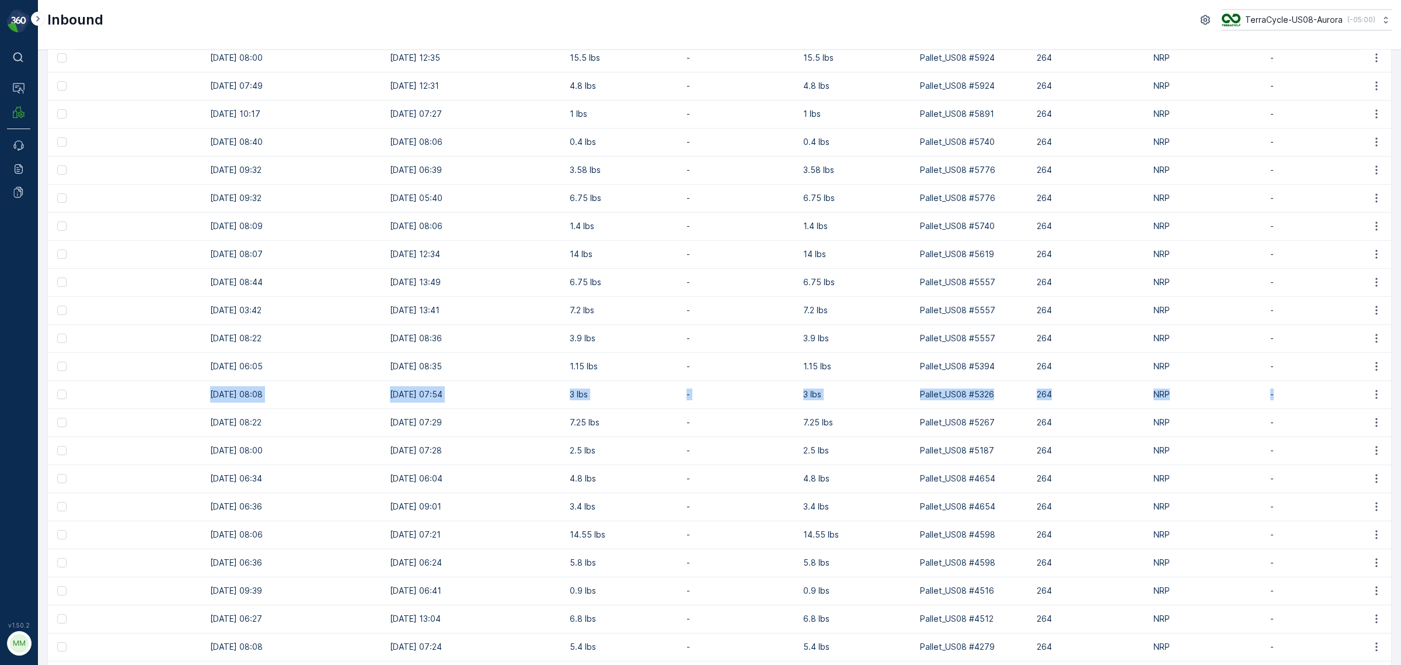
scroll to position [0, 690]
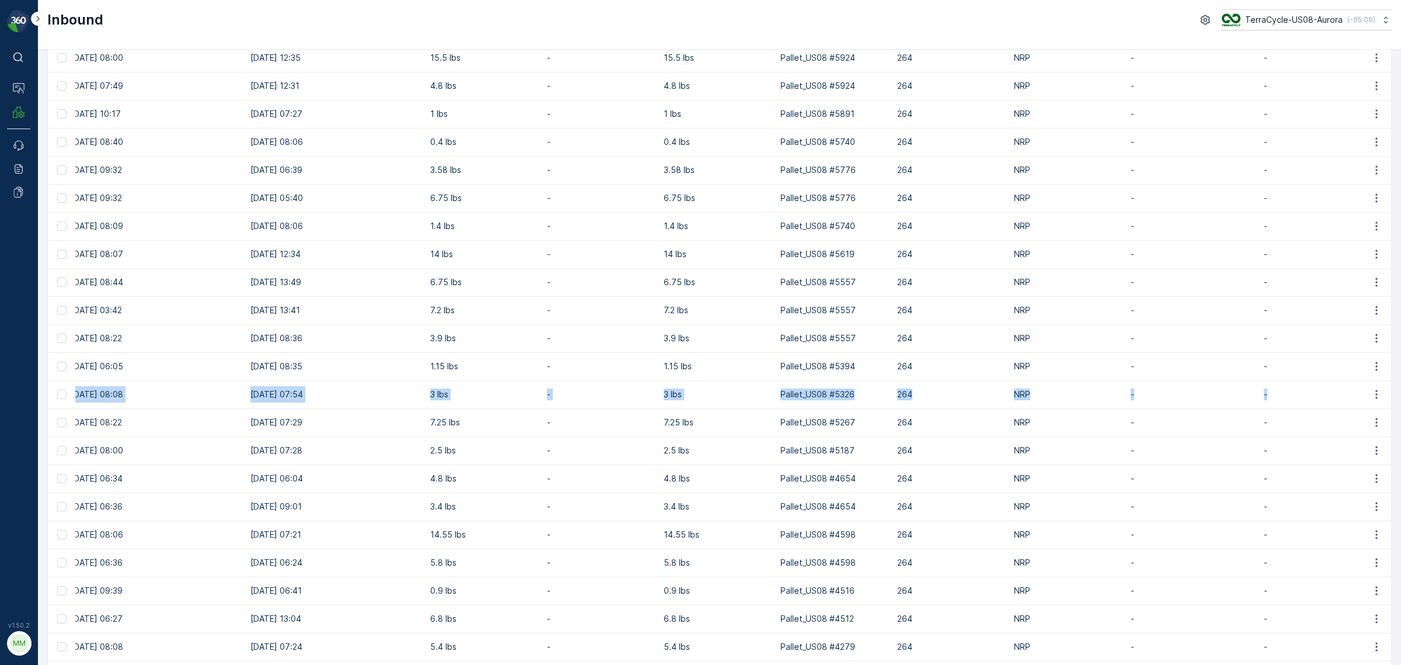
drag, startPoint x: 74, startPoint y: 392, endPoint x: 1268, endPoint y: 393, distance: 1194.1
click at [934, 393] on tr "1Z1AR8619092973193 Received US-PI0232 I Rigid Plastics & Beauty [DATE] [DATE] 0…" at bounding box center [382, 394] width 2049 height 28
copy tr "1Z1AR8619092973193 Received US-PI0232 I Rigid Plastics & Beauty [DATE] [DATE] 0…"
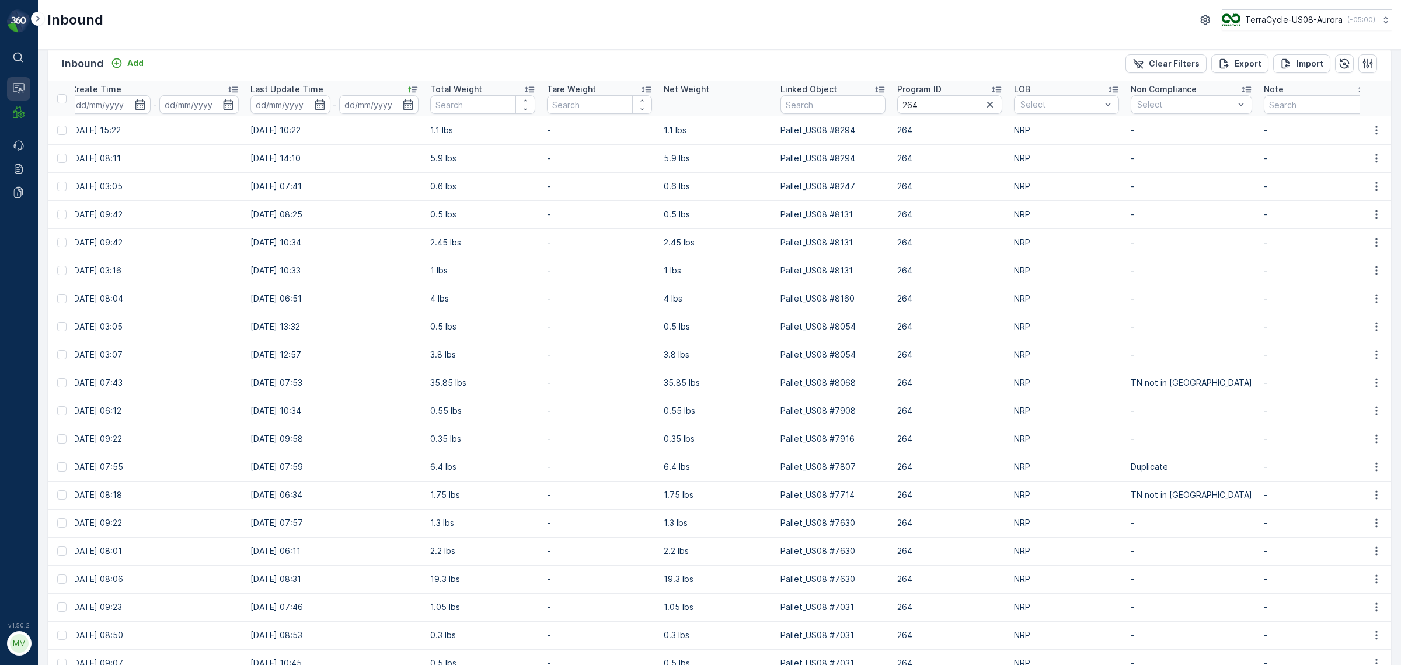
scroll to position [0, 0]
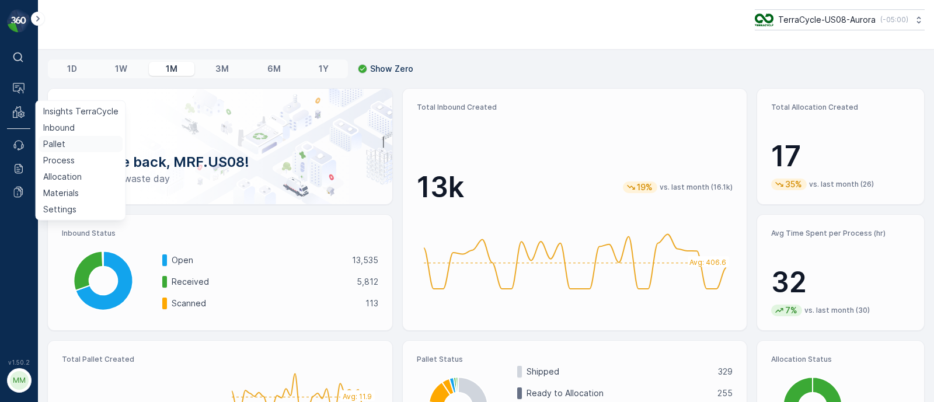
click at [58, 150] on link "Pallet" at bounding box center [81, 144] width 85 height 16
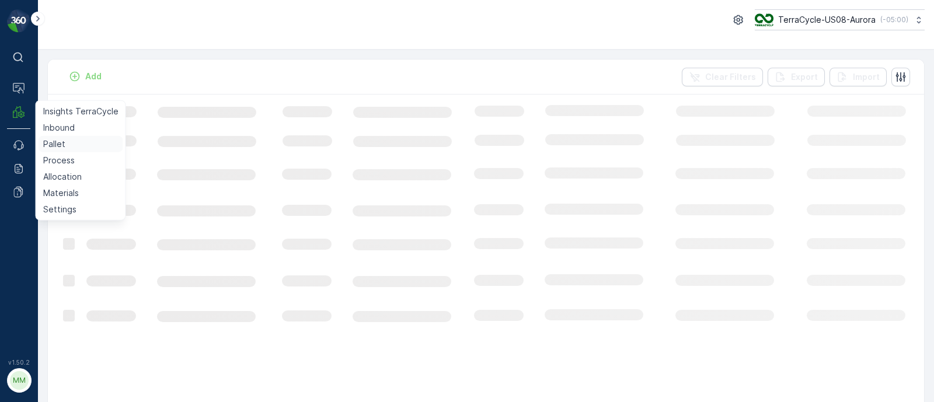
click at [57, 142] on p "Pallet" at bounding box center [54, 144] width 22 height 12
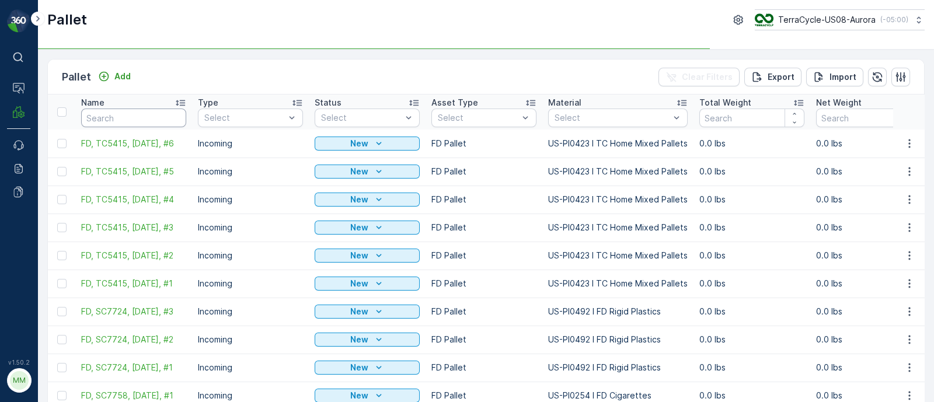
click at [98, 114] on input "text" at bounding box center [133, 118] width 105 height 19
paste input "Pallet_US08 #8294"
type input "Pallet_US08 #8294"
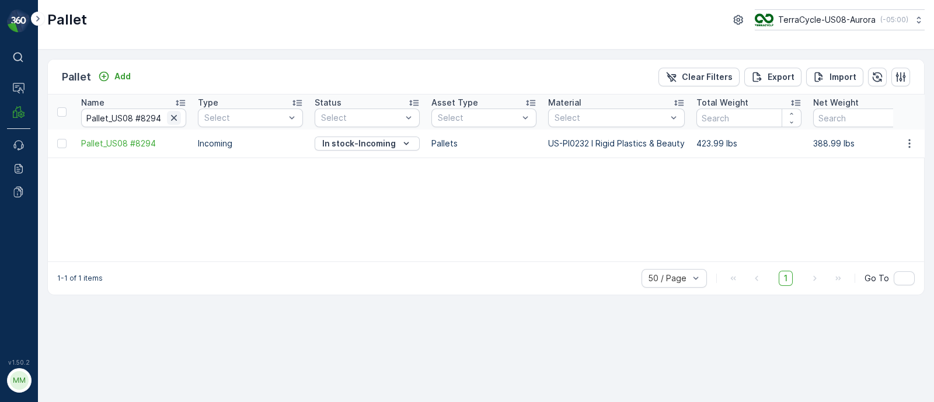
click at [172, 121] on icon "button" at bounding box center [174, 118] width 12 height 12
click at [121, 119] on input "text" at bounding box center [133, 118] width 105 height 19
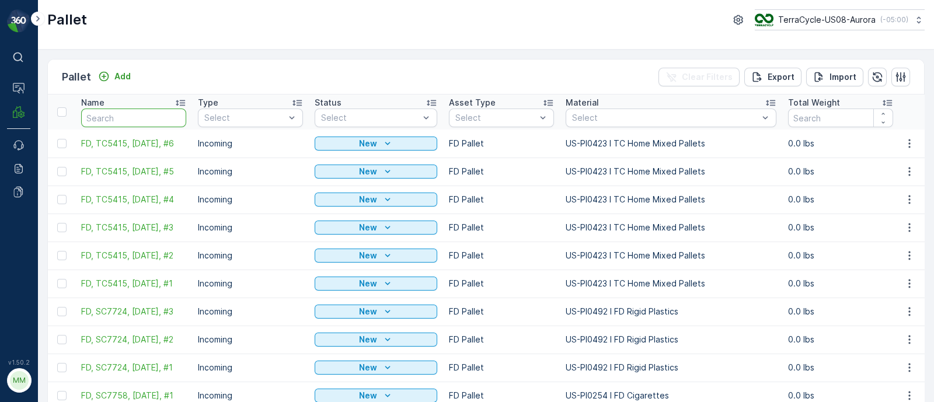
type input "Pallet_US08 #8247"
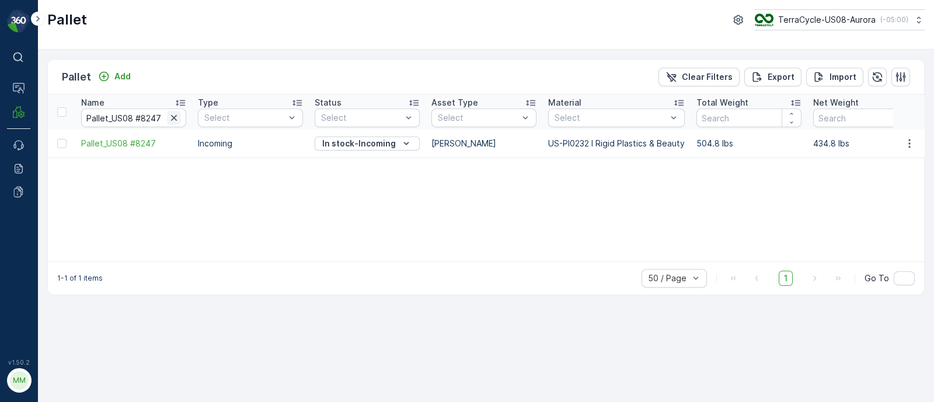
click at [172, 115] on icon "button" at bounding box center [174, 118] width 12 height 12
click at [104, 117] on input "text" at bounding box center [133, 118] width 105 height 19
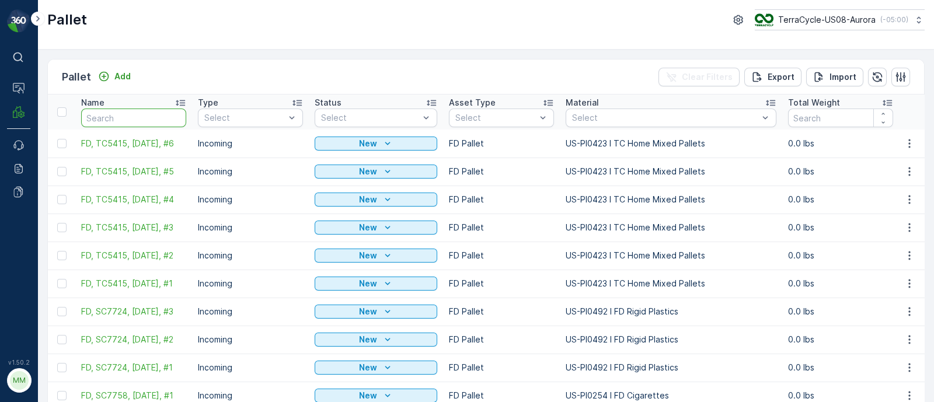
click at [104, 115] on input "text" at bounding box center [133, 118] width 105 height 19
type input "Pallet_US08 #8131"
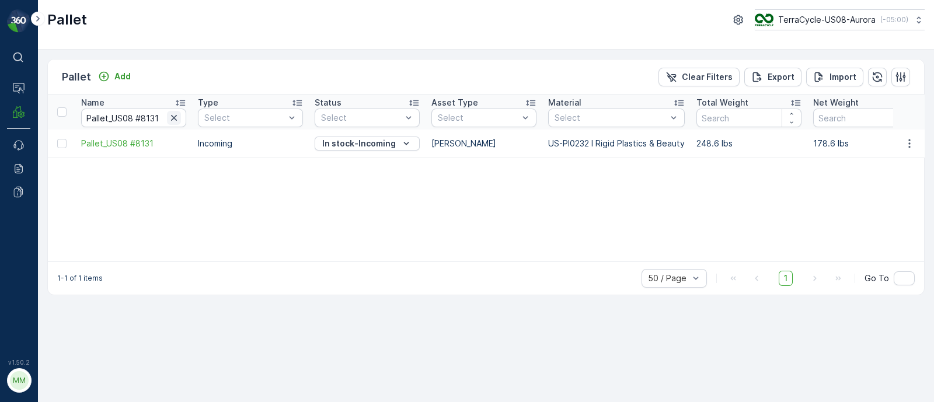
click at [175, 117] on icon "button" at bounding box center [174, 118] width 6 height 6
click at [128, 123] on input "text" at bounding box center [133, 118] width 105 height 19
click at [172, 118] on icon "button" at bounding box center [174, 118] width 12 height 12
click at [127, 119] on input "text" at bounding box center [133, 118] width 105 height 19
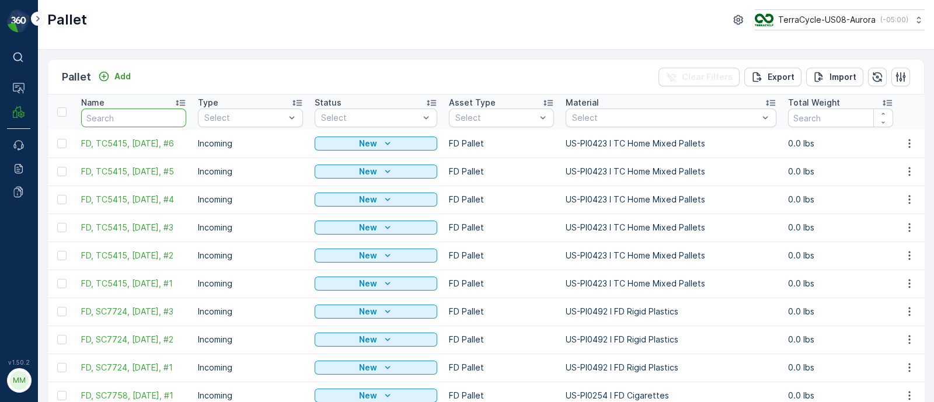
type input "Pallet_US08 #8054"
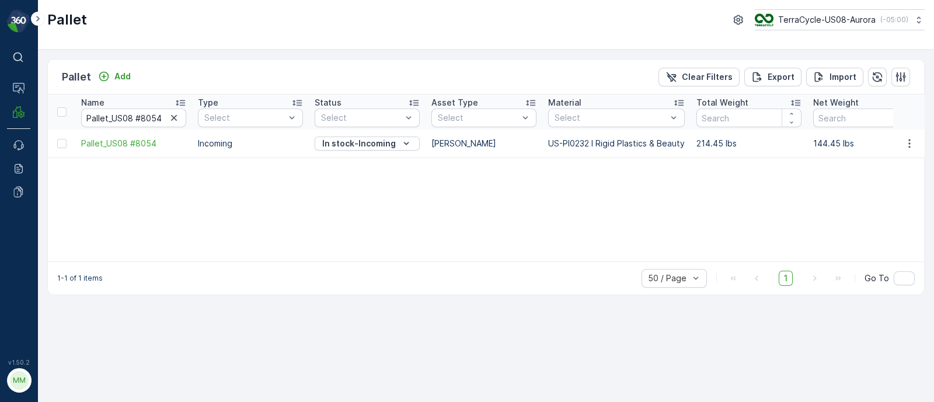
drag, startPoint x: 175, startPoint y: 113, endPoint x: 168, endPoint y: 115, distance: 7.2
click at [175, 113] on icon "button" at bounding box center [174, 118] width 12 height 12
click at [134, 121] on input "text" at bounding box center [133, 118] width 105 height 19
click at [172, 116] on icon "button" at bounding box center [174, 118] width 6 height 6
click at [141, 118] on input "text" at bounding box center [133, 118] width 105 height 19
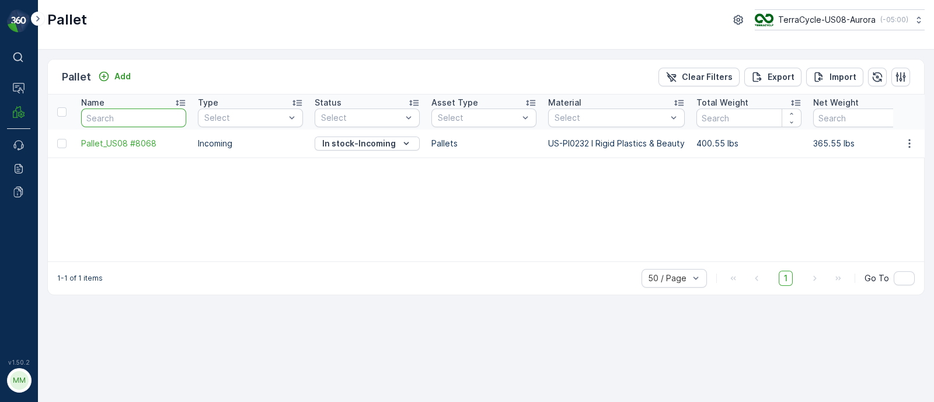
paste input "Pallet_US08 #7908"
type input "Pallet_US08 #7908"
click at [175, 118] on icon "button" at bounding box center [174, 118] width 6 height 6
click at [146, 116] on input "text" at bounding box center [133, 118] width 105 height 19
paste input "Pallet_US08 #7916"
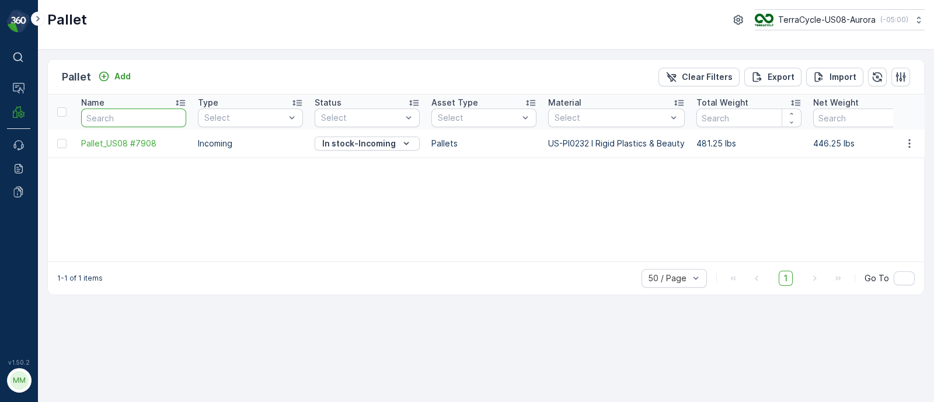
type input "Pallet_US08 #7916"
click at [174, 116] on icon "button" at bounding box center [174, 118] width 12 height 12
click at [138, 119] on input "text" at bounding box center [133, 118] width 105 height 19
paste input "Pallet_US08 #7807"
type input "Pallet_US08 #7807"
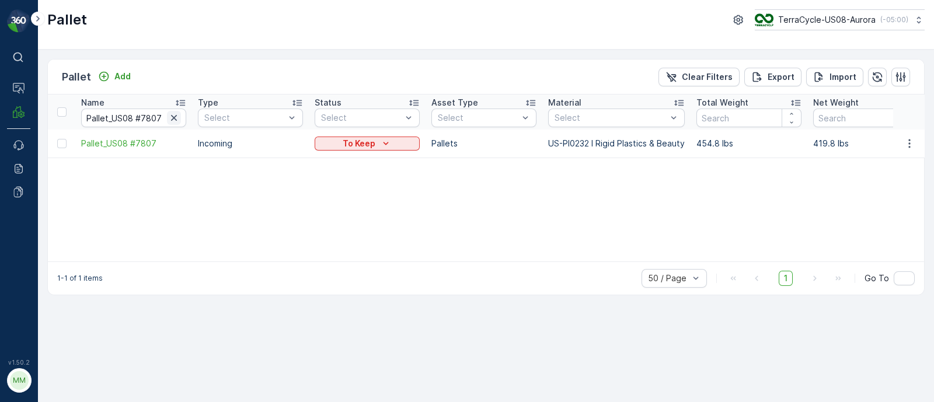
click at [175, 117] on icon "button" at bounding box center [174, 118] width 12 height 12
click at [152, 117] on input "text" at bounding box center [133, 118] width 105 height 19
paste input "Pallet_US08 #7714"
type input "Pallet_US08 #7714"
drag, startPoint x: 177, startPoint y: 119, endPoint x: 164, endPoint y: 119, distance: 12.9
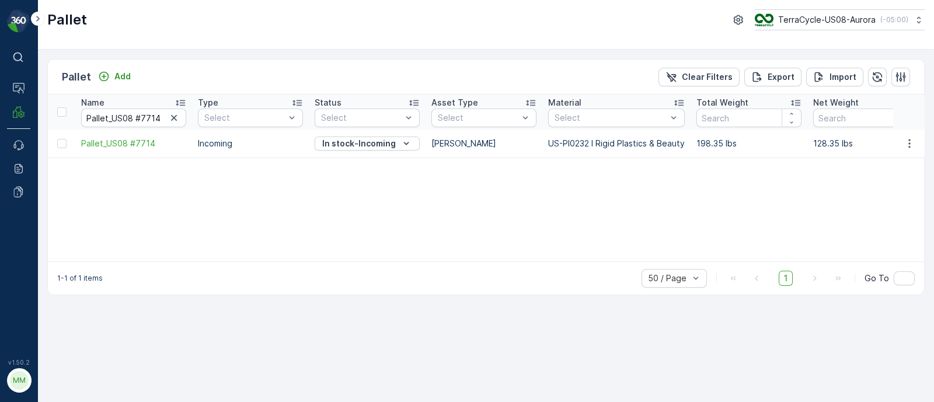
click at [175, 119] on icon "button" at bounding box center [174, 118] width 12 height 12
click at [151, 119] on input "text" at bounding box center [133, 118] width 105 height 19
paste input "Pallet_US08 #7630"
type input "Pallet_US08 #7630"
click at [172, 116] on icon "button" at bounding box center [174, 118] width 6 height 6
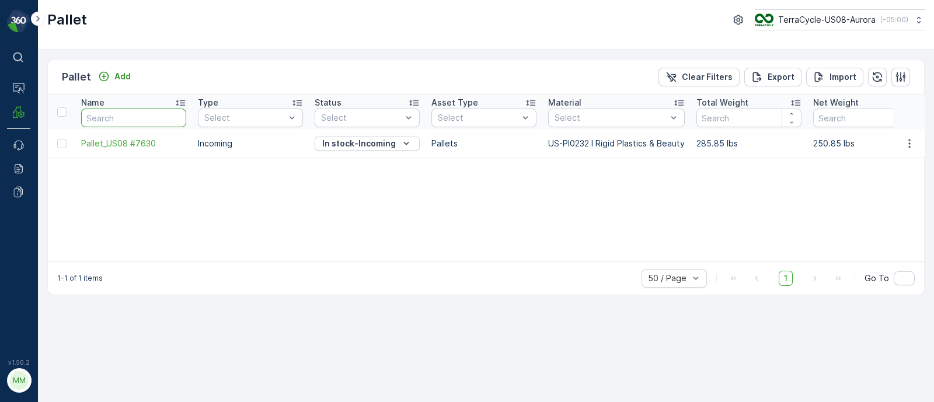
click at [141, 118] on input "text" at bounding box center [133, 118] width 105 height 19
paste input "Pallet_US08 #7031"
type input "Pallet_US08 #7031"
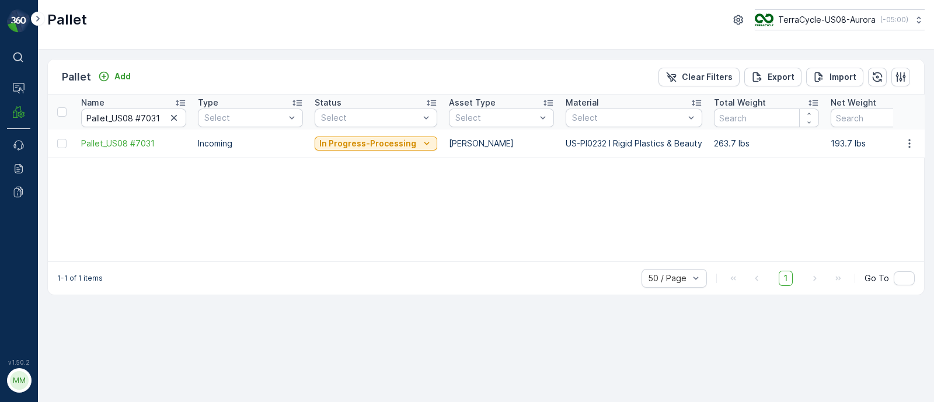
drag, startPoint x: 173, startPoint y: 122, endPoint x: 135, endPoint y: 119, distance: 38.6
click at [173, 121] on icon "button" at bounding box center [174, 118] width 12 height 12
click at [135, 119] on input "text" at bounding box center [133, 118] width 105 height 19
paste input "Pallet_US08 #6952"
type input "Pallet_US08 #6952"
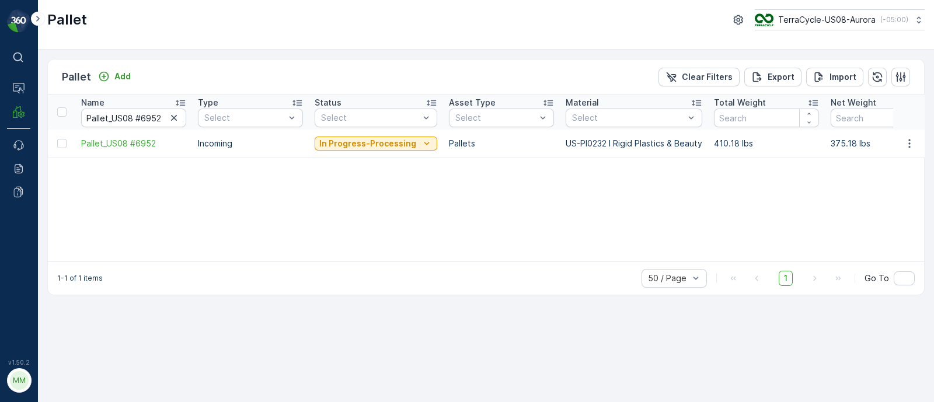
drag, startPoint x: 172, startPoint y: 119, endPoint x: 163, endPoint y: 117, distance: 8.9
click at [172, 119] on icon "button" at bounding box center [174, 118] width 6 height 6
click at [152, 117] on input "text" at bounding box center [133, 118] width 105 height 19
paste input "Pallet_US08 #6761"
type input "Pallet_US08 #6761"
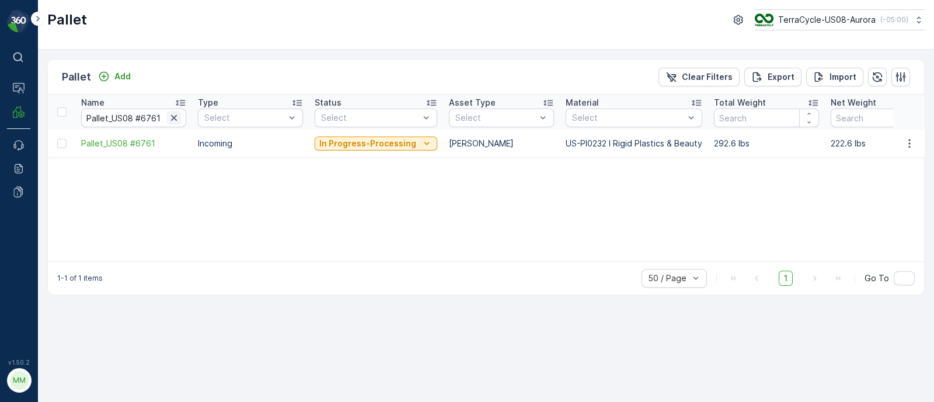
click at [174, 120] on icon "button" at bounding box center [174, 118] width 12 height 12
click at [132, 120] on input "text" at bounding box center [133, 118] width 105 height 19
paste input "Pallet_US08 #6493"
type input "Pallet_US08 #6493"
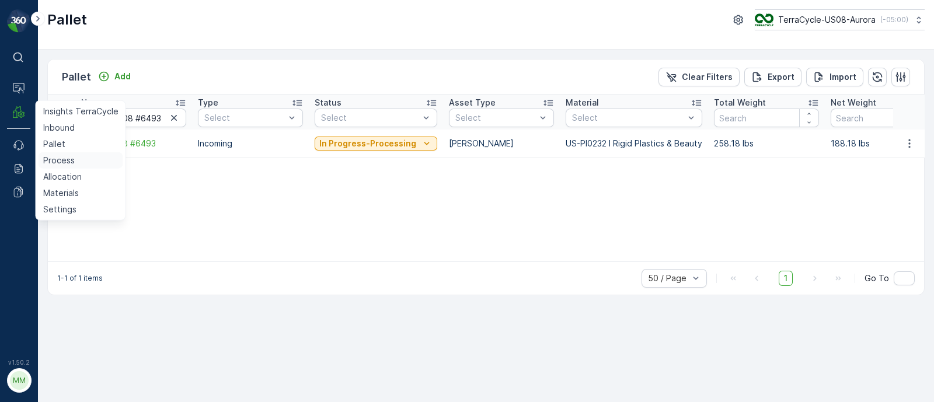
click at [70, 164] on p "Process" at bounding box center [59, 161] width 32 height 12
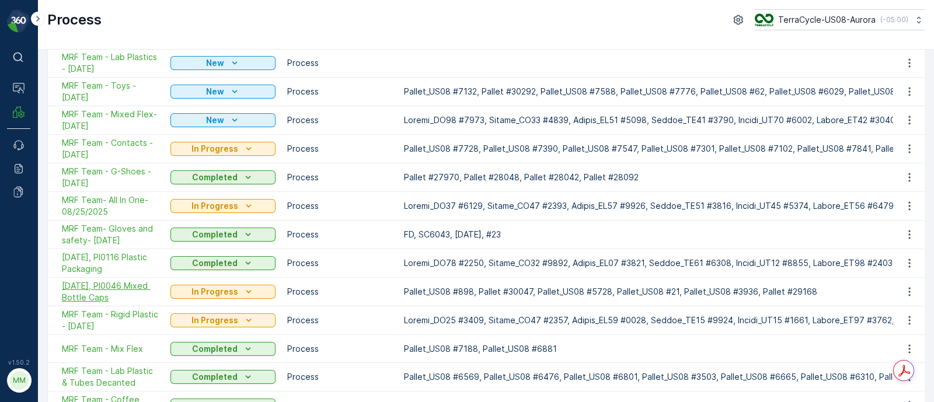
scroll to position [133, 0]
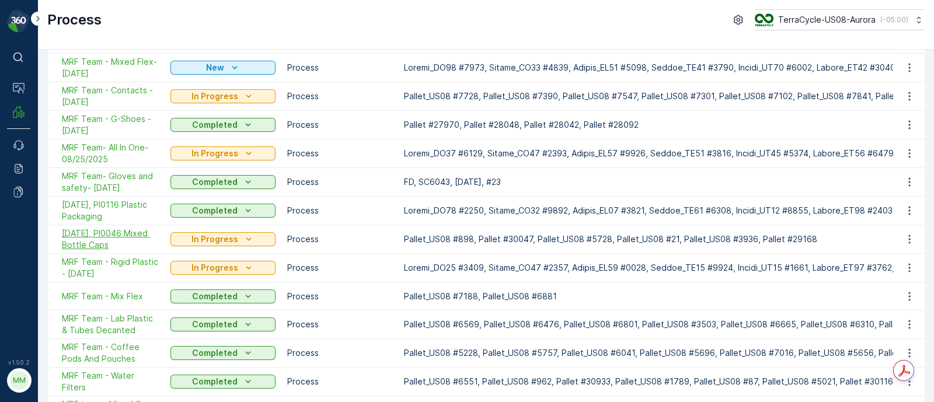
click at [95, 228] on span "[DATE], PI0046 Mixed Bottle Caps" at bounding box center [110, 239] width 97 height 23
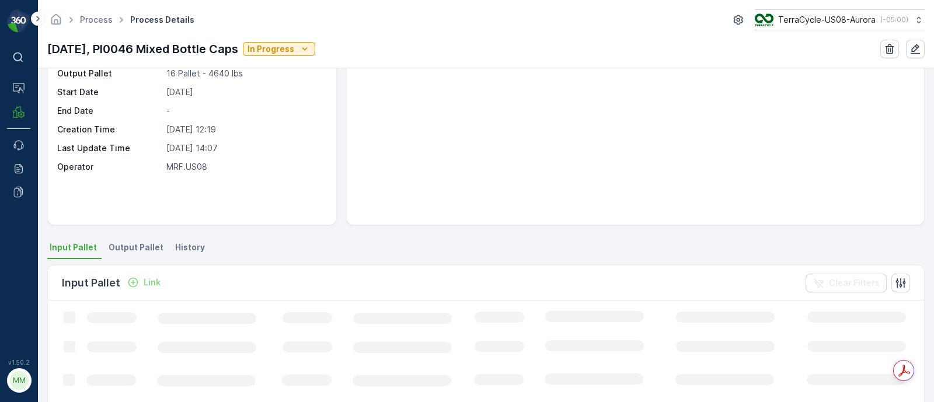
scroll to position [219, 0]
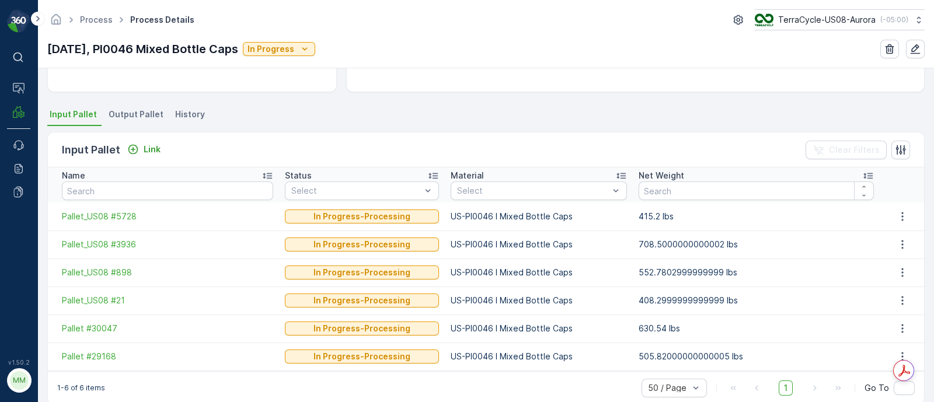
click at [142, 114] on span "Output Pallet" at bounding box center [136, 115] width 55 height 12
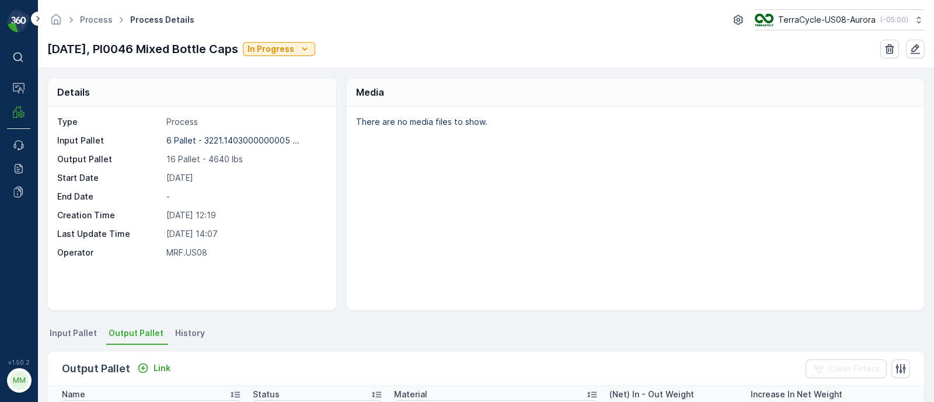
click at [85, 328] on span "Input Pallet" at bounding box center [73, 334] width 47 height 12
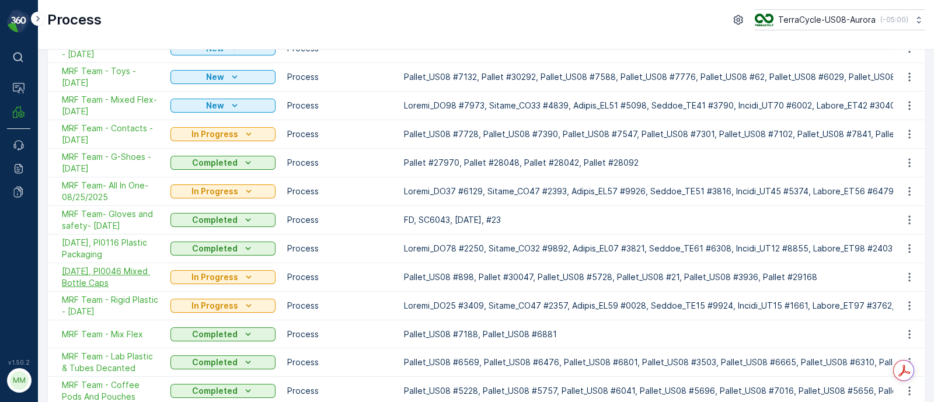
scroll to position [126, 0]
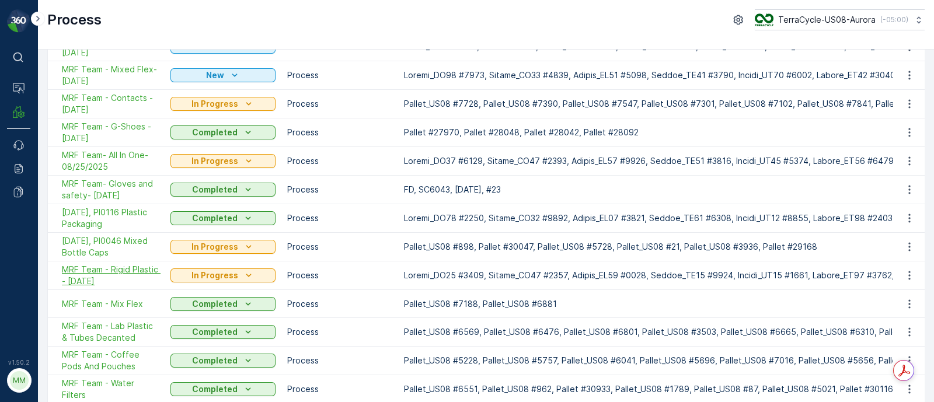
click at [123, 265] on span "MRF Team - Rigid Plastic - [DATE]" at bounding box center [110, 275] width 97 height 23
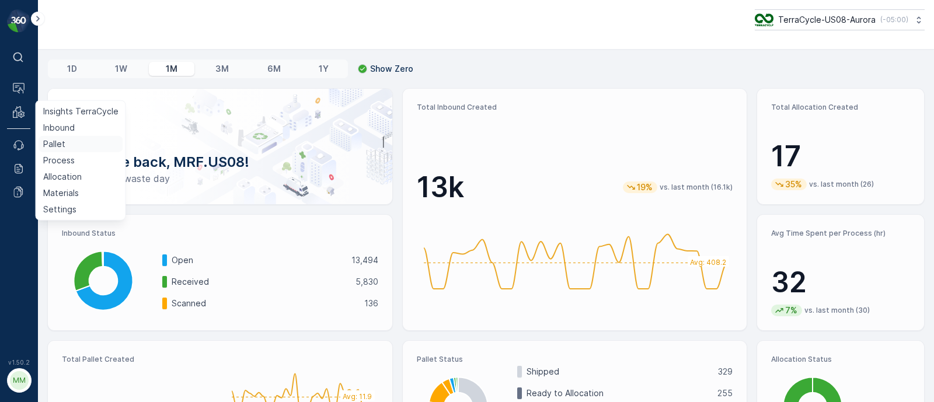
click at [55, 142] on p "Pallet" at bounding box center [54, 144] width 22 height 12
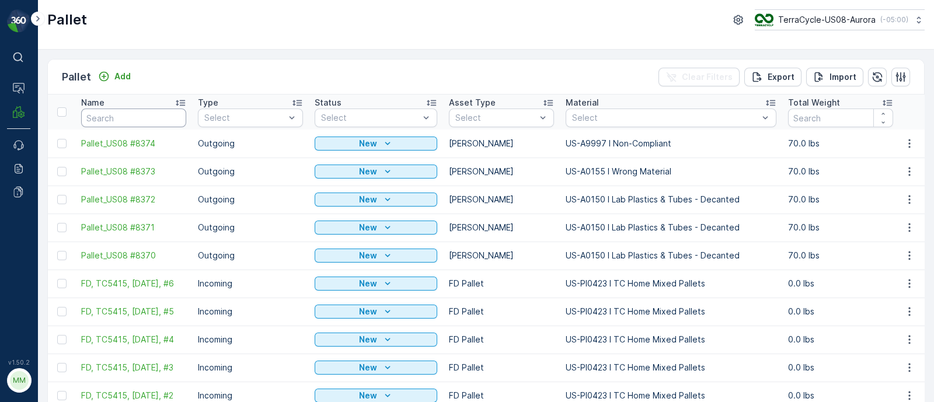
click at [132, 110] on input "text" at bounding box center [133, 118] width 105 height 19
click at [116, 119] on input "text" at bounding box center [133, 118] width 105 height 19
paste input "Pallet_US08 #6493"
type input "Pallet_US08 #6493"
